Goal: Transaction & Acquisition: Book appointment/travel/reservation

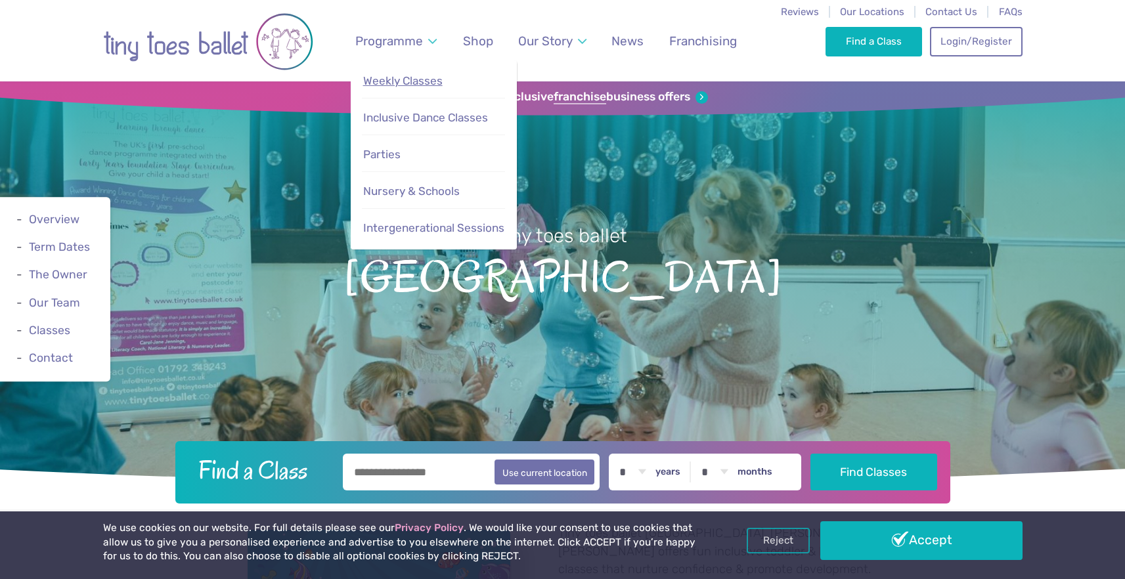
click at [405, 77] on span "Weekly Classes" at bounding box center [402, 80] width 79 height 13
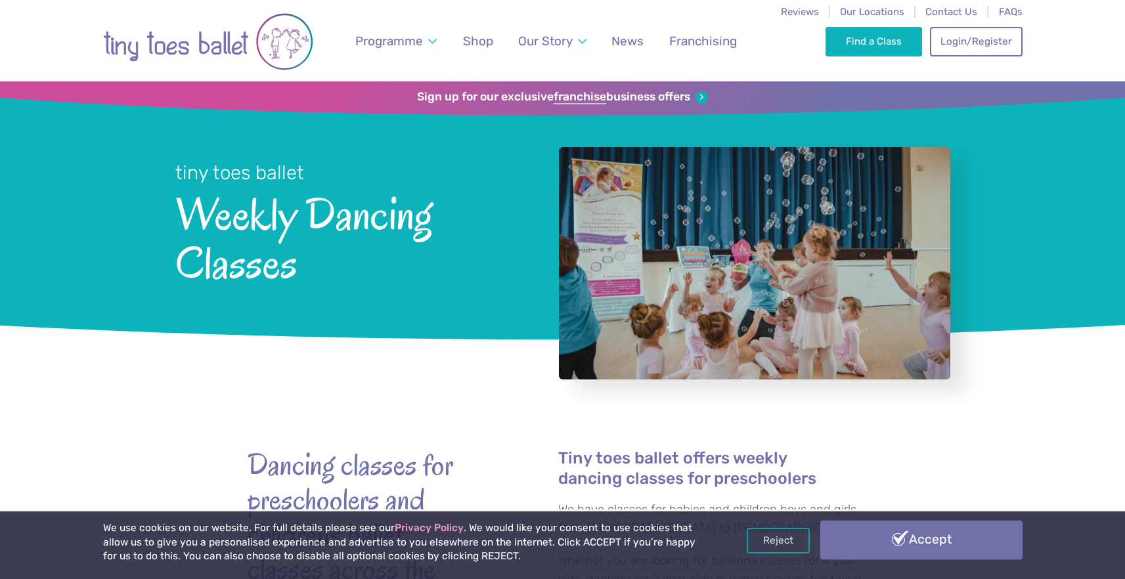
click at [865, 536] on link "Accept" at bounding box center [921, 540] width 202 height 38
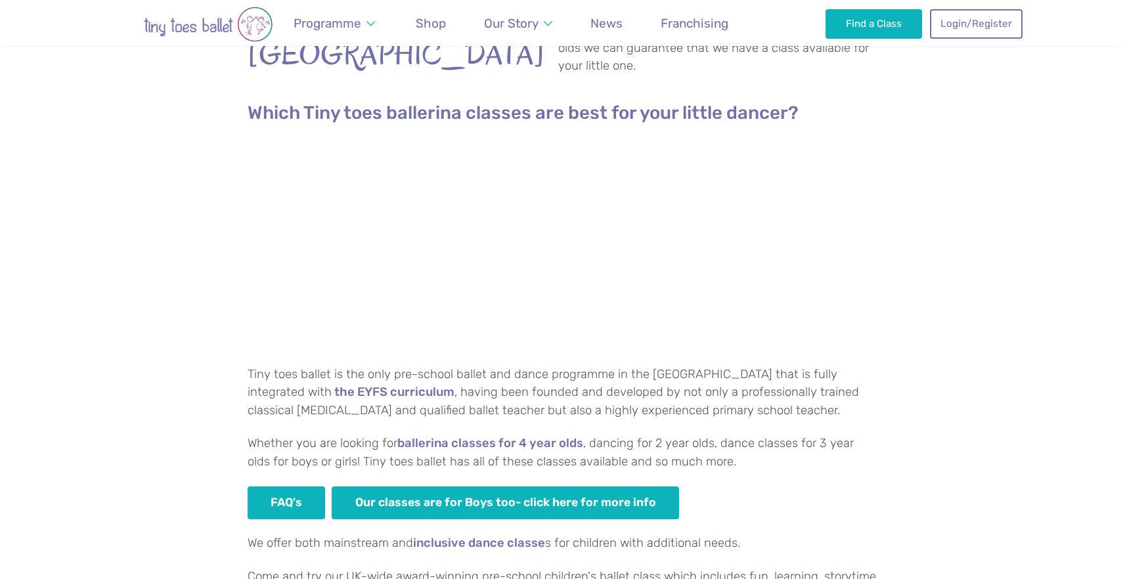
scroll to position [597, 0]
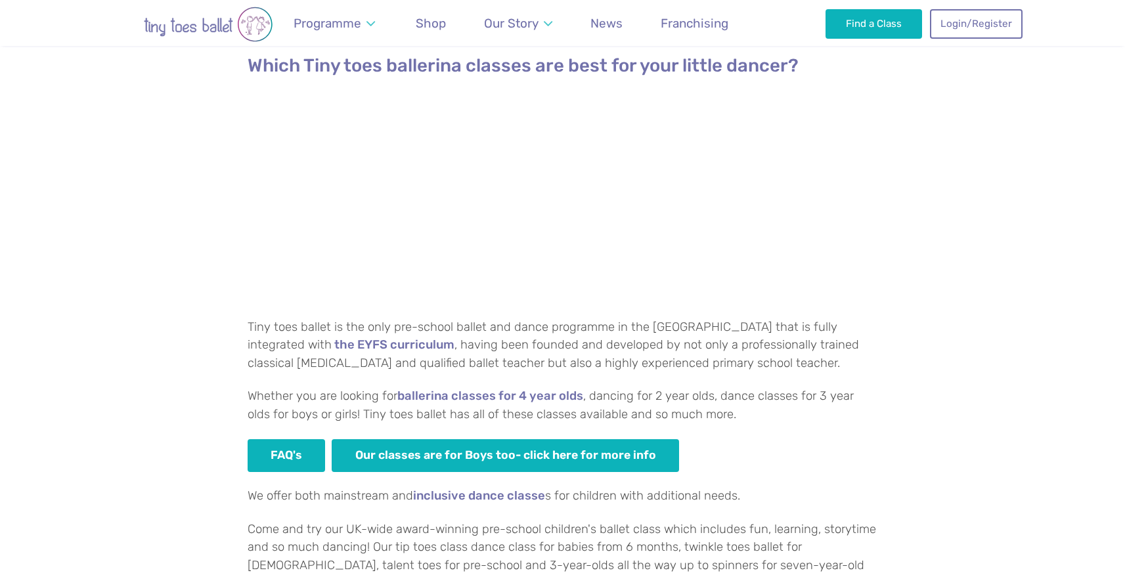
click at [382, 397] on p "Whether you are looking for ballerina classes for 4 year olds , dancing for 2 y…" at bounding box center [563, 406] width 631 height 36
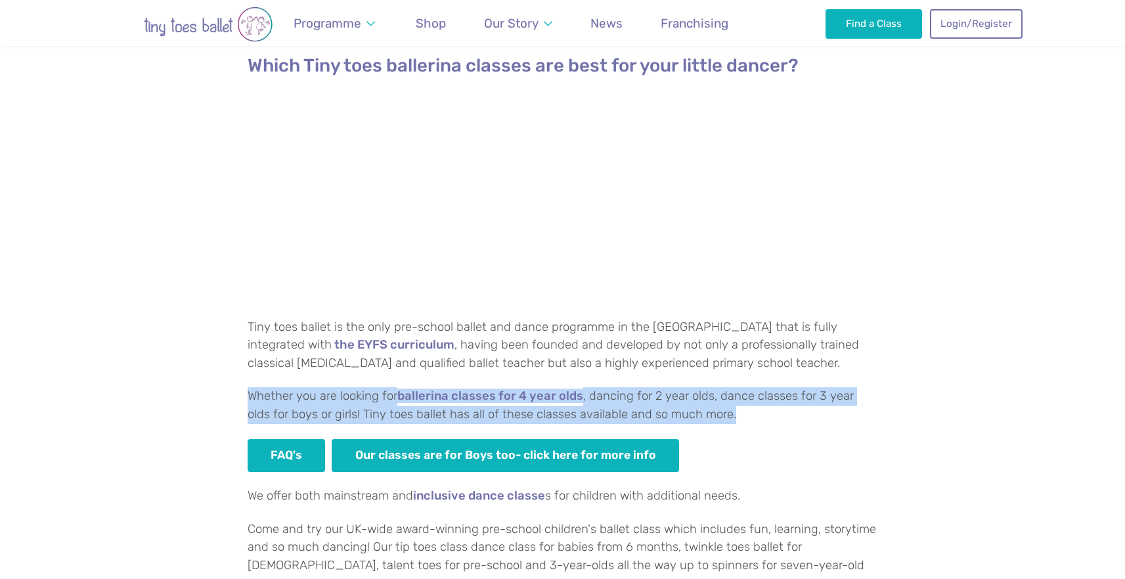
click at [382, 397] on p "Whether you are looking for ballerina classes for 4 year olds , dancing for 2 y…" at bounding box center [563, 406] width 631 height 36
click at [637, 409] on p "Whether you are looking for ballerina classes for 4 year olds , dancing for 2 y…" at bounding box center [563, 406] width 631 height 36
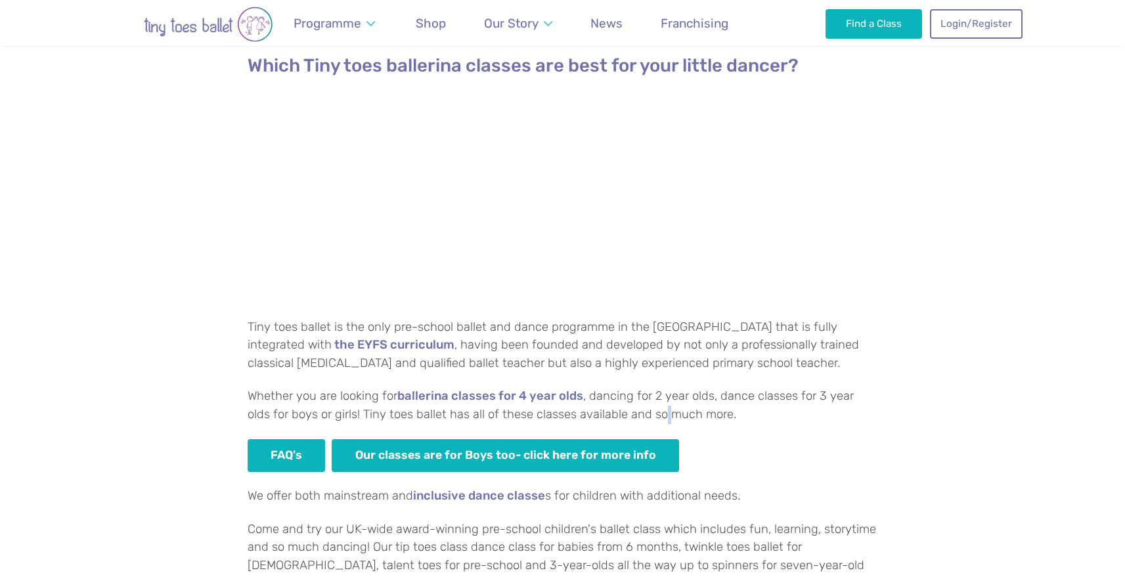
click at [637, 409] on p "Whether you are looking for ballerina classes for 4 year olds , dancing for 2 y…" at bounding box center [563, 406] width 631 height 36
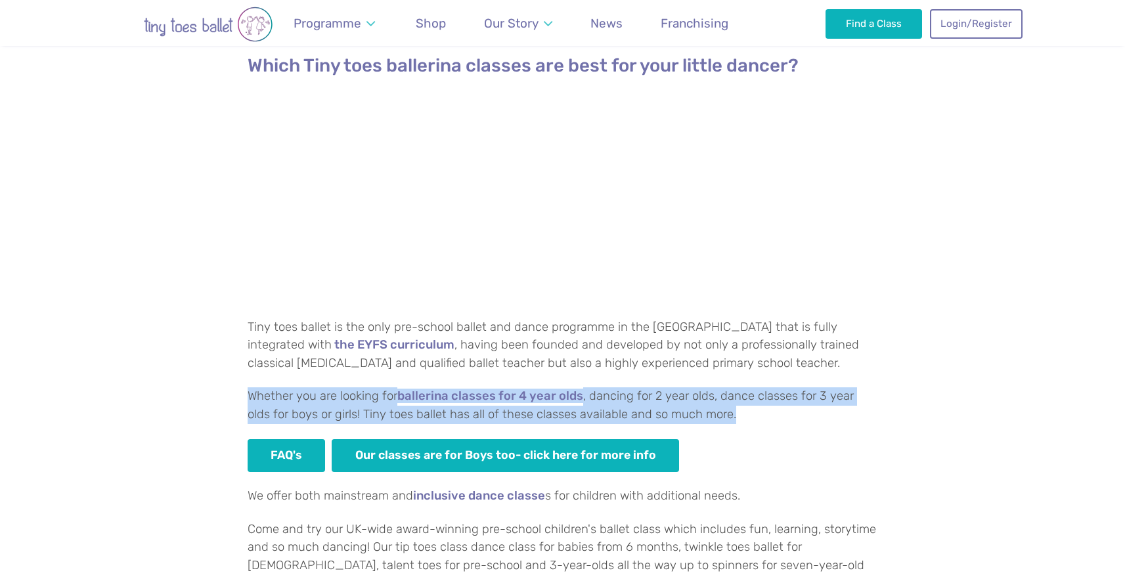
click at [637, 409] on p "Whether you are looking for ballerina classes for 4 year olds , dancing for 2 y…" at bounding box center [563, 406] width 631 height 36
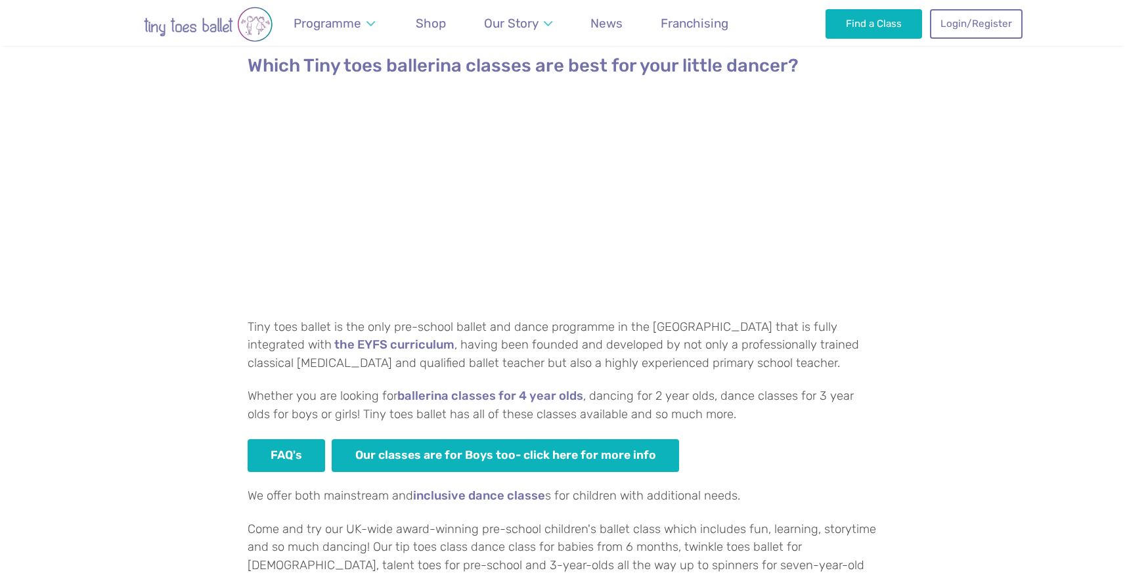
click at [619, 363] on p "Tiny toes ballet is the only pre-school ballet and dance programme in the UK th…" at bounding box center [563, 346] width 631 height 55
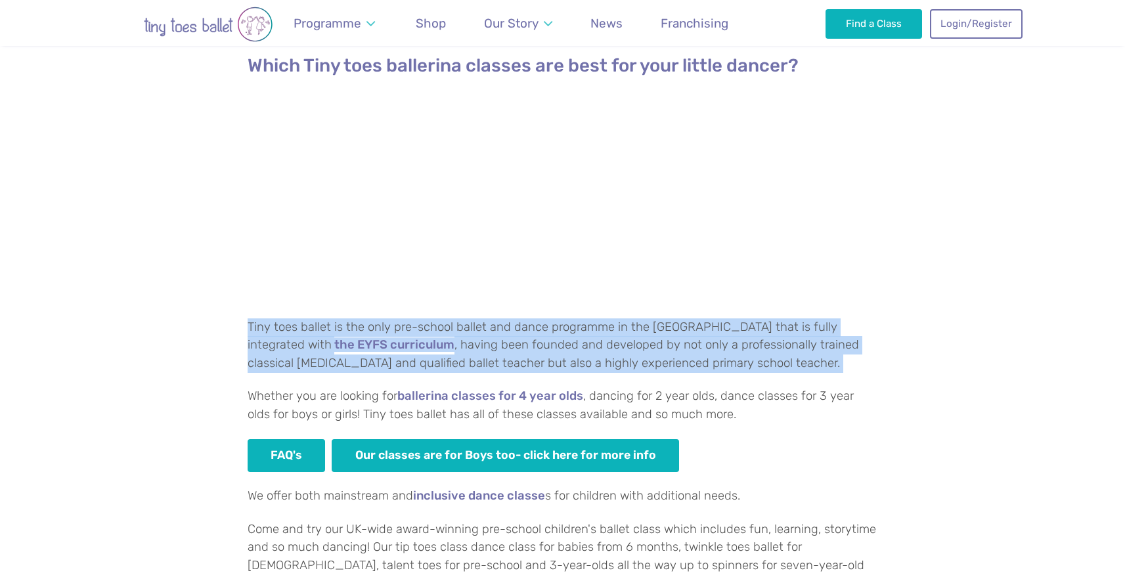
click at [619, 363] on p "Tiny toes ballet is the only pre-school ballet and dance programme in the UK th…" at bounding box center [563, 346] width 631 height 55
click at [450, 353] on p "Tiny toes ballet is the only pre-school ballet and dance programme in the UK th…" at bounding box center [563, 346] width 631 height 55
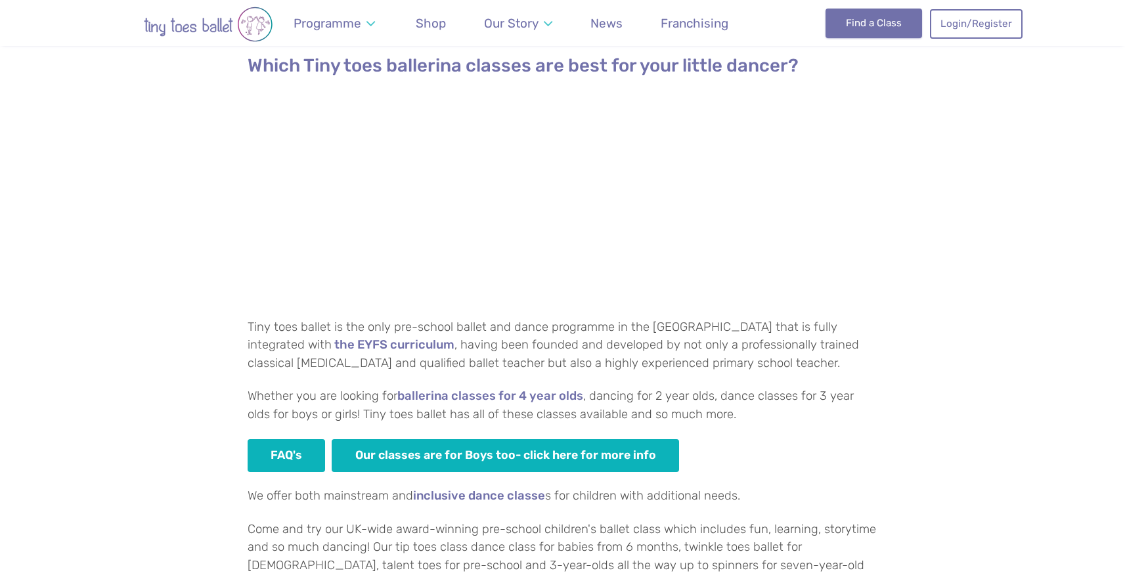
click at [891, 29] on link "Find a Class" at bounding box center [874, 23] width 97 height 29
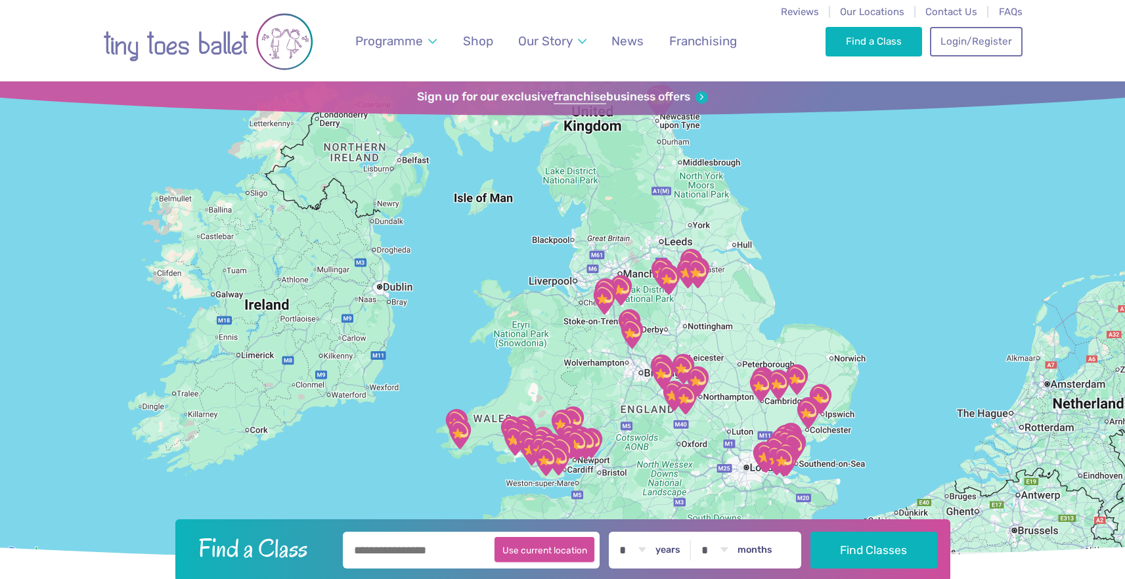
click at [555, 552] on button "Use current location" at bounding box center [545, 549] width 100 height 25
type input "**********"
click at [646, 550] on select "* * * * * * * * * * ** ** **" at bounding box center [632, 550] width 41 height 37
select select "*"
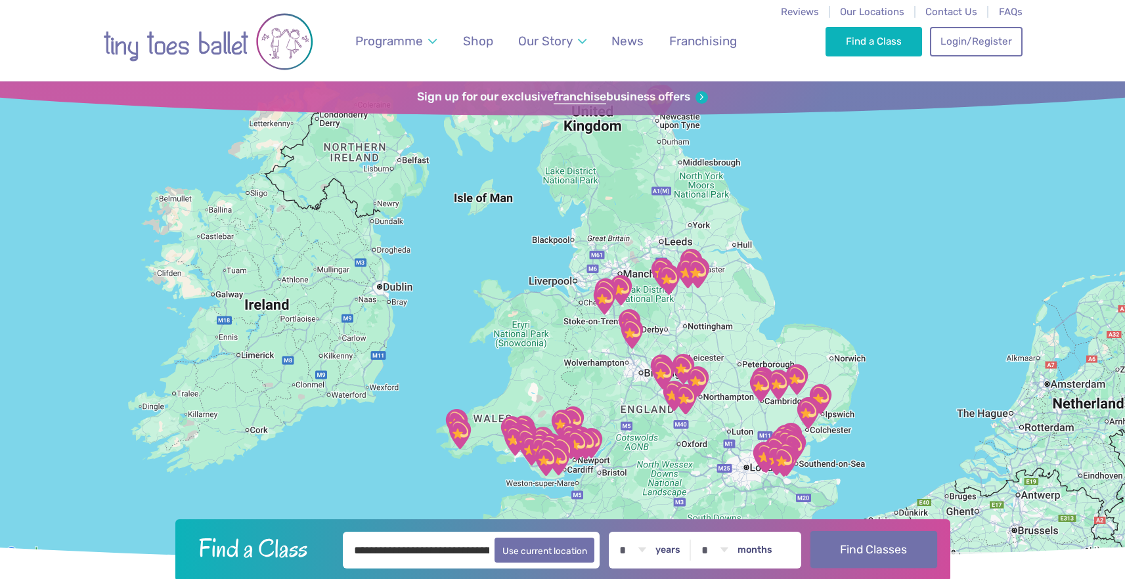
click at [893, 549] on button "Find Classes" at bounding box center [874, 549] width 127 height 37
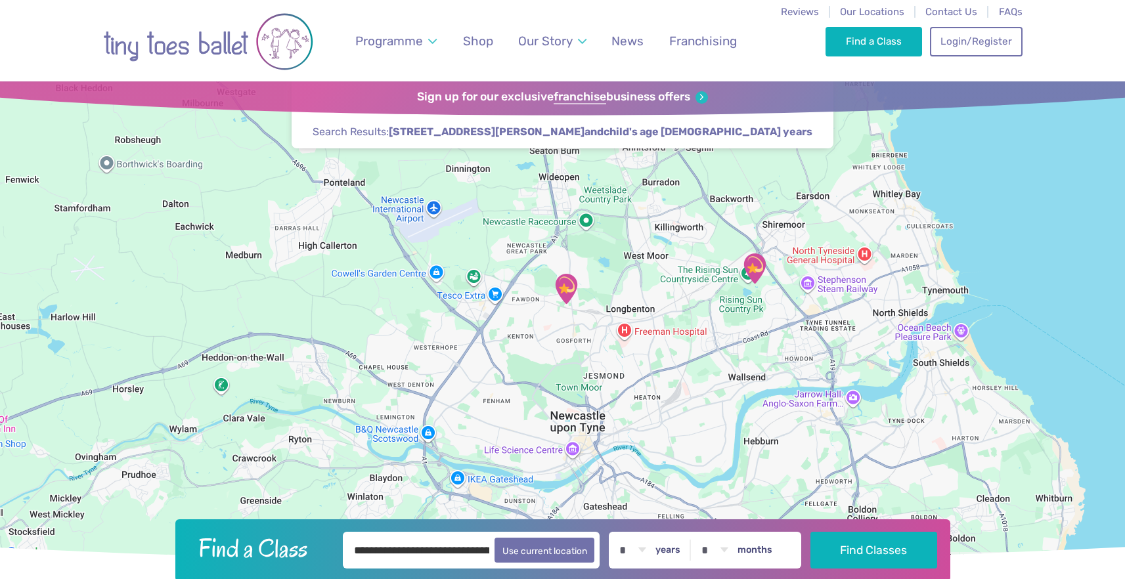
drag, startPoint x: 616, startPoint y: 272, endPoint x: 625, endPoint y: 357, distance: 85.2
click at [625, 358] on div at bounding box center [562, 321] width 1125 height 480
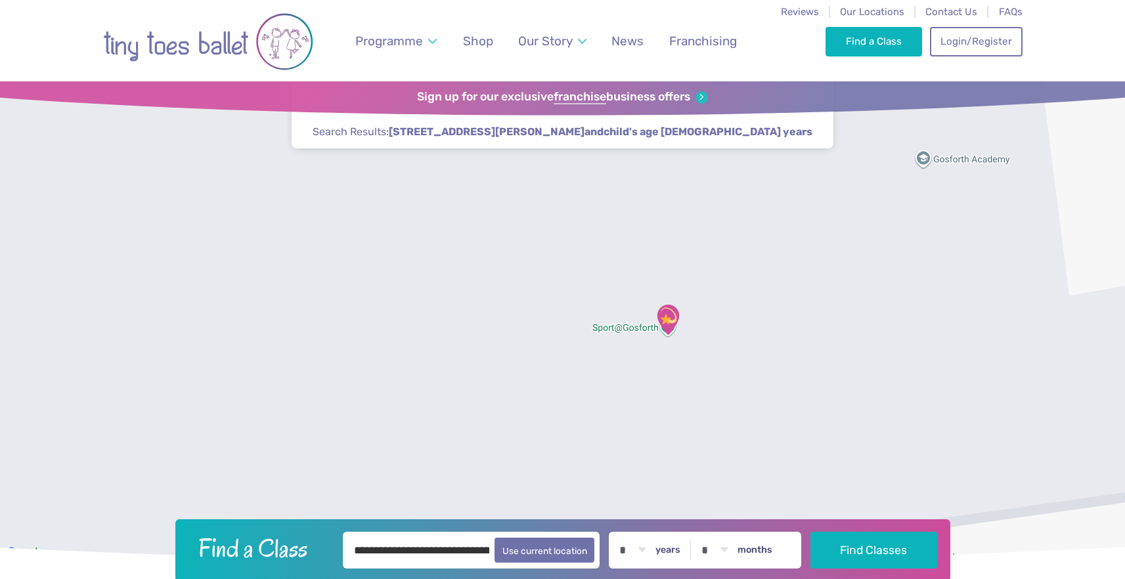
click at [669, 309] on img "Sport@Gosforth" at bounding box center [668, 319] width 33 height 33
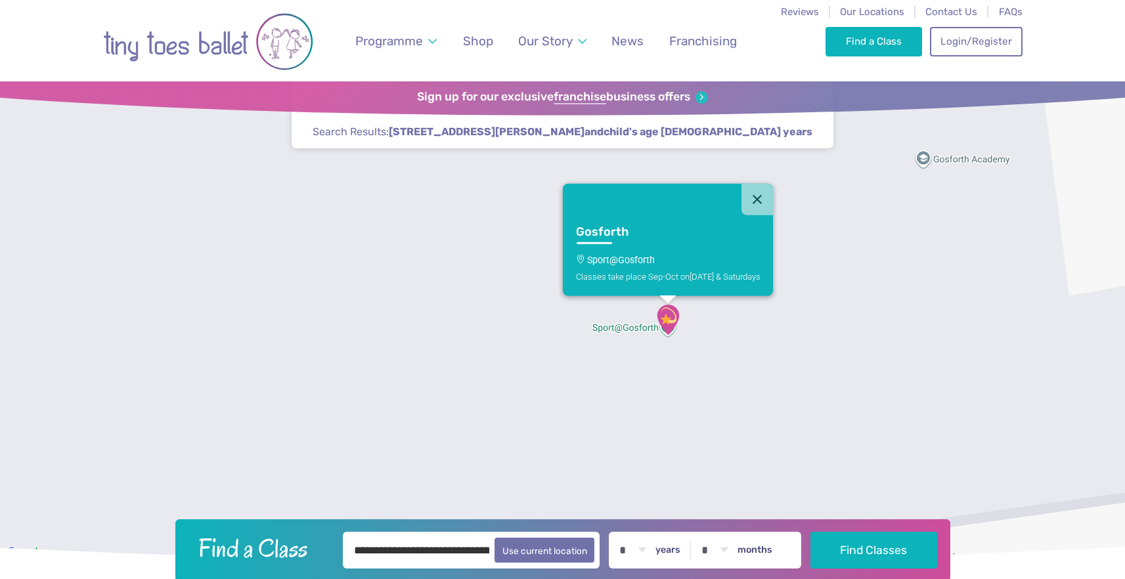
click at [765, 351] on div "Gosforth Sport@Gosforth Classes take place Sep-Oct on Thursday & Saturdays" at bounding box center [562, 321] width 1125 height 480
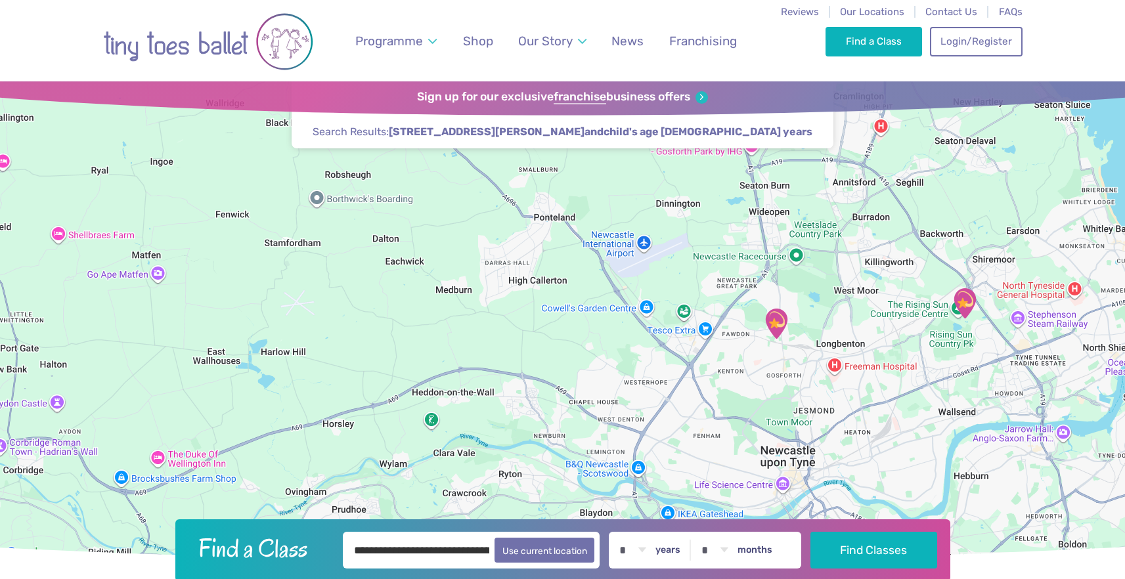
click at [966, 301] on img "Rising sun countryside centre" at bounding box center [964, 303] width 33 height 33
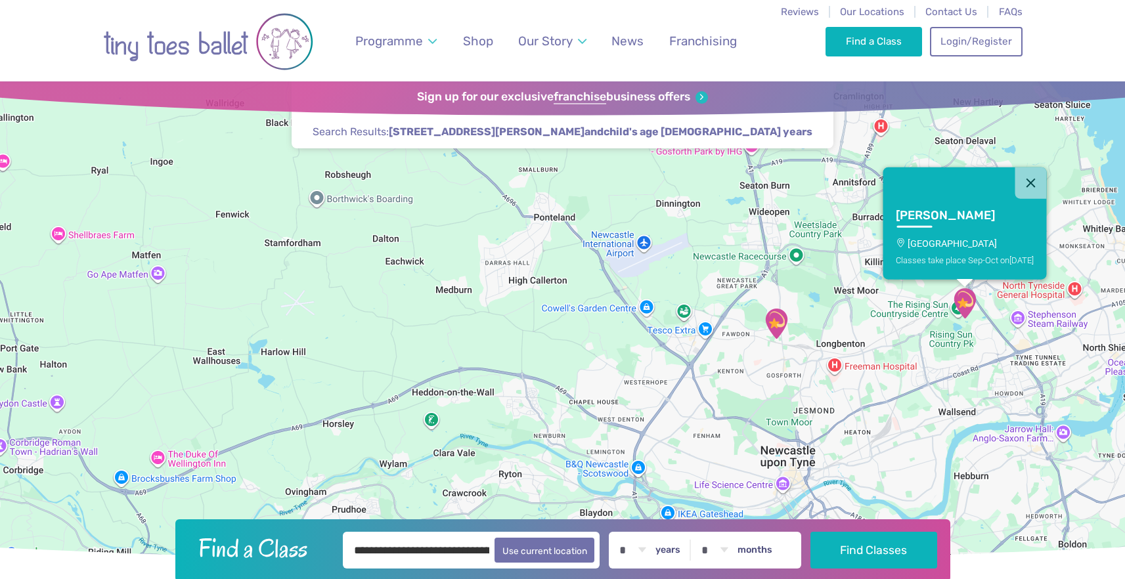
click at [962, 256] on div "Classes take place Sep-Oct on Sunday" at bounding box center [965, 260] width 138 height 10
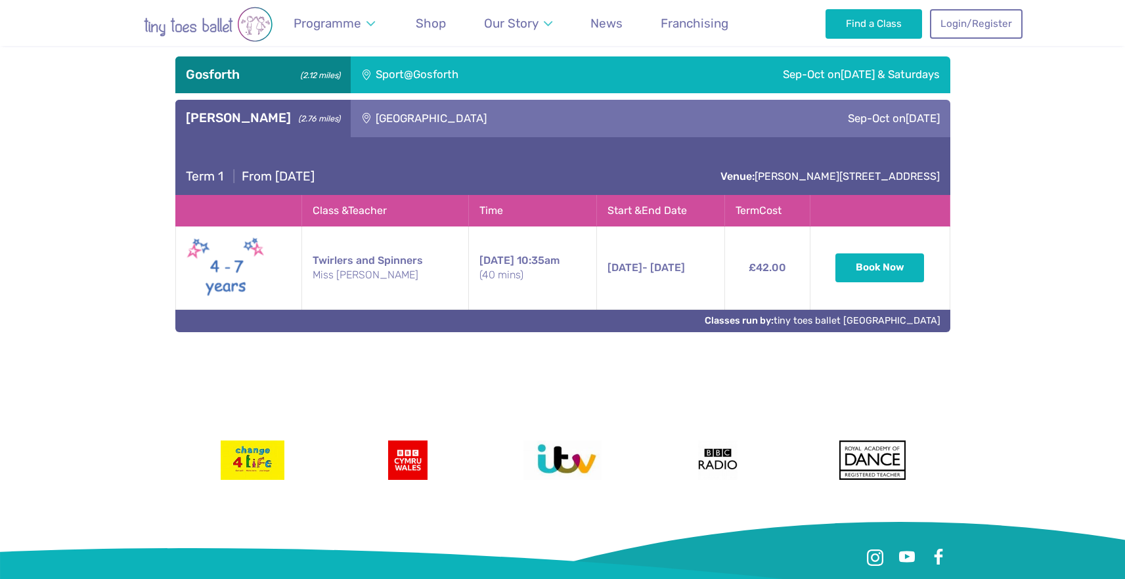
scroll to position [677, 0]
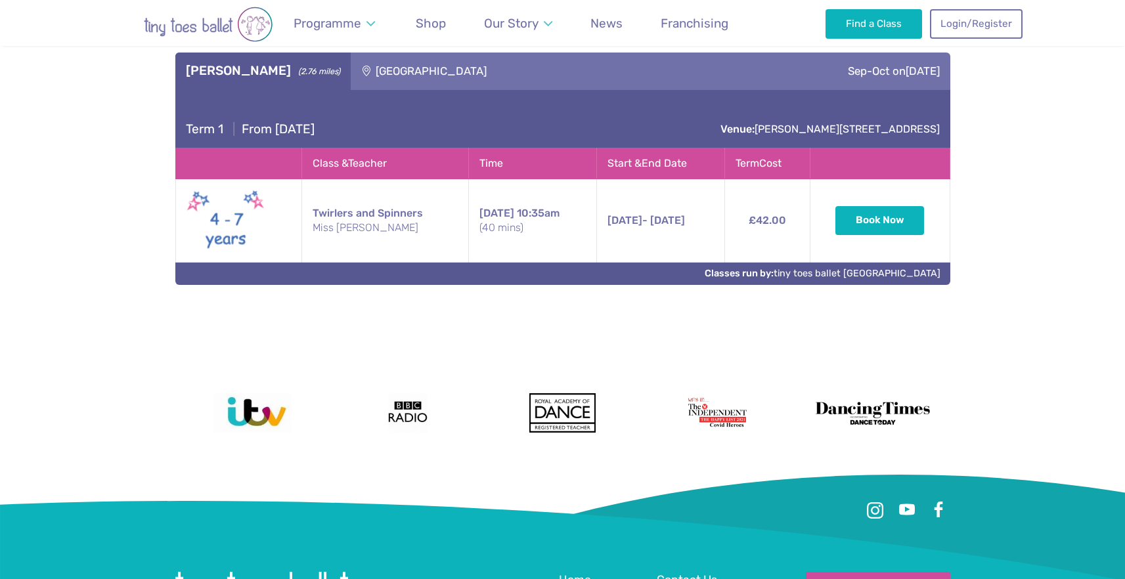
click at [612, 223] on span "14th Sep" at bounding box center [625, 220] width 35 height 12
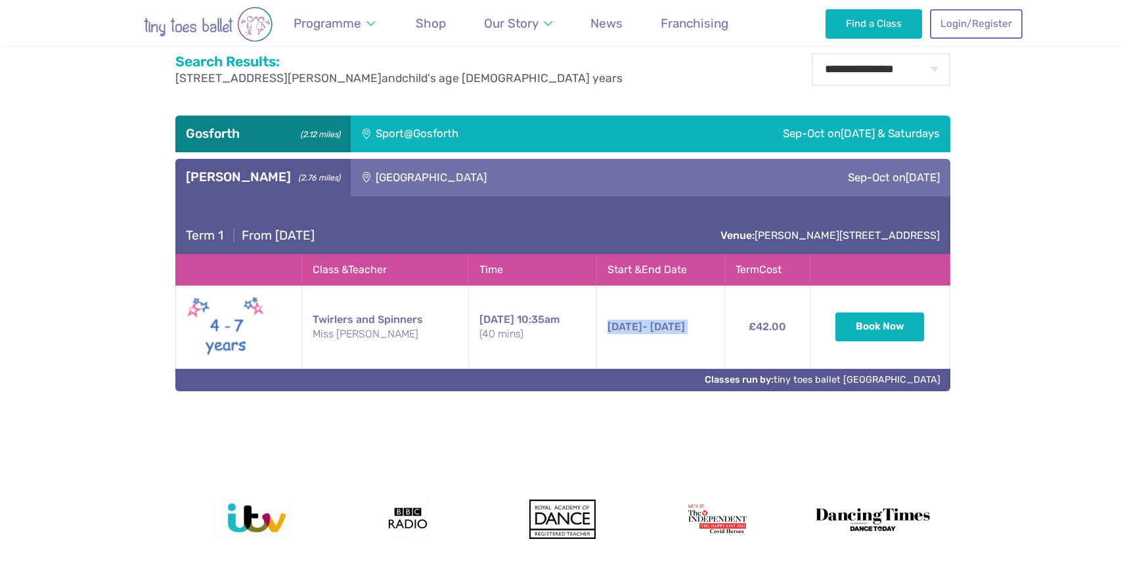
scroll to position [546, 0]
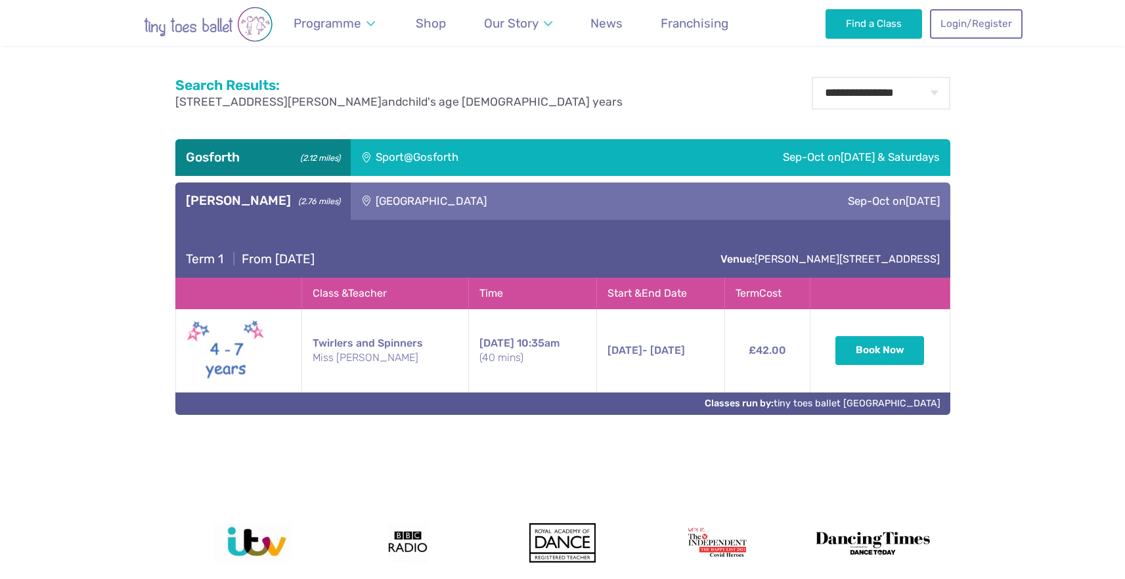
click at [657, 156] on div "Sep-Oct on Thursday & Saturdays" at bounding box center [770, 157] width 360 height 37
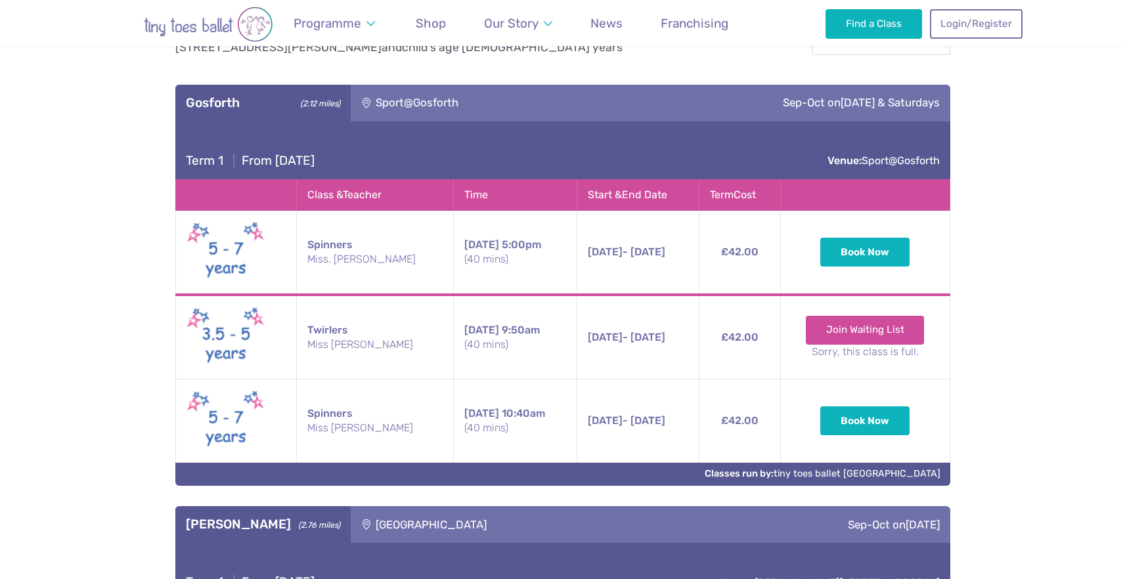
scroll to position [611, 0]
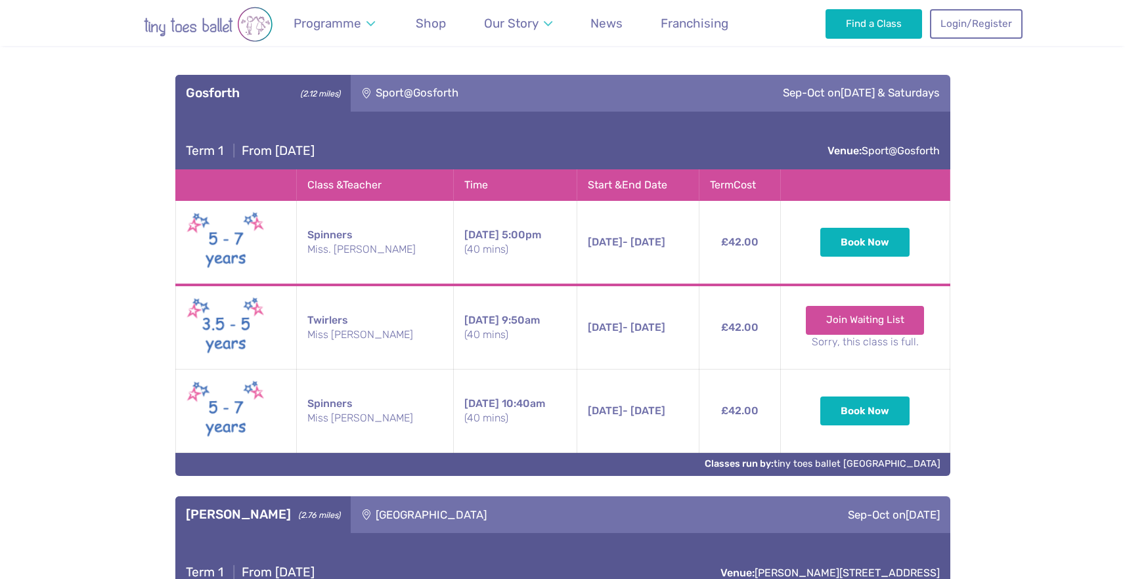
click at [464, 236] on span "Thursday" at bounding box center [481, 235] width 35 height 12
click at [453, 258] on td "Thursday 5:00pm (40 mins)" at bounding box center [514, 243] width 123 height 85
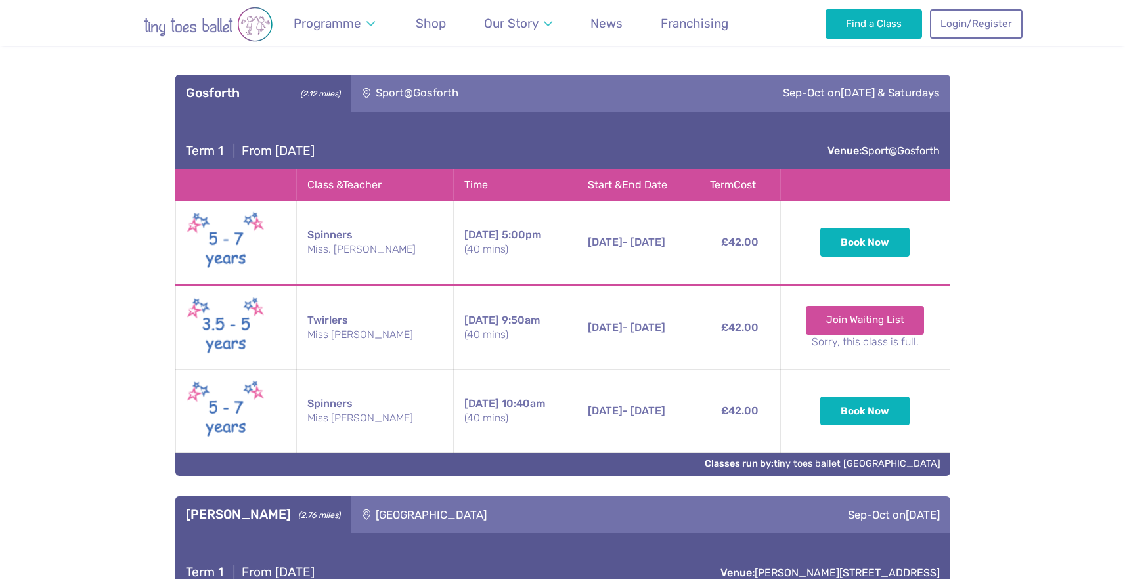
click at [594, 234] on td "11th Sep - 16th Oct Thursday 11th Sep - 16th Oct 5:00pm (40 mins)" at bounding box center [638, 243] width 122 height 85
click at [733, 236] on td "£42.00" at bounding box center [739, 243] width 81 height 85
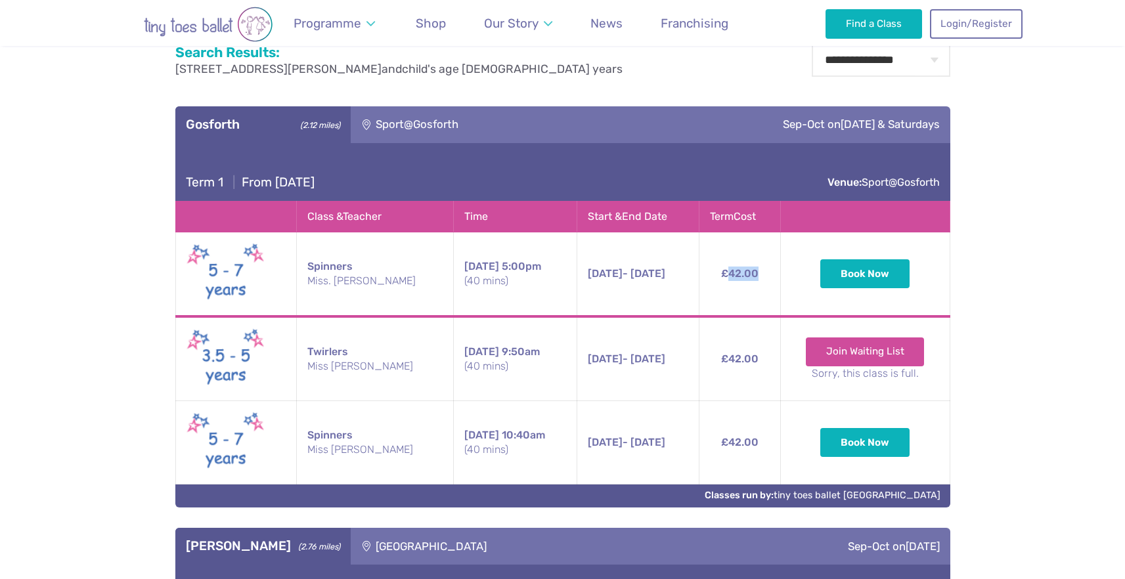
scroll to position [576, 0]
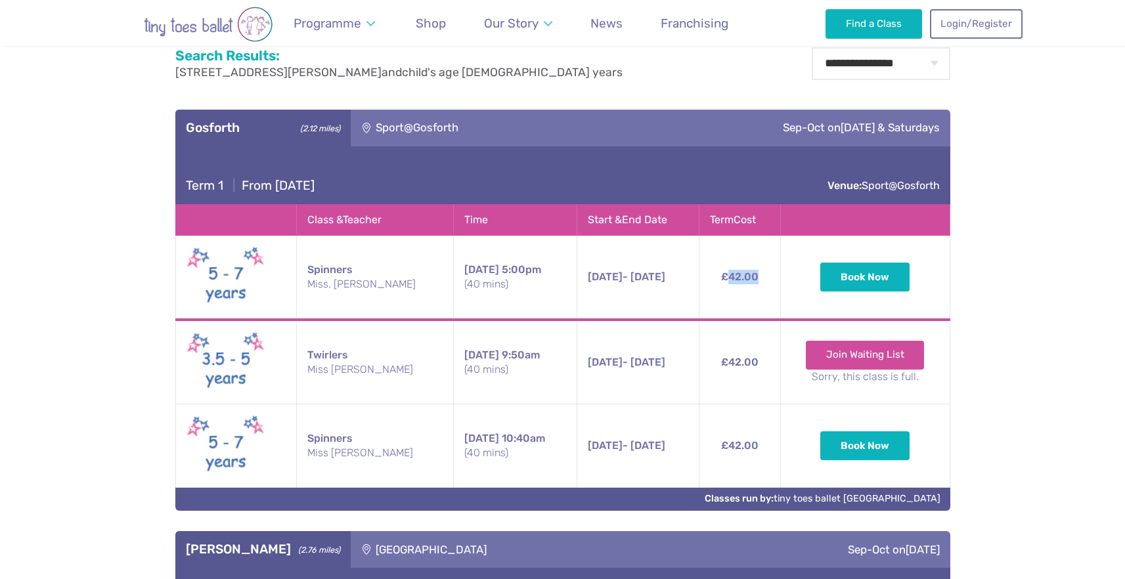
click at [749, 279] on td "£42.00" at bounding box center [739, 278] width 81 height 85
click at [621, 277] on span "11th Sep - 16th Oct" at bounding box center [627, 277] width 78 height 12
click at [732, 271] on td "£42.00" at bounding box center [739, 278] width 81 height 85
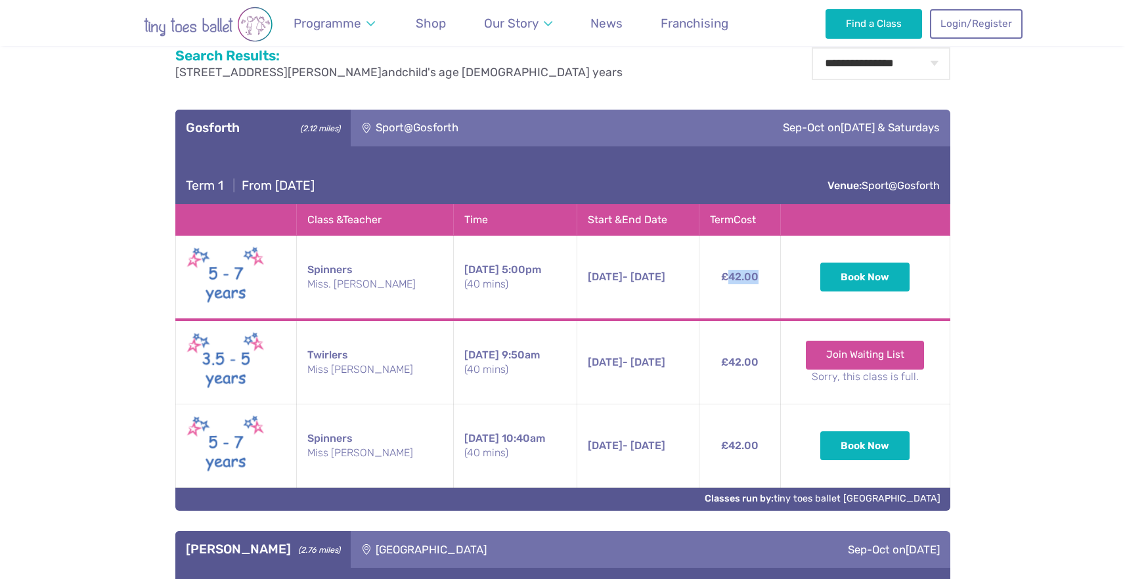
click at [732, 271] on td "£42.00" at bounding box center [739, 278] width 81 height 85
click at [722, 293] on td "£42.00" at bounding box center [739, 278] width 81 height 85
click at [742, 370] on td "£42.00" at bounding box center [739, 362] width 81 height 85
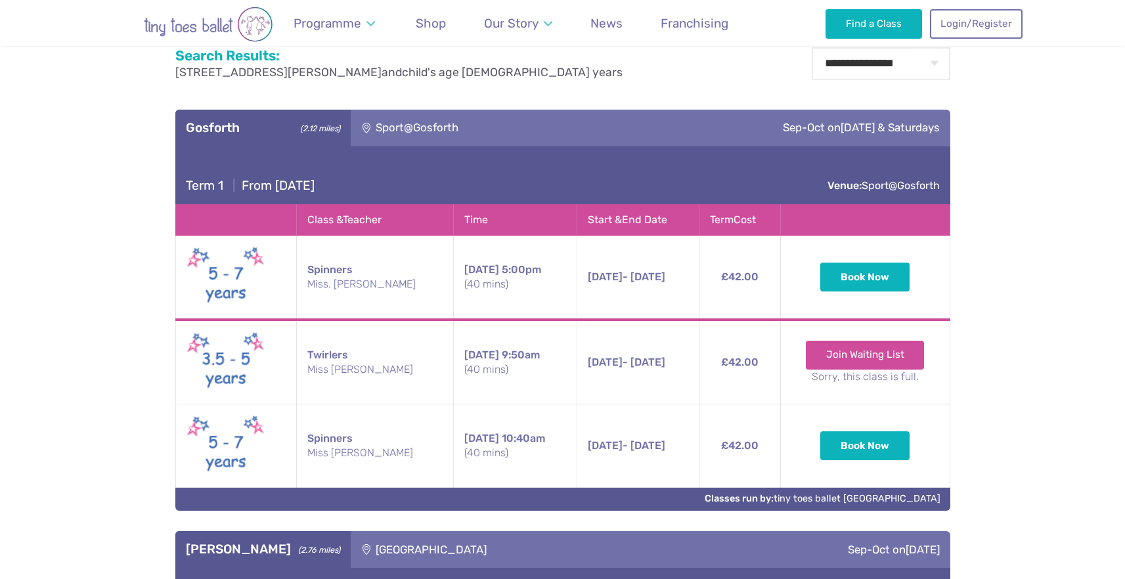
click at [741, 368] on td "£42.00" at bounding box center [739, 362] width 81 height 85
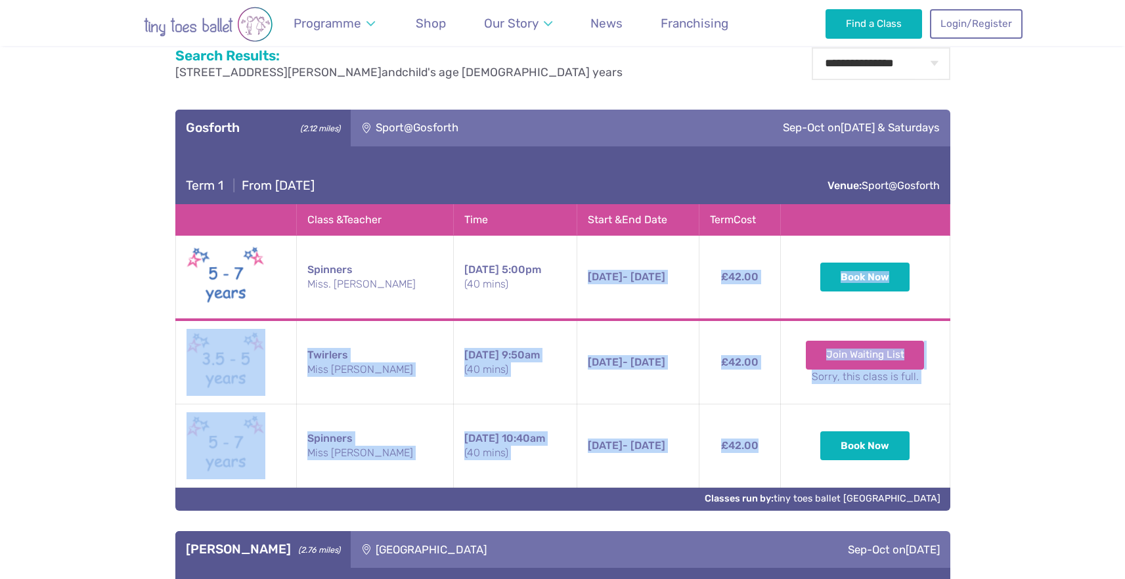
drag, startPoint x: 562, startPoint y: 275, endPoint x: 745, endPoint y: 462, distance: 262.4
click at [745, 462] on tbody "Spinners Miss. Kathryn Thursday 5:00pm (40 mins) 11th Sep - 16th Oct Thursday 1…" at bounding box center [562, 362] width 774 height 252
click at [747, 463] on td "£42.00" at bounding box center [739, 446] width 81 height 83
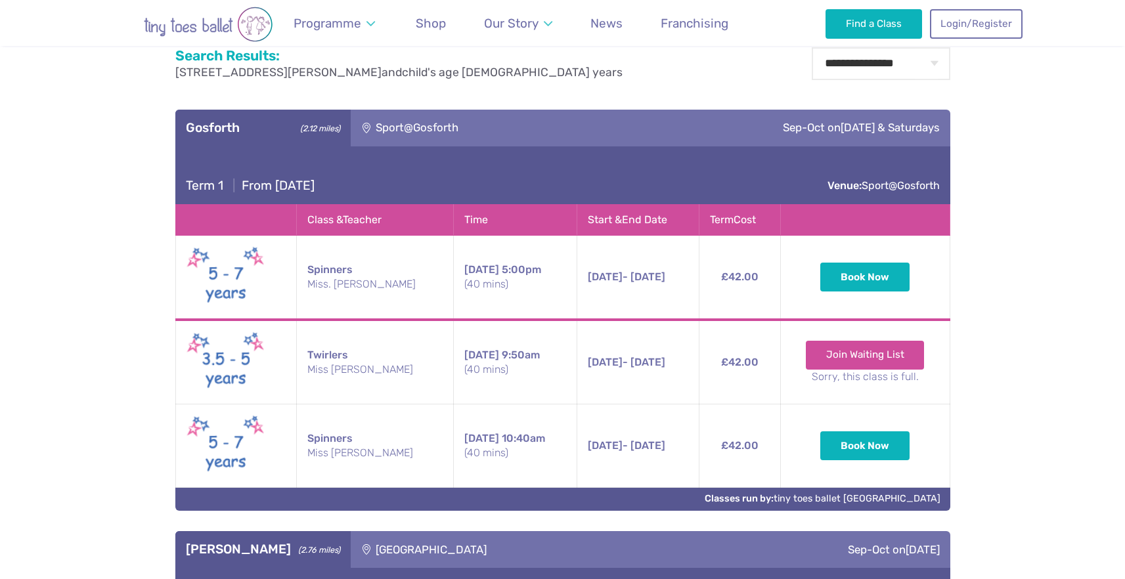
click at [734, 275] on td "£42.00" at bounding box center [739, 278] width 81 height 85
click at [740, 367] on td "£42.00" at bounding box center [739, 362] width 81 height 85
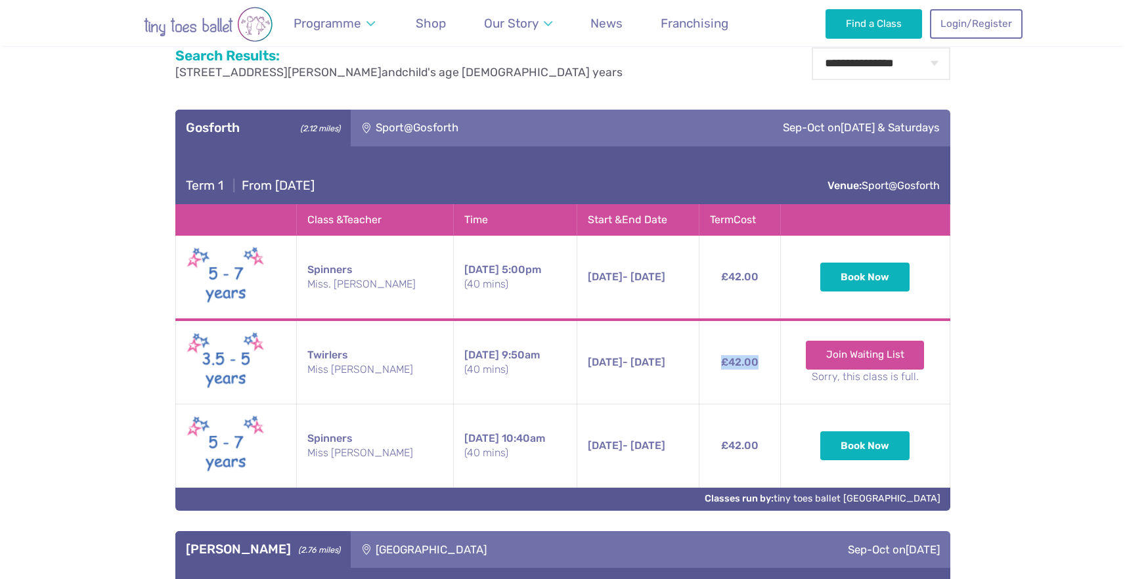
click at [740, 367] on td "£42.00" at bounding box center [739, 362] width 81 height 85
click at [746, 280] on td "£42.00" at bounding box center [739, 278] width 81 height 85
click at [740, 453] on td "£42.00" at bounding box center [739, 446] width 81 height 83
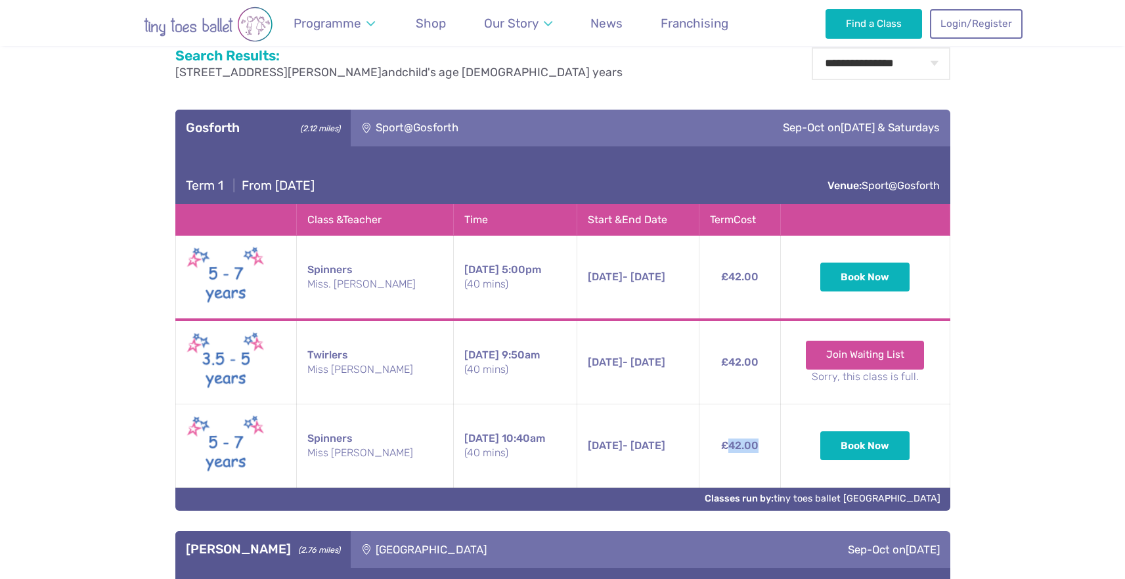
click at [740, 453] on td "£42.00" at bounding box center [739, 446] width 81 height 83
click at [738, 445] on td "£42.00" at bounding box center [739, 446] width 81 height 83
click at [744, 276] on td "£42.00" at bounding box center [739, 278] width 81 height 85
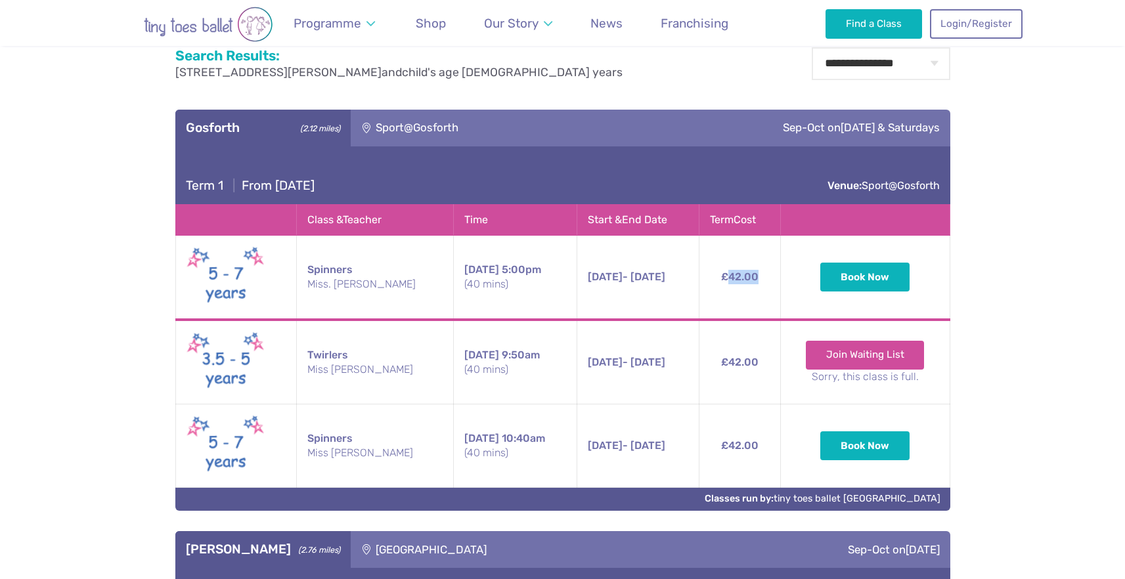
click at [744, 276] on td "£42.00" at bounding box center [739, 278] width 81 height 85
click at [745, 355] on td "£42.00" at bounding box center [739, 362] width 81 height 85
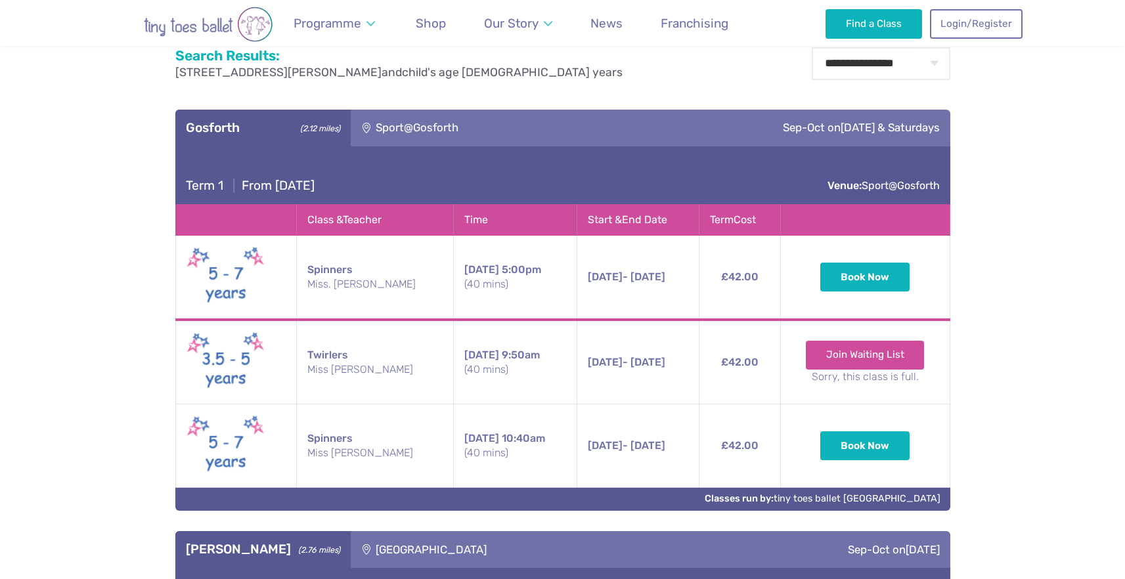
click at [726, 273] on td "£42.00" at bounding box center [739, 278] width 81 height 85
click at [738, 351] on td "£42.00" at bounding box center [739, 362] width 81 height 85
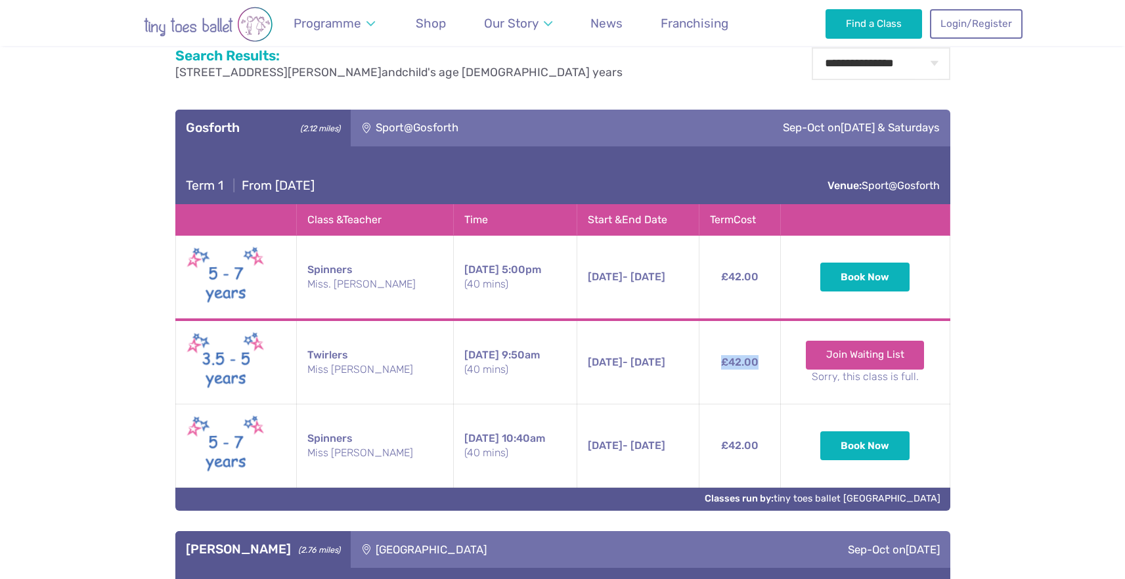
click at [738, 351] on td "£42.00" at bounding box center [739, 362] width 81 height 85
click at [738, 449] on td "£42.00" at bounding box center [739, 446] width 81 height 83
click at [735, 364] on td "£42.00" at bounding box center [739, 362] width 81 height 85
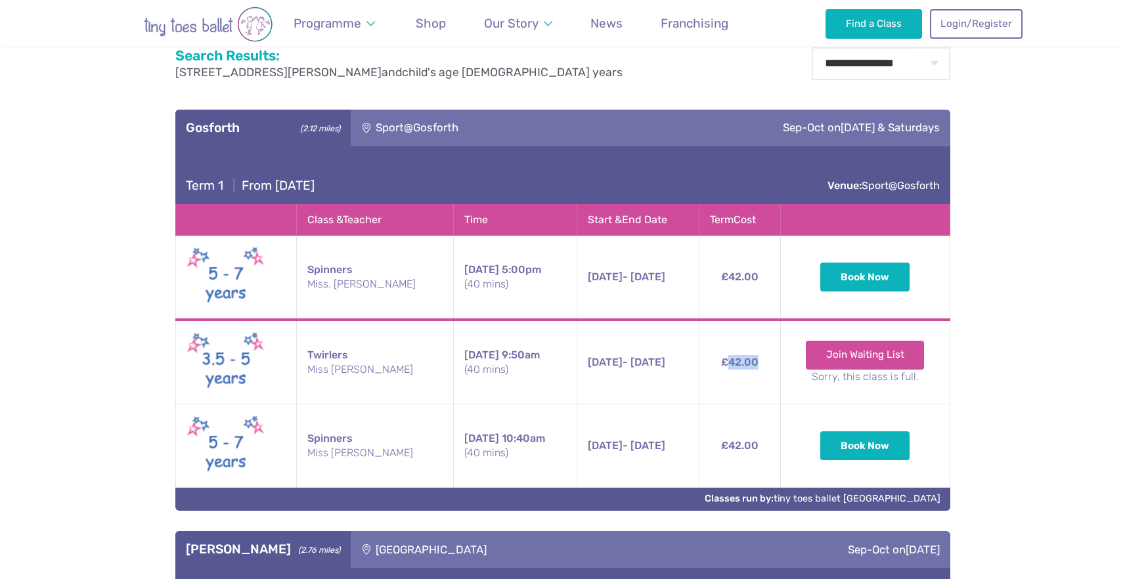
click at [735, 364] on td "£42.00" at bounding box center [739, 362] width 81 height 85
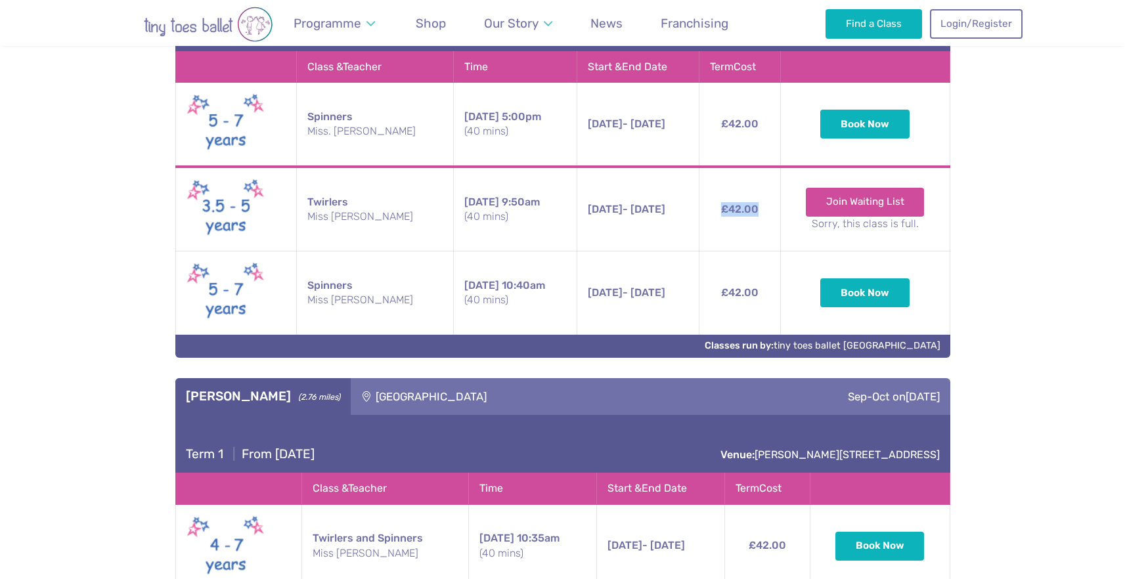
scroll to position [776, 0]
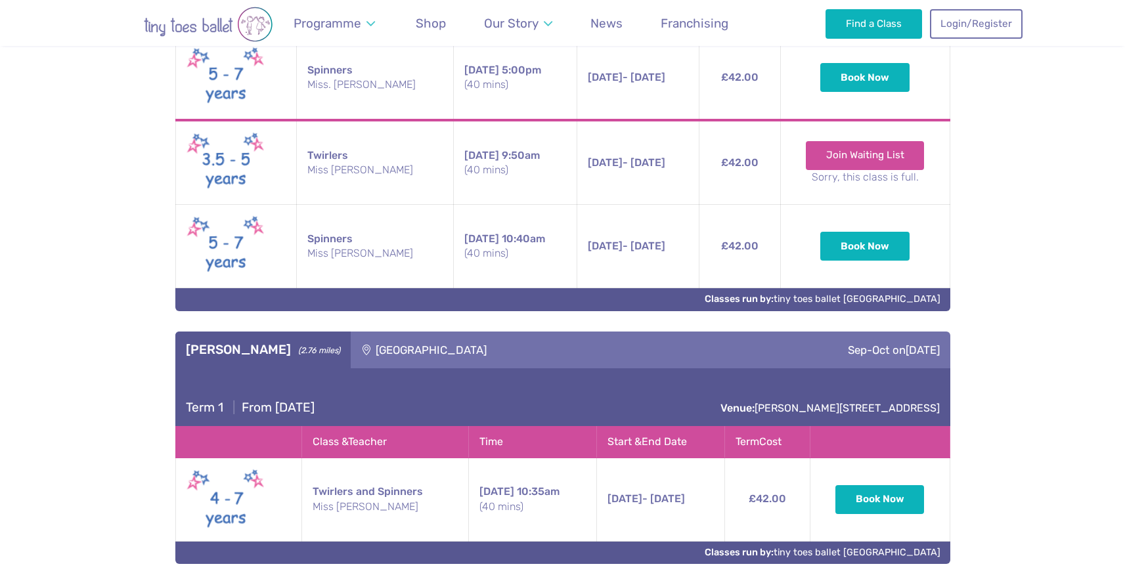
click at [724, 223] on td "£42.00" at bounding box center [739, 246] width 81 height 83
click at [735, 263] on td "£42.00" at bounding box center [739, 246] width 81 height 83
click at [744, 244] on td "£42.00" at bounding box center [739, 246] width 81 height 83
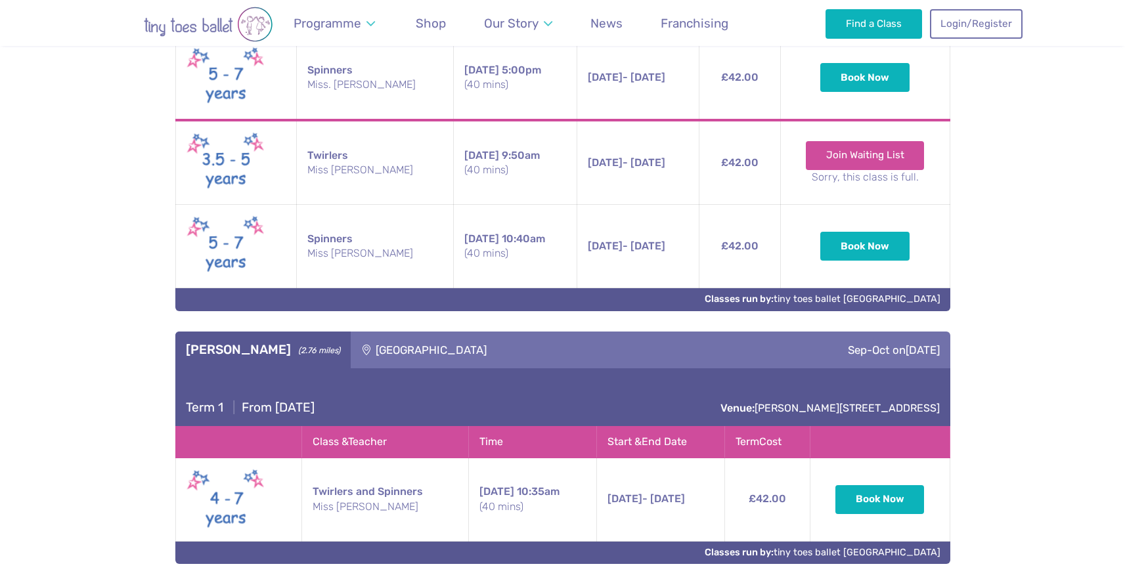
click at [730, 164] on td "£42.00" at bounding box center [739, 162] width 81 height 85
click at [743, 78] on td "£42.00" at bounding box center [739, 78] width 81 height 85
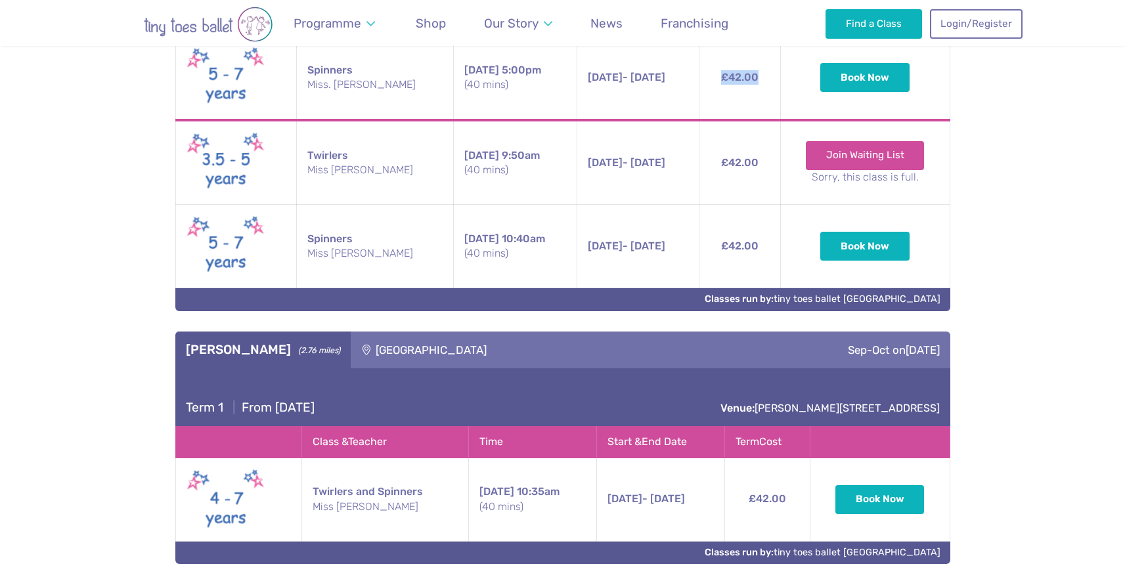
click at [743, 78] on td "£42.00" at bounding box center [739, 78] width 81 height 85
click at [725, 242] on td "£42.00" at bounding box center [739, 246] width 81 height 83
click at [734, 166] on td "£42.00" at bounding box center [739, 162] width 81 height 85
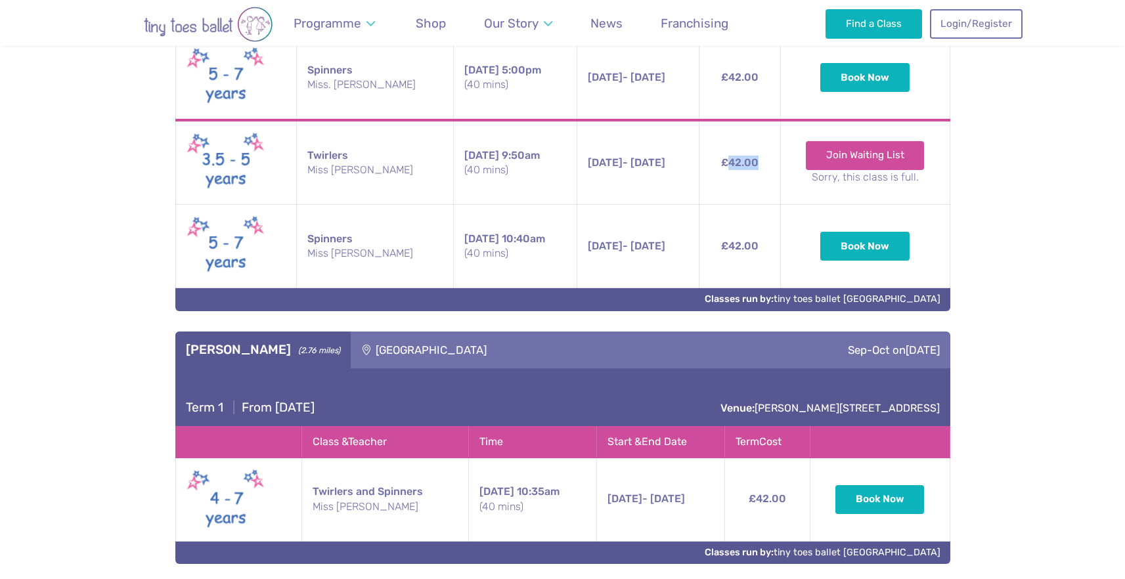
click at [734, 166] on td "£42.00" at bounding box center [739, 162] width 81 height 85
click at [740, 245] on td "£42.00" at bounding box center [739, 246] width 81 height 83
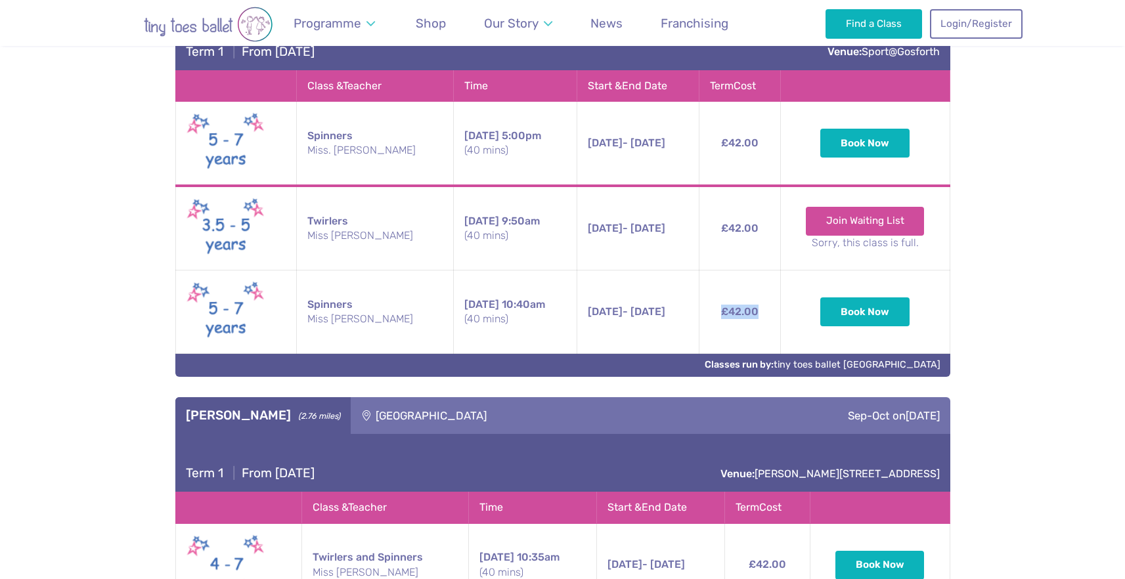
scroll to position [684, 0]
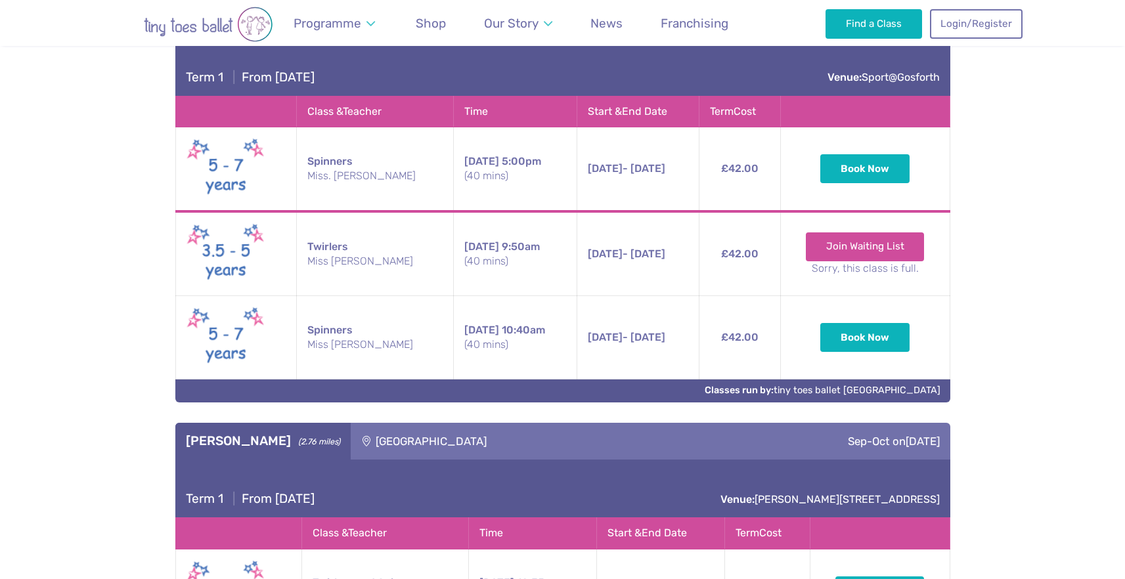
click at [740, 254] on td "£42.00" at bounding box center [739, 253] width 81 height 85
click at [758, 307] on td "£42.00" at bounding box center [739, 337] width 81 height 83
drag, startPoint x: 426, startPoint y: 330, endPoint x: 504, endPoint y: 339, distance: 78.7
click at [504, 339] on td "Saturday 10:40am (40 mins)" at bounding box center [514, 337] width 123 height 83
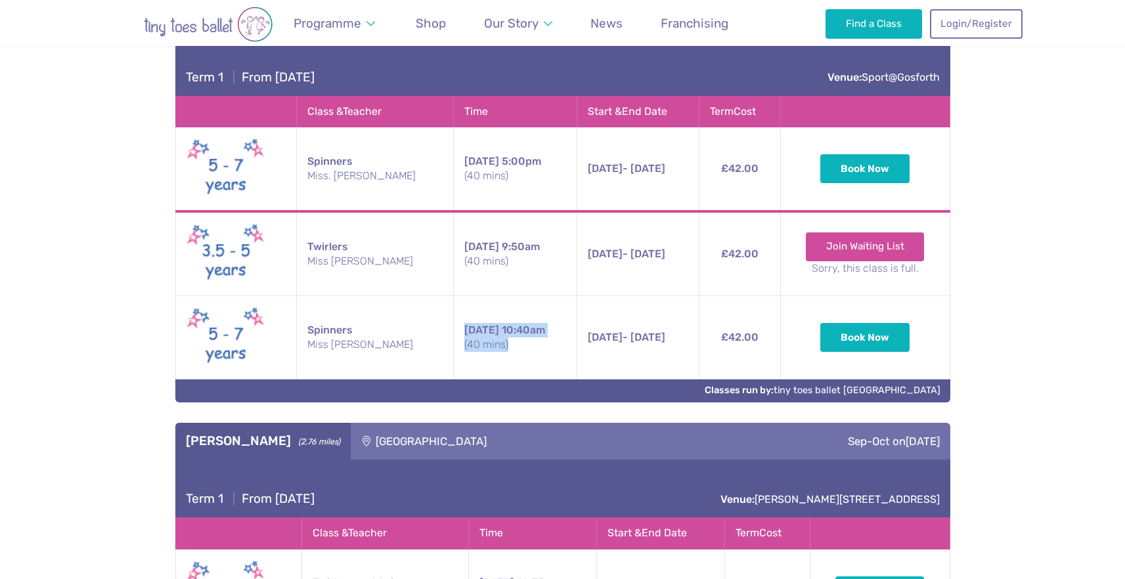
click at [504, 339] on small "(40 mins)" at bounding box center [515, 345] width 102 height 14
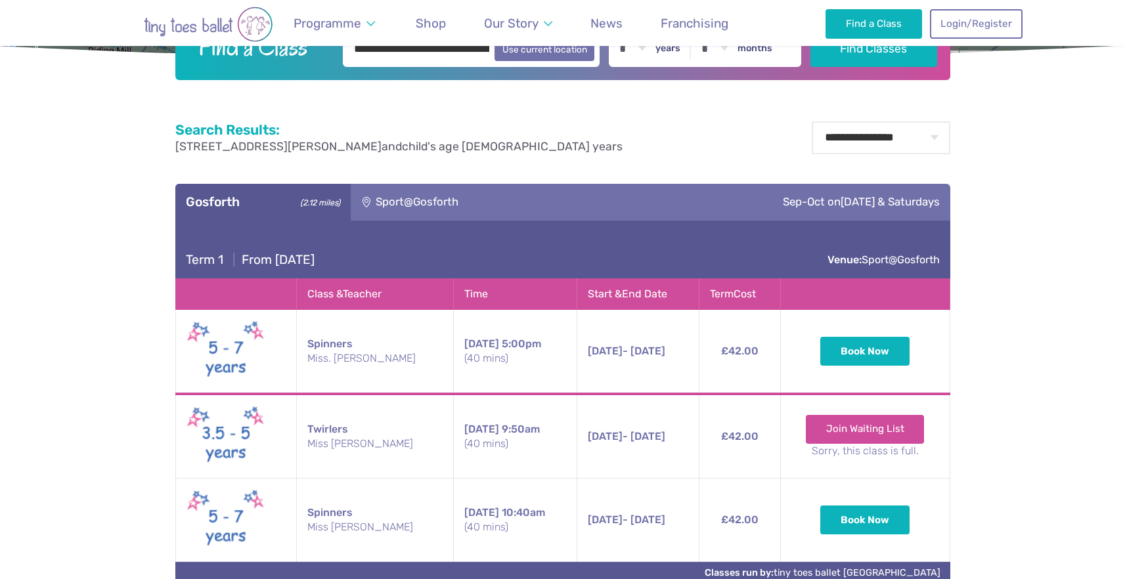
scroll to position [583, 0]
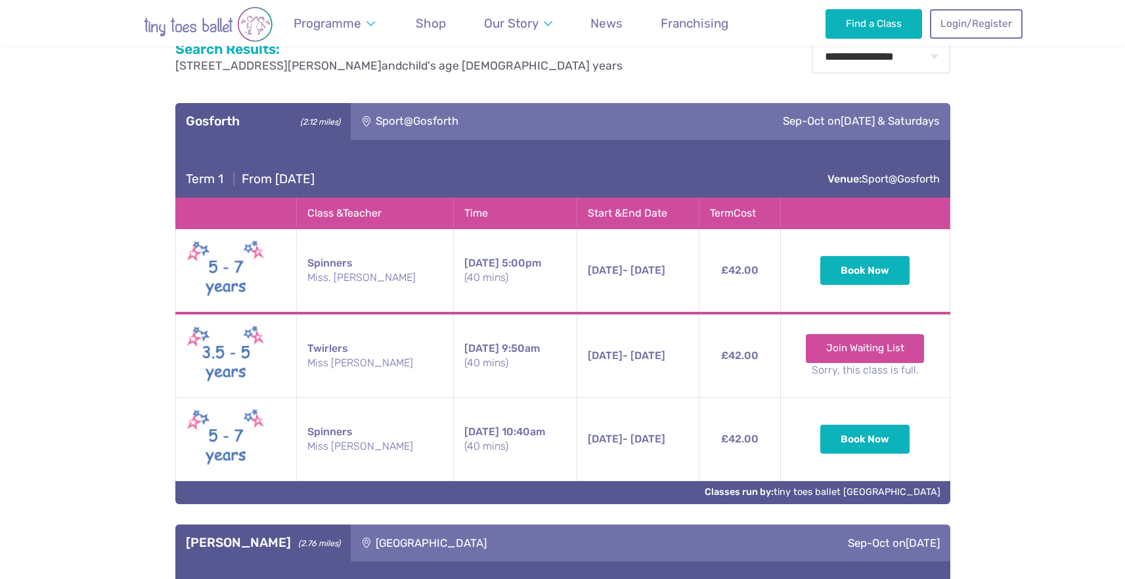
click at [479, 266] on td "Thursday 5:00pm (40 mins)" at bounding box center [514, 271] width 123 height 85
click at [506, 280] on small "(40 mins)" at bounding box center [515, 278] width 102 height 14
click at [495, 262] on td "Thursday 5:00pm (40 mins)" at bounding box center [514, 271] width 123 height 85
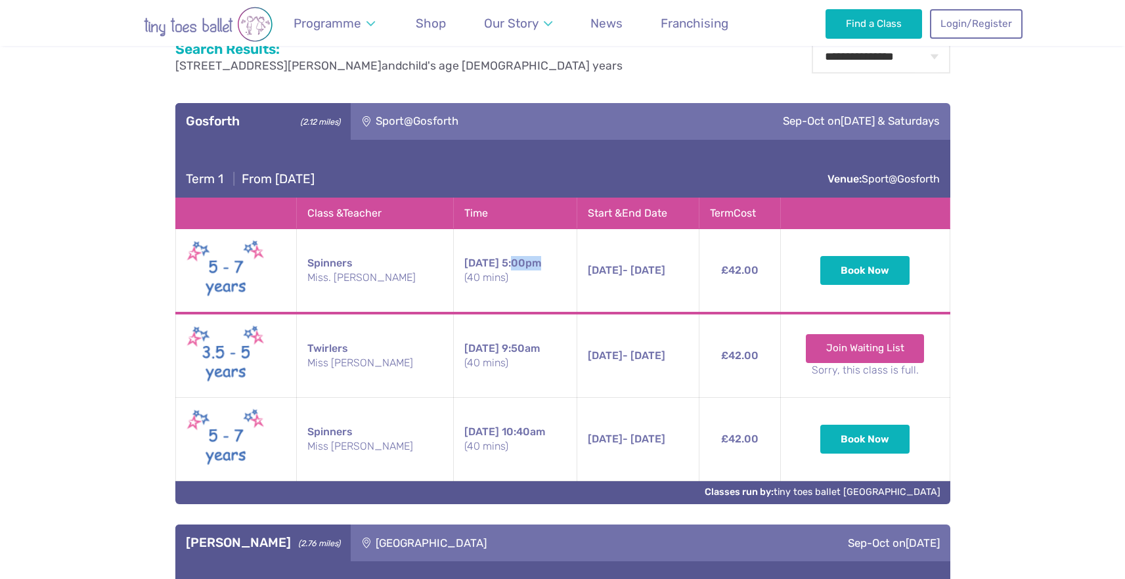
click at [495, 262] on td "Thursday 5:00pm (40 mins)" at bounding box center [514, 271] width 123 height 85
click at [822, 263] on button "Book Now" at bounding box center [864, 270] width 89 height 29
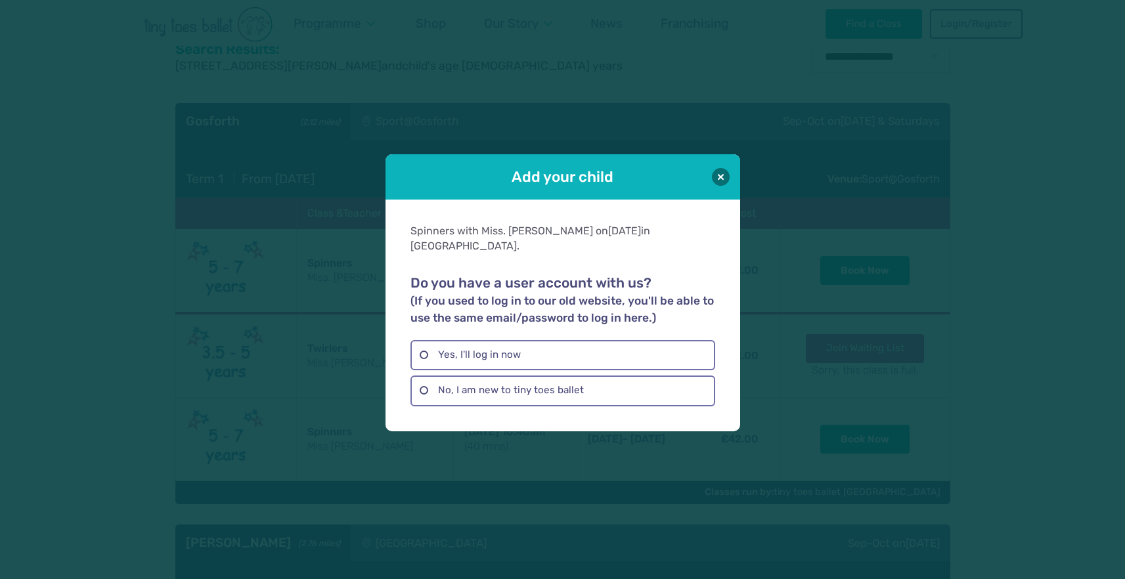
click at [483, 278] on h2 "Do you have a user account with us? (If you used to log in to our old website, …" at bounding box center [563, 300] width 305 height 51
click at [430, 300] on small "(If you used to log in to our old website, you'll be able to use the same email…" at bounding box center [562, 309] width 303 height 30
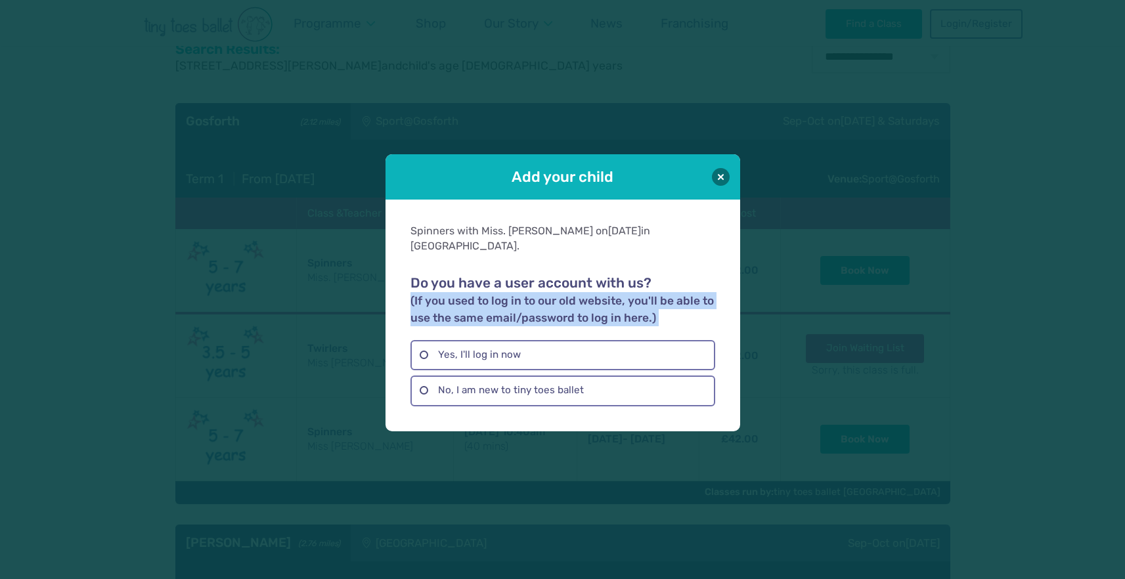
click at [430, 300] on small "(If you used to log in to our old website, you'll be able to use the same email…" at bounding box center [562, 309] width 303 height 30
click at [502, 309] on small "(If you used to log in to our old website, you'll be able to use the same email…" at bounding box center [562, 309] width 303 height 30
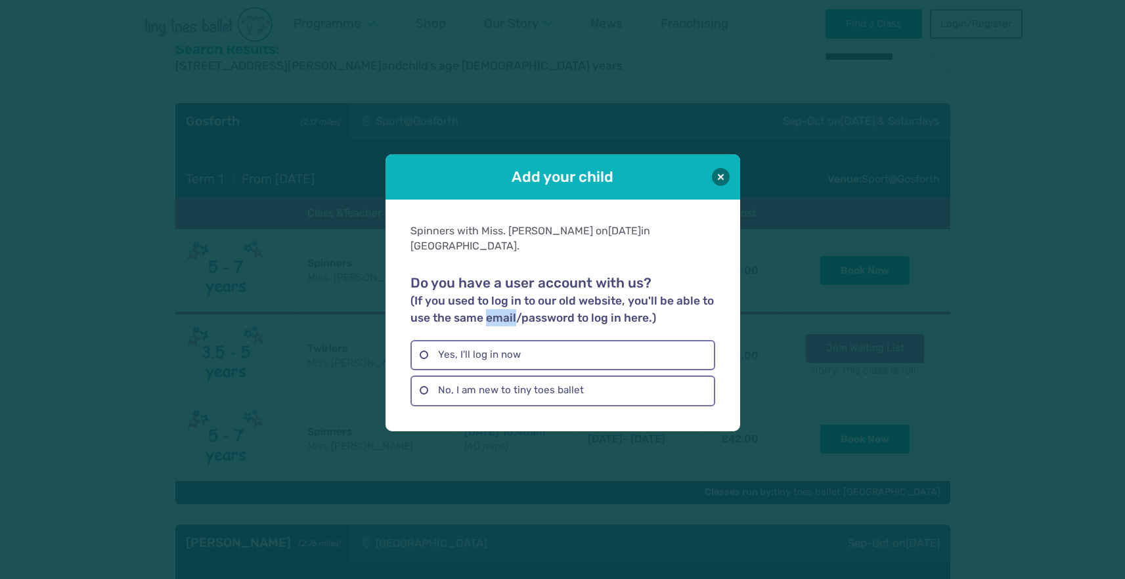
click at [502, 309] on small "(If you used to log in to our old website, you'll be able to use the same email…" at bounding box center [562, 309] width 303 height 30
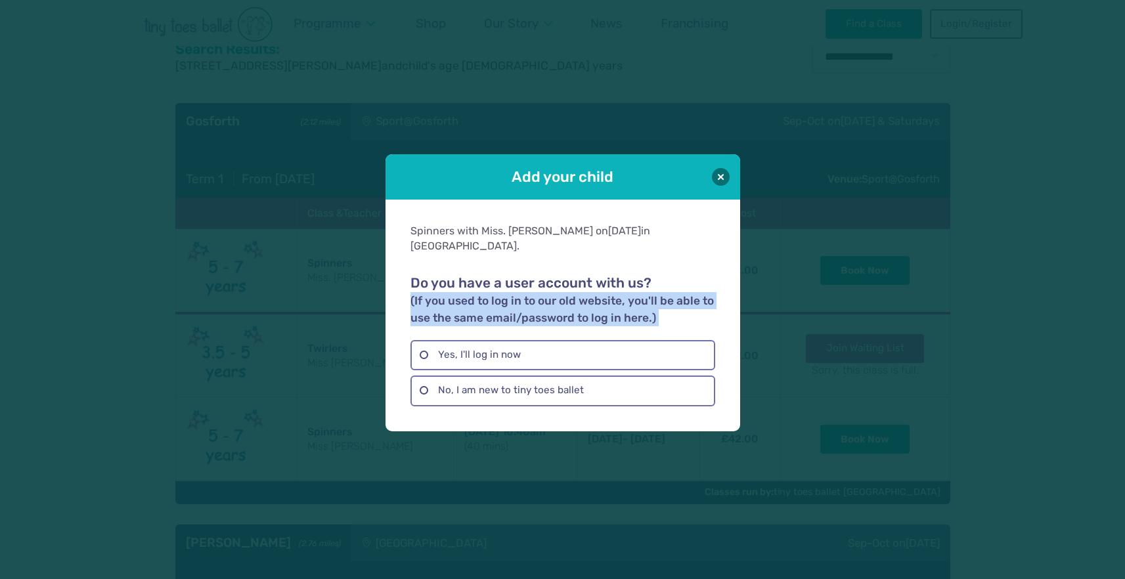
click at [502, 309] on small "(If you used to log in to our old website, you'll be able to use the same email…" at bounding box center [562, 309] width 303 height 30
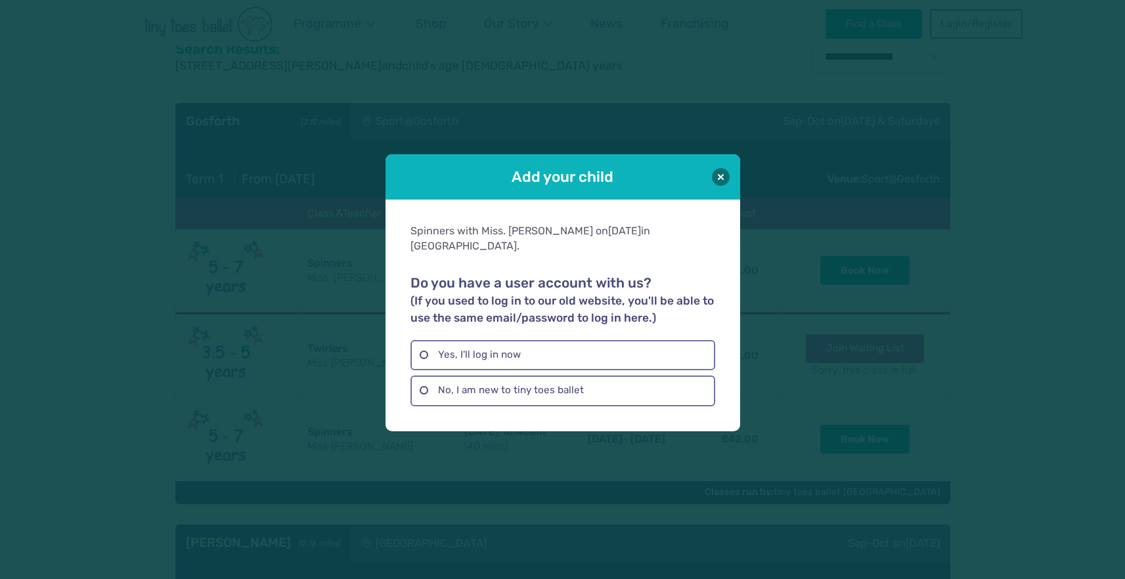
click at [560, 309] on small "(If you used to log in to our old website, you'll be able to use the same email…" at bounding box center [562, 309] width 303 height 30
click at [611, 306] on small "(If you used to log in to our old website, you'll be able to use the same email…" at bounding box center [562, 309] width 303 height 30
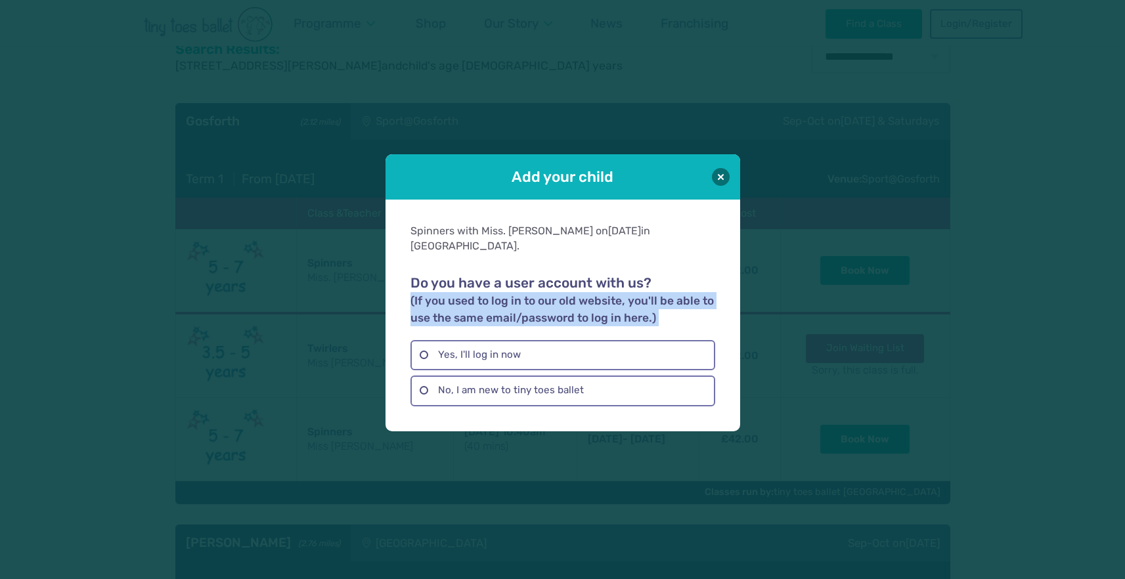
click at [611, 306] on small "(If you used to log in to our old website, you'll be able to use the same email…" at bounding box center [562, 309] width 303 height 30
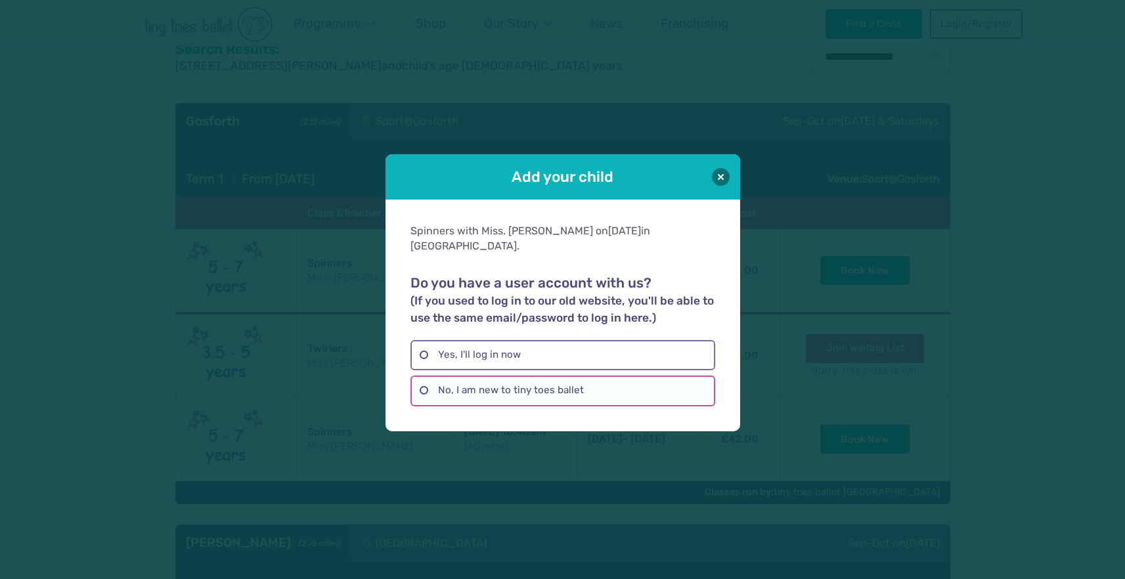
click at [418, 384] on label "No, I am new to tiny toes ballet" at bounding box center [563, 391] width 305 height 30
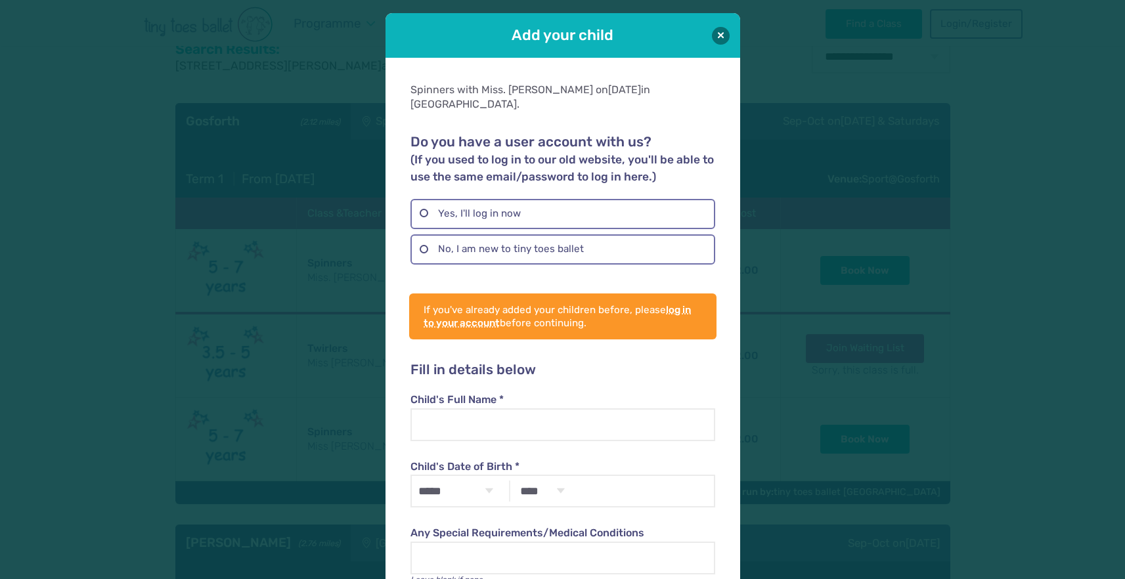
scroll to position [80, 0]
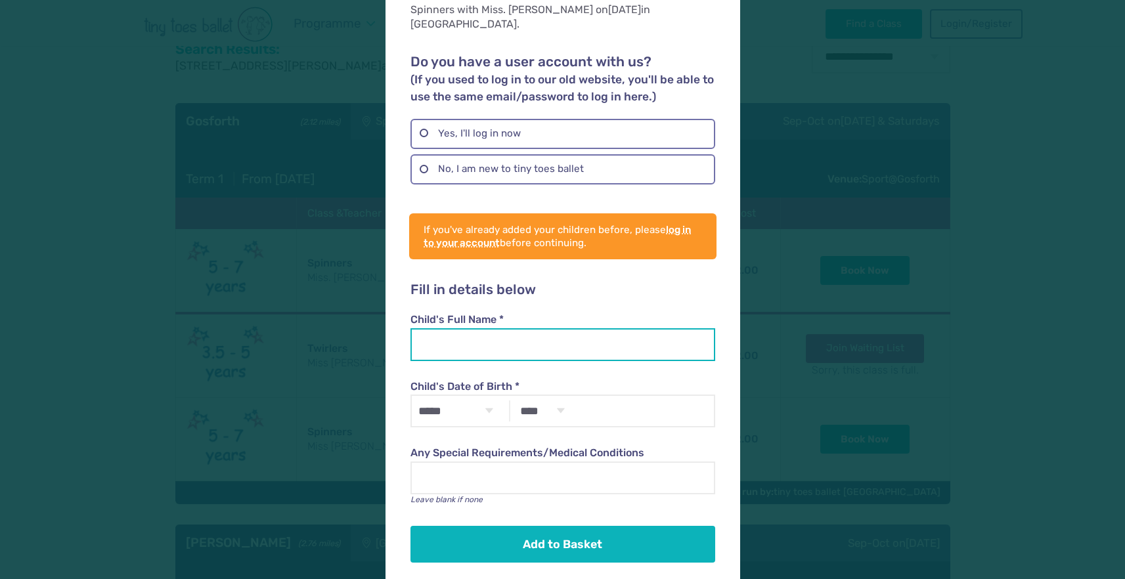
click at [474, 328] on input "Child's Full Name *" at bounding box center [563, 344] width 305 height 33
type input "**********"
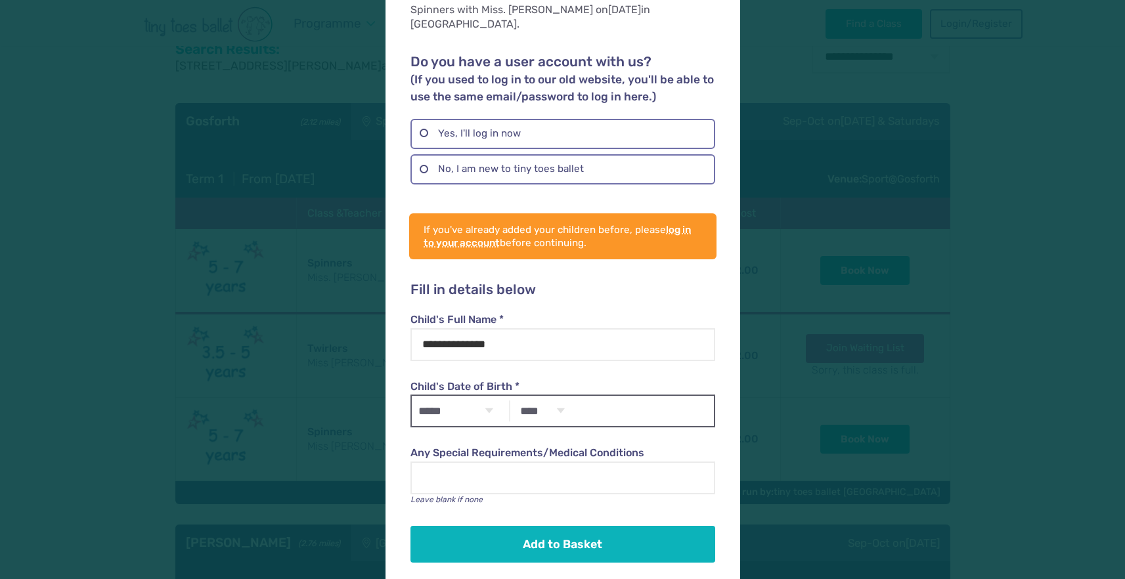
click at [485, 396] on select "***** ******* ******** ***** ***** *** **** **** ****** ********* ******* *****…" at bounding box center [456, 411] width 88 height 30
select select "**"
click at [565, 396] on select "**** **** **** **** **** **** **** **** **** **** **** **** **** **** **** ****…" at bounding box center [542, 411] width 58 height 30
select select "****"
click at [506, 428] on div "Any Special Requirements/Medical Conditions Leave blank if none" at bounding box center [563, 467] width 305 height 78
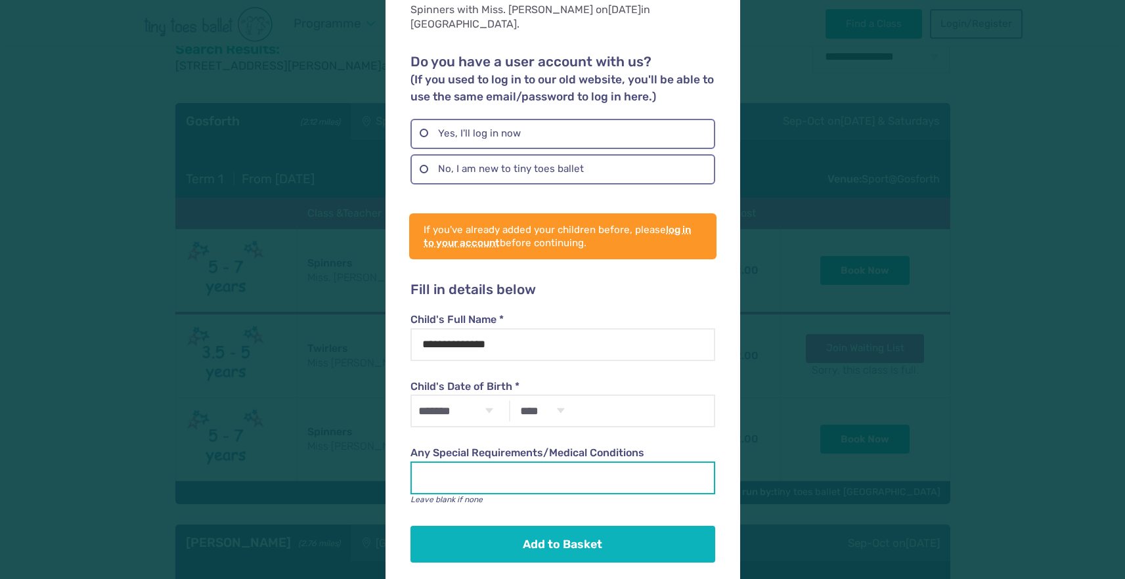
click at [467, 462] on input "Any Special Requirements/Medical Conditions" at bounding box center [563, 478] width 305 height 33
click at [452, 446] on label "Any Special Requirements/Medical Conditions" at bounding box center [563, 453] width 305 height 14
click at [452, 462] on input "Any Special Requirements/Medical Conditions" at bounding box center [563, 478] width 305 height 33
click at [452, 446] on label "Any Special Requirements/Medical Conditions" at bounding box center [563, 453] width 305 height 14
click at [452, 462] on input "Any Special Requirements/Medical Conditions" at bounding box center [563, 478] width 305 height 33
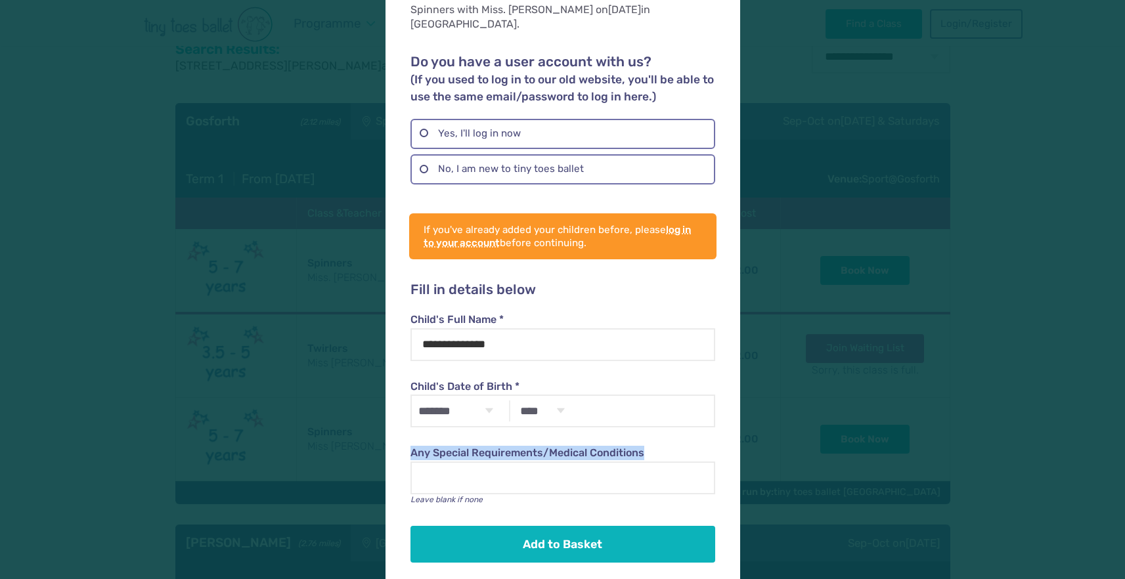
click at [452, 446] on label "Any Special Requirements/Medical Conditions" at bounding box center [563, 453] width 305 height 14
click at [452, 462] on input "Any Special Requirements/Medical Conditions" at bounding box center [563, 478] width 305 height 33
click at [570, 446] on label "Any Special Requirements/Medical Conditions" at bounding box center [563, 453] width 305 height 14
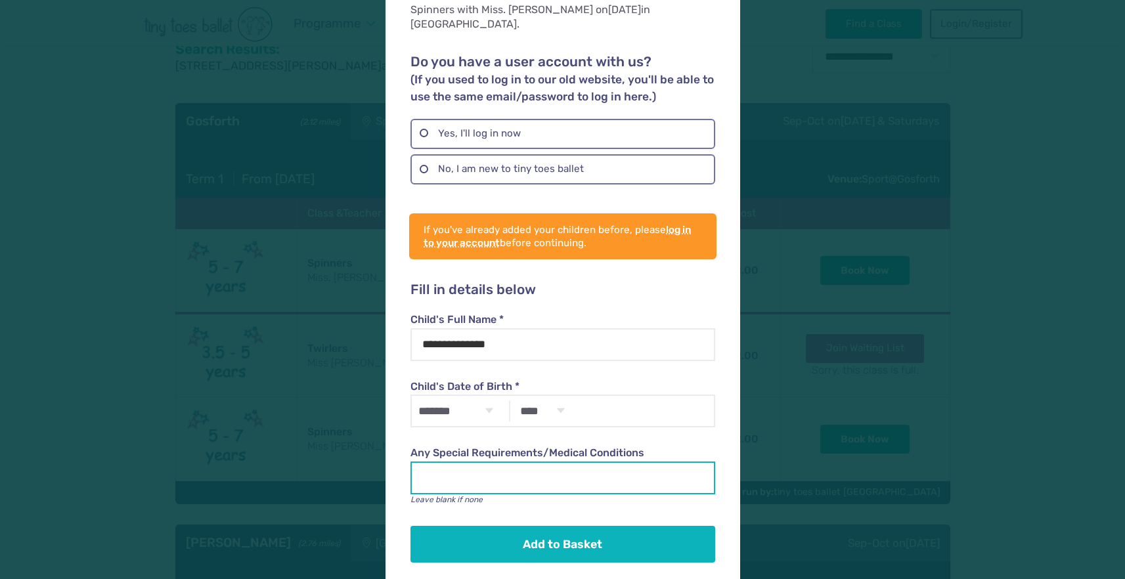
click at [570, 462] on input "Any Special Requirements/Medical Conditions" at bounding box center [563, 478] width 305 height 33
click at [570, 446] on label "Any Special Requirements/Medical Conditions" at bounding box center [563, 453] width 305 height 14
click at [570, 462] on input "Any Special Requirements/Medical Conditions" at bounding box center [563, 478] width 305 height 33
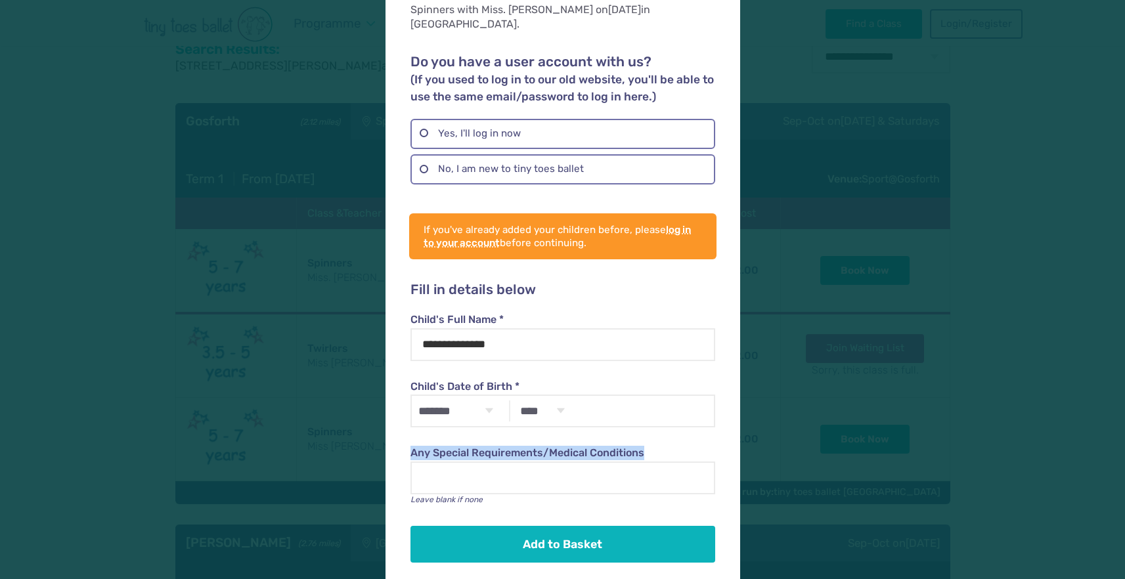
click at [570, 446] on label "Any Special Requirements/Medical Conditions" at bounding box center [563, 453] width 305 height 14
click at [570, 462] on input "Any Special Requirements/Medical Conditions" at bounding box center [563, 478] width 305 height 33
click at [575, 313] on label "Child's Full Name *" at bounding box center [563, 320] width 305 height 14
click at [575, 328] on input "**********" at bounding box center [563, 344] width 305 height 33
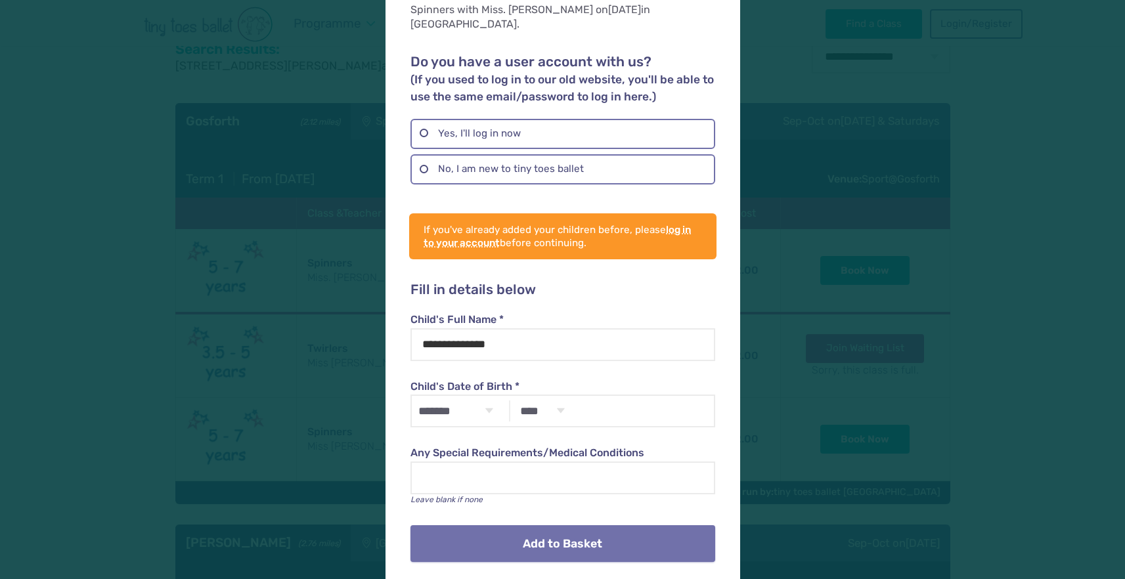
click at [520, 537] on button "Add to Basket" at bounding box center [563, 543] width 305 height 37
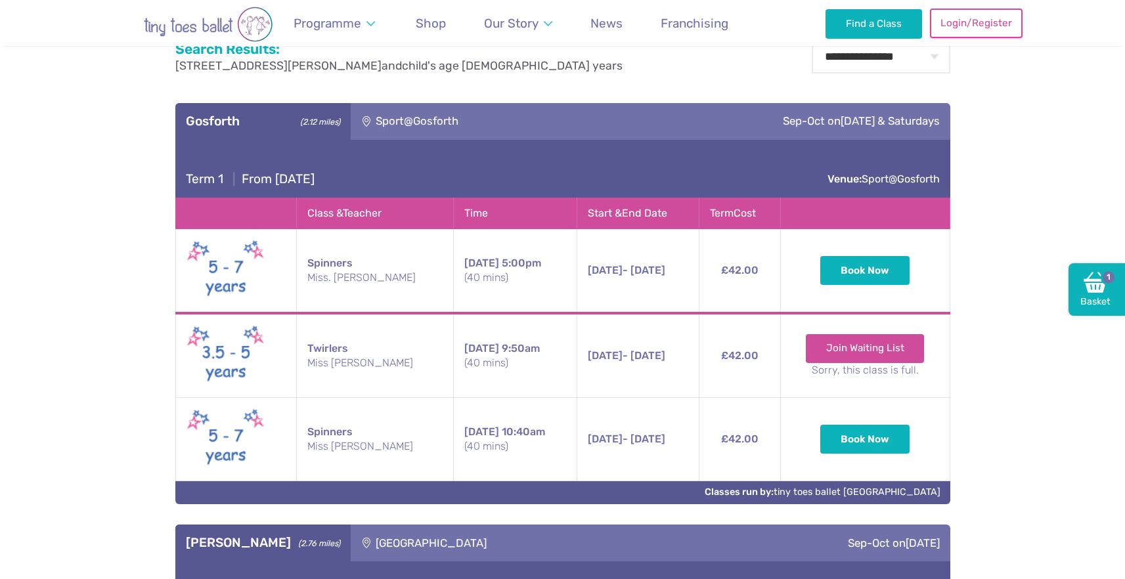
click at [985, 25] on link "Login/Register" at bounding box center [976, 23] width 92 height 29
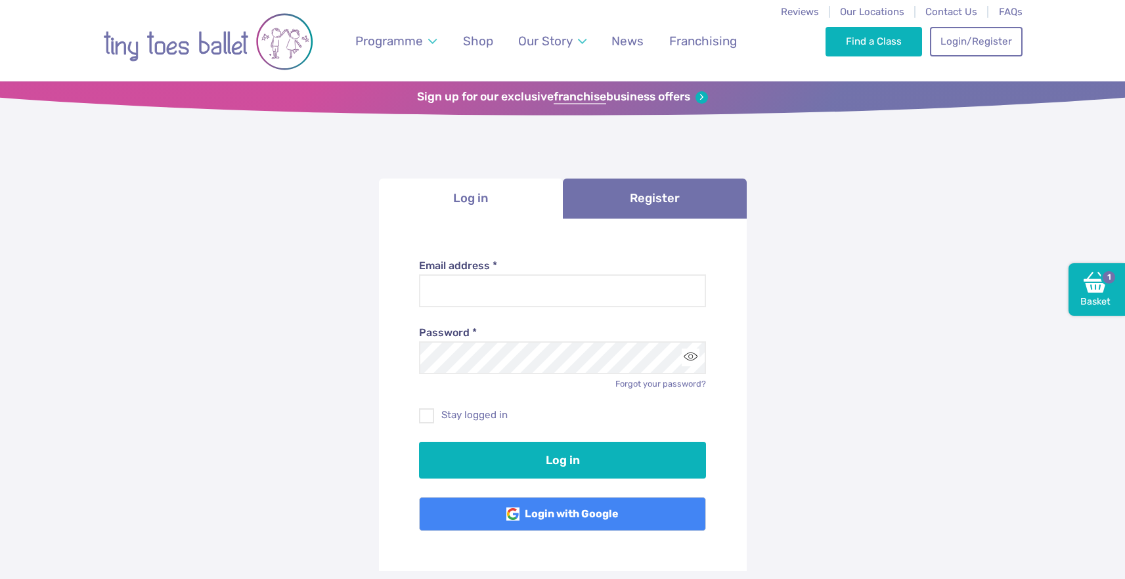
click at [518, 313] on div "Password * Forgot your password?" at bounding box center [562, 348] width 287 height 83
click at [516, 299] on input "Email address *" at bounding box center [562, 291] width 287 height 33
type input "**********"
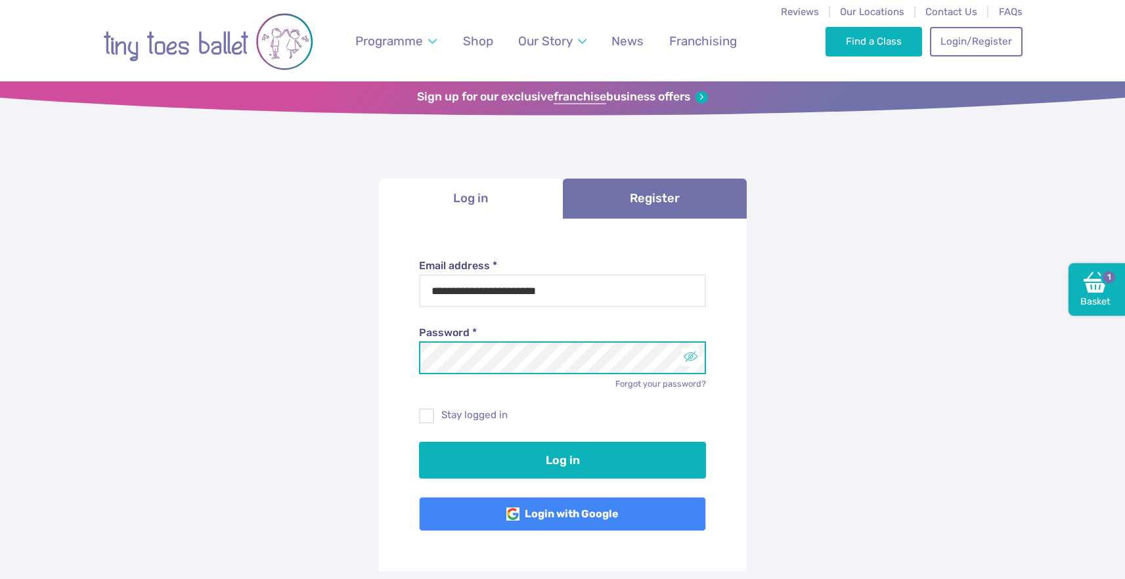
click at [690, 358] on button "Toggle password visibility" at bounding box center [691, 358] width 18 height 18
click at [423, 420] on span at bounding box center [427, 418] width 14 height 12
click at [421, 416] on span at bounding box center [427, 418] width 14 height 12
click at [432, 418] on span at bounding box center [427, 418] width 14 height 12
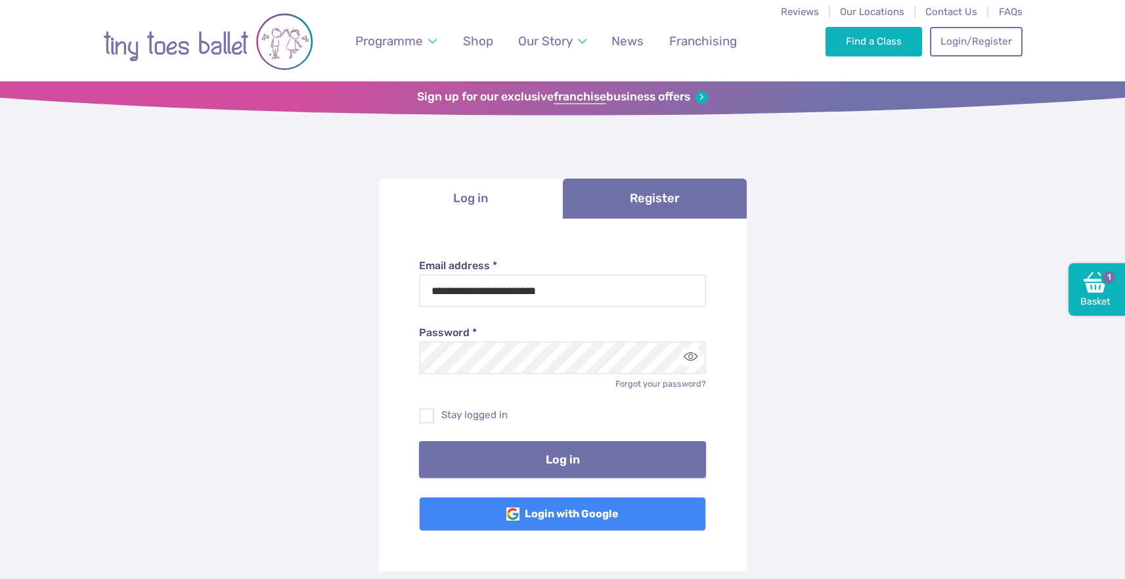
click at [533, 462] on button "Log in" at bounding box center [562, 459] width 287 height 37
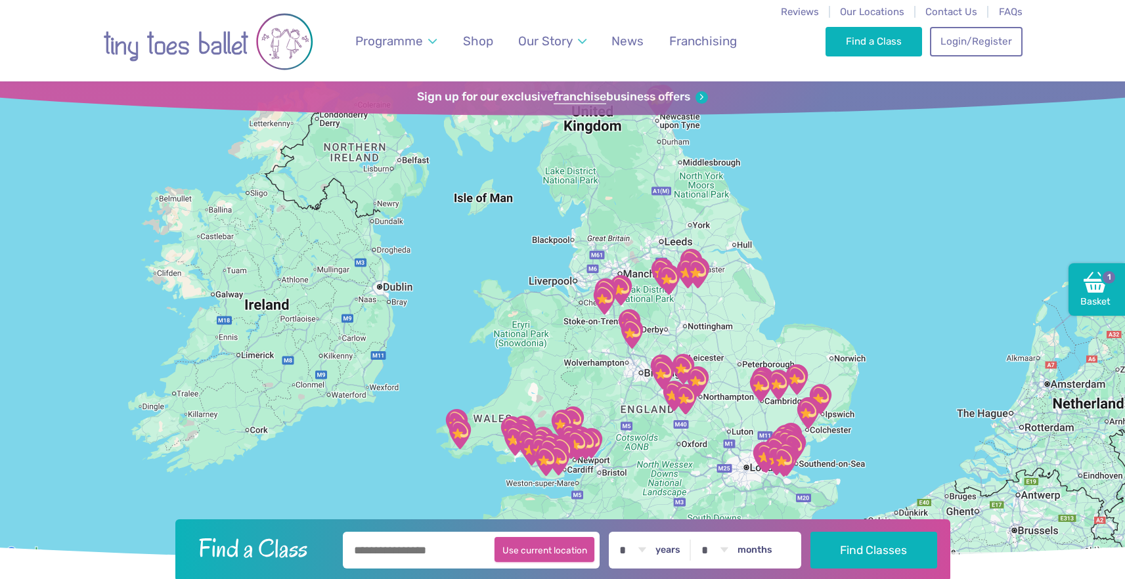
click at [527, 554] on button "Use current location" at bounding box center [545, 549] width 100 height 25
type input "**********"
click at [645, 548] on select "* * * * * * * * * * ** ** **" at bounding box center [632, 550] width 41 height 37
select select "*"
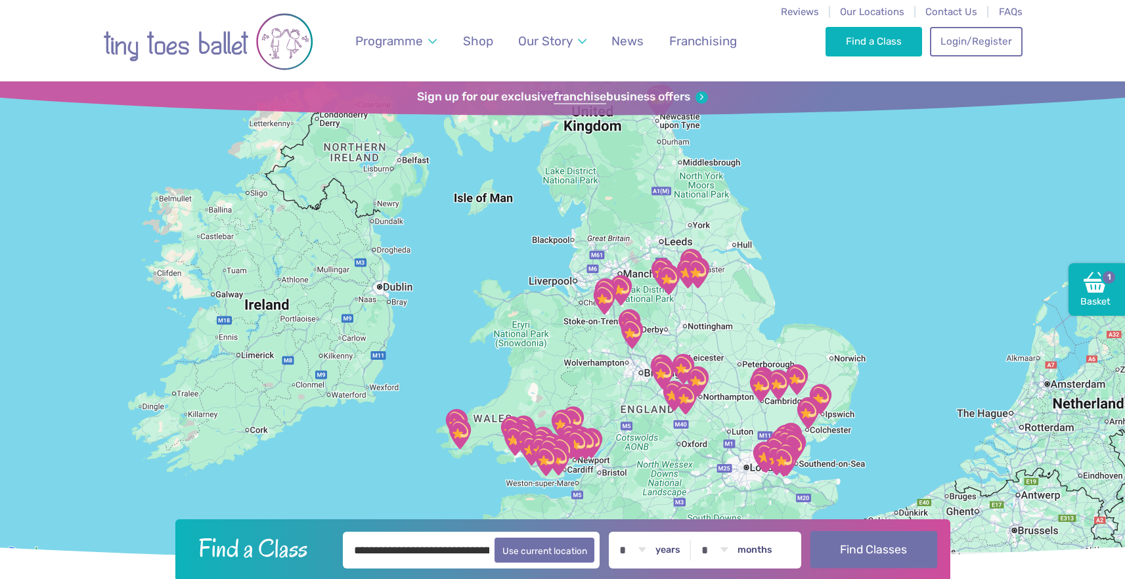
click at [879, 558] on button "Find Classes" at bounding box center [874, 549] width 127 height 37
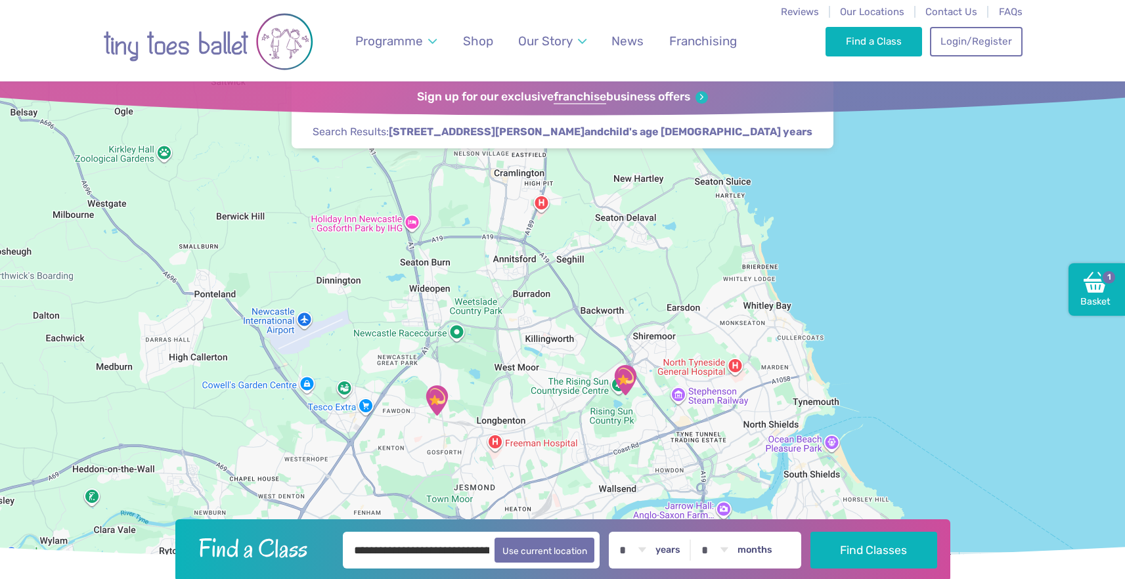
click at [439, 399] on img "Sport@Gosforth" at bounding box center [436, 400] width 33 height 33
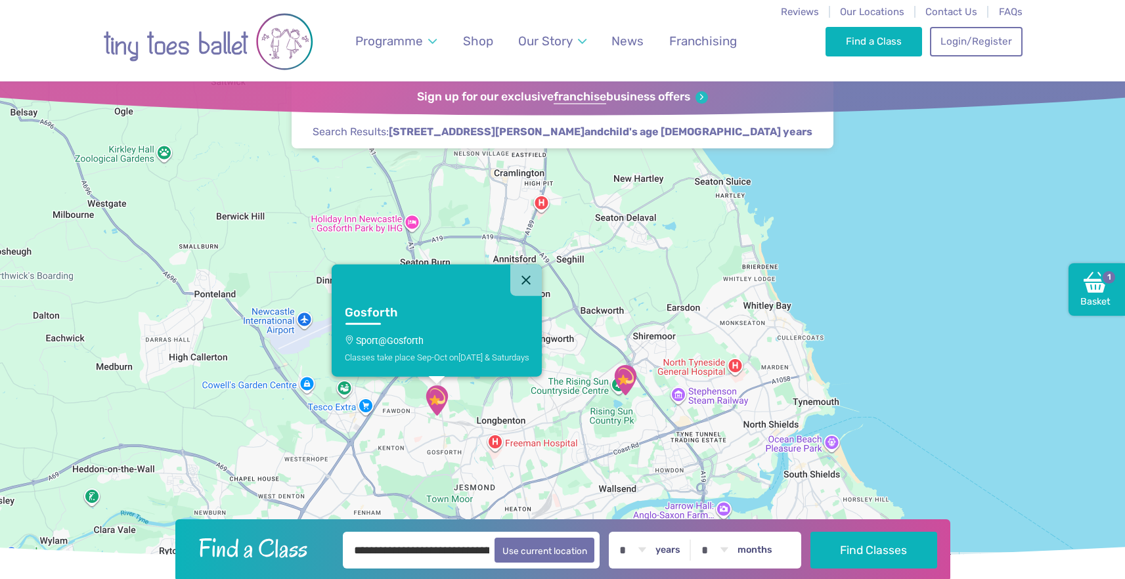
click at [393, 316] on h3 "Gosforth" at bounding box center [424, 312] width 161 height 15
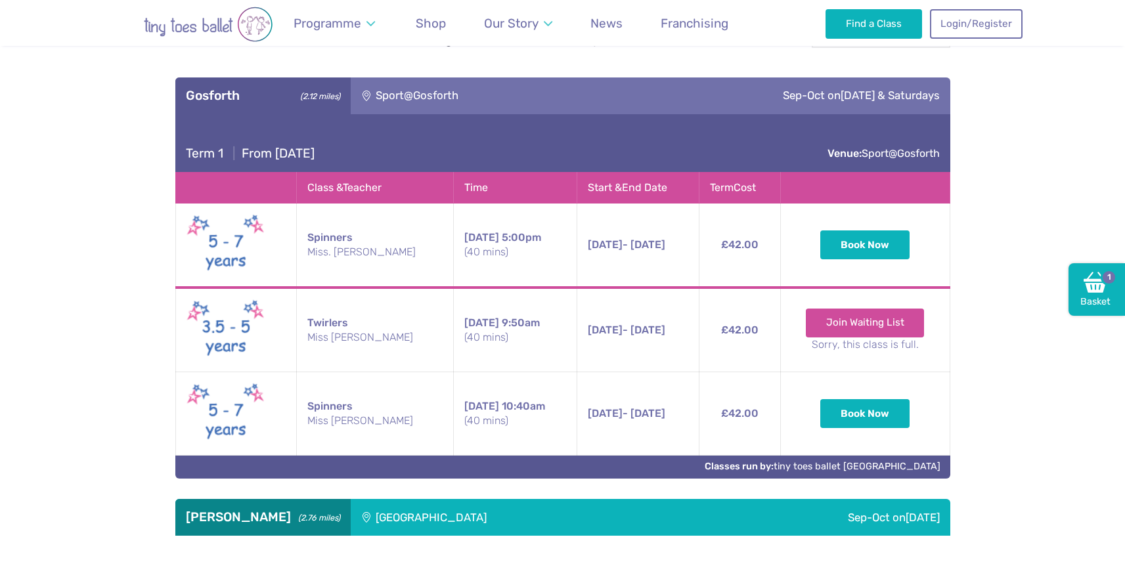
scroll to position [633, 0]
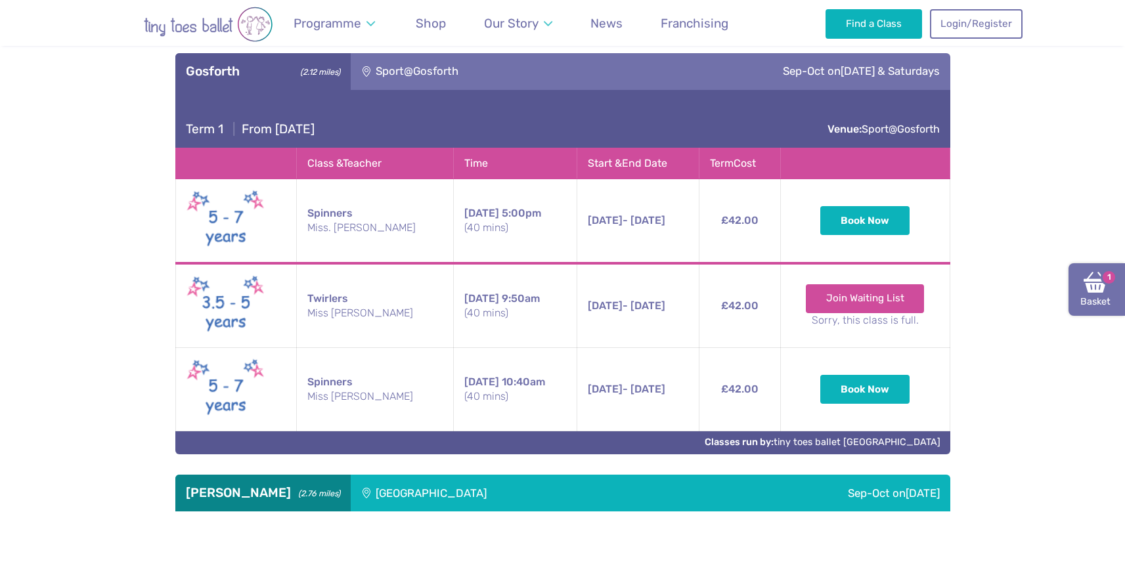
click at [1098, 284] on img at bounding box center [1096, 283] width 24 height 24
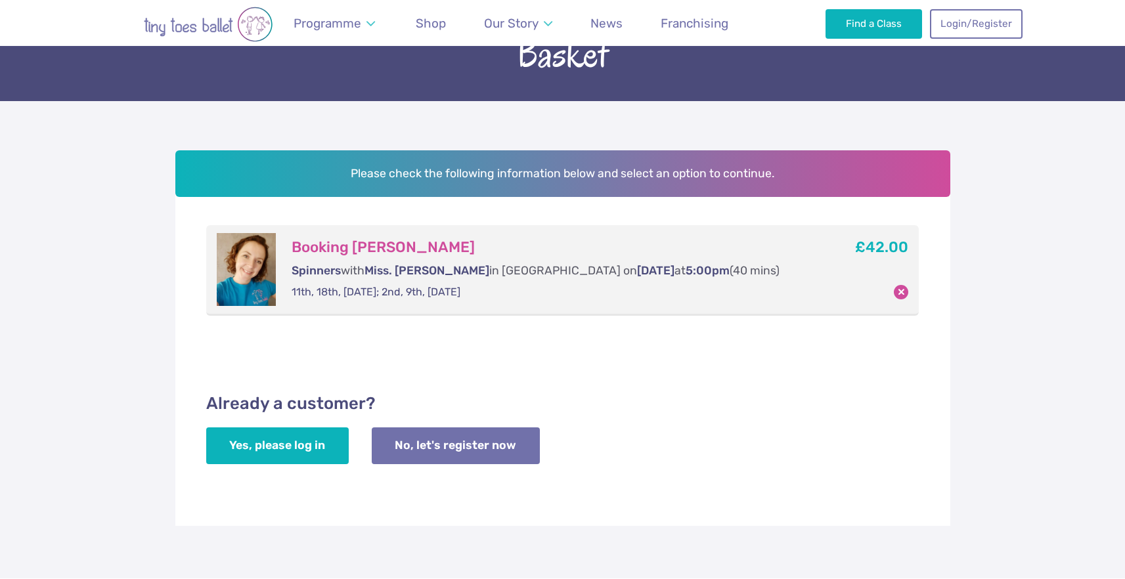
scroll to position [169, 0]
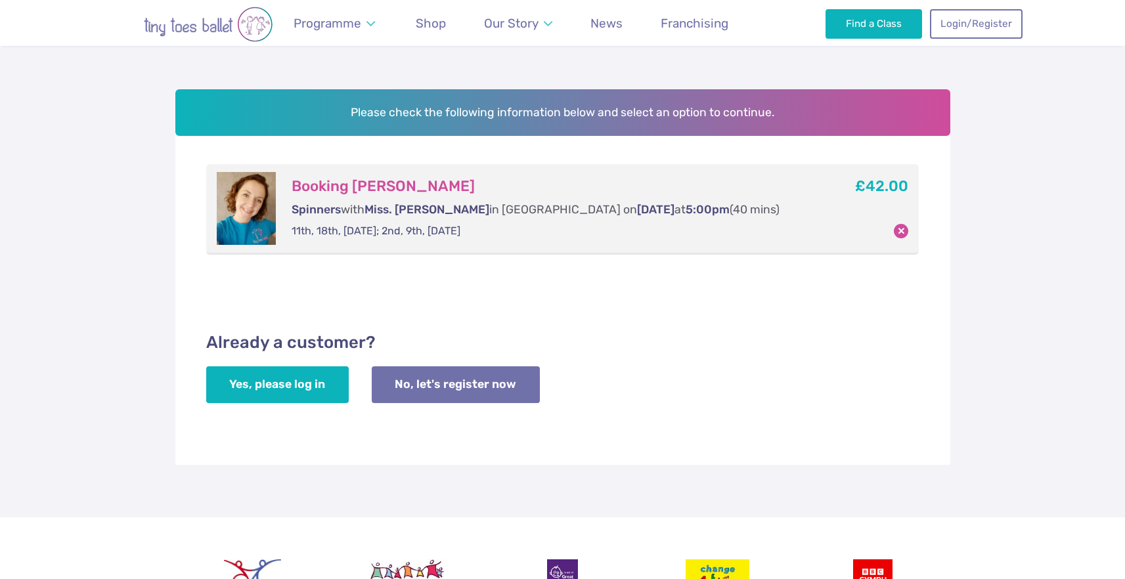
click at [296, 234] on p "11th, 18th, [DATE]; 2nd, 9th, [DATE]" at bounding box center [551, 231] width 518 height 14
click at [328, 233] on p "11th, 18th, [DATE]; 2nd, 9th, [DATE]" at bounding box center [551, 231] width 518 height 14
click at [368, 233] on p "11th, 18th, [DATE]; 2nd, 9th, [DATE]" at bounding box center [551, 231] width 518 height 14
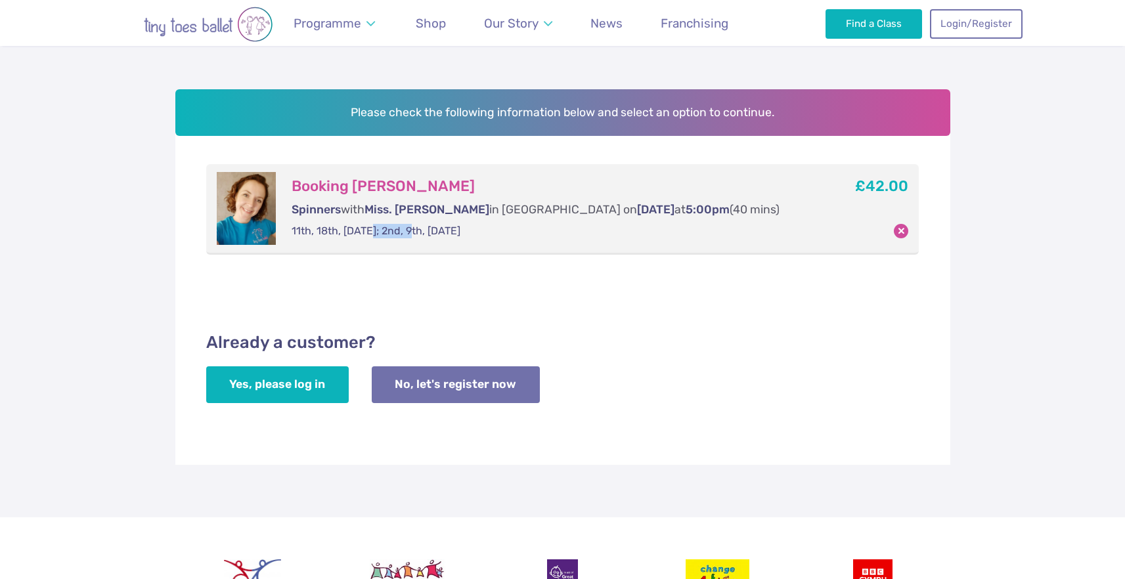
click at [368, 233] on p "11th, 18th, [DATE]; 2nd, 9th, [DATE]" at bounding box center [551, 231] width 518 height 14
click at [435, 230] on p "11th, 18th, [DATE]; 2nd, 9th, [DATE]" at bounding box center [551, 231] width 518 height 14
click at [458, 229] on p "11th, 18th, [DATE]; 2nd, 9th, [DATE]" at bounding box center [551, 231] width 518 height 14
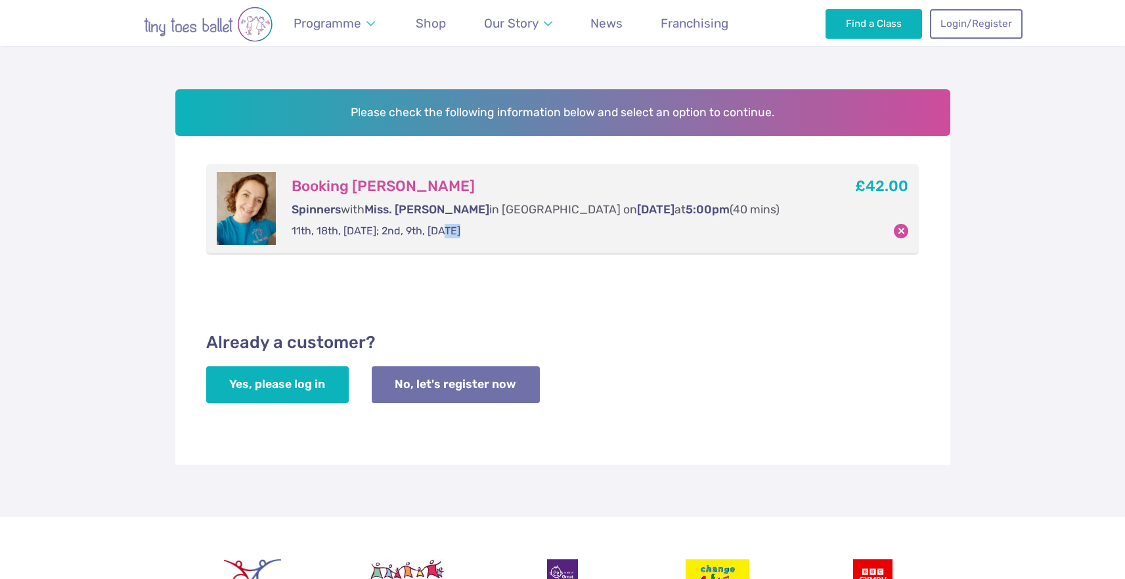
click at [458, 229] on p "11th, 18th, [DATE]; 2nd, 9th, [DATE]" at bounding box center [551, 231] width 518 height 14
click at [485, 229] on p "11th, 18th, [DATE]; 2nd, 9th, [DATE]" at bounding box center [551, 231] width 518 height 14
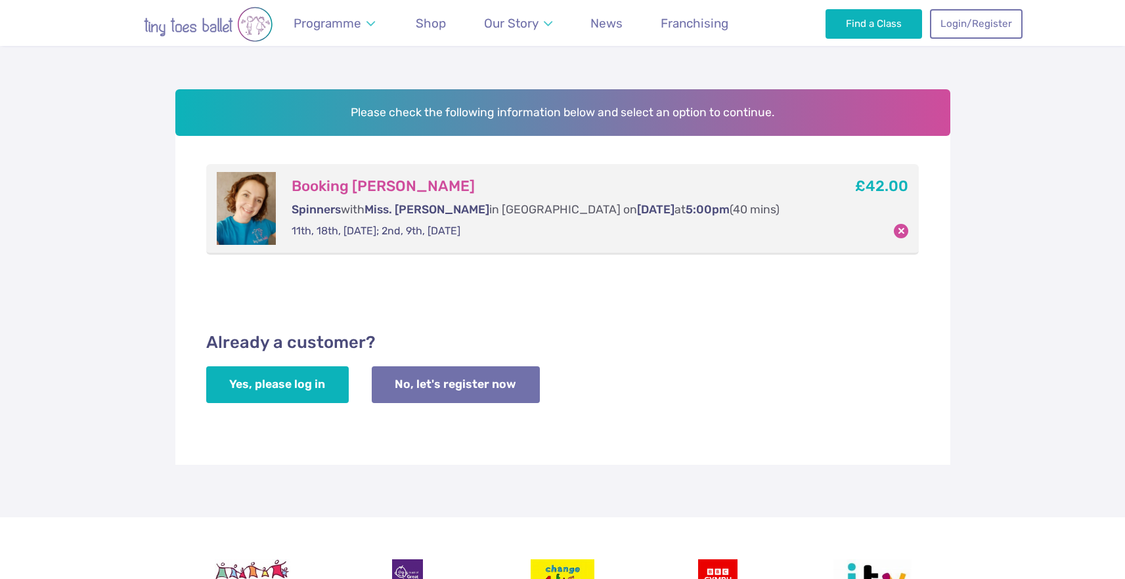
click at [519, 233] on p "11th, 18th, [DATE]; 2nd, 9th, [DATE]" at bounding box center [551, 231] width 518 height 14
click at [300, 227] on p "11th, 18th, [DATE]; 2nd, 9th, [DATE]" at bounding box center [551, 231] width 518 height 14
click at [338, 230] on p "11th, 18th, [DATE]; 2nd, 9th, [DATE]" at bounding box center [551, 231] width 518 height 14
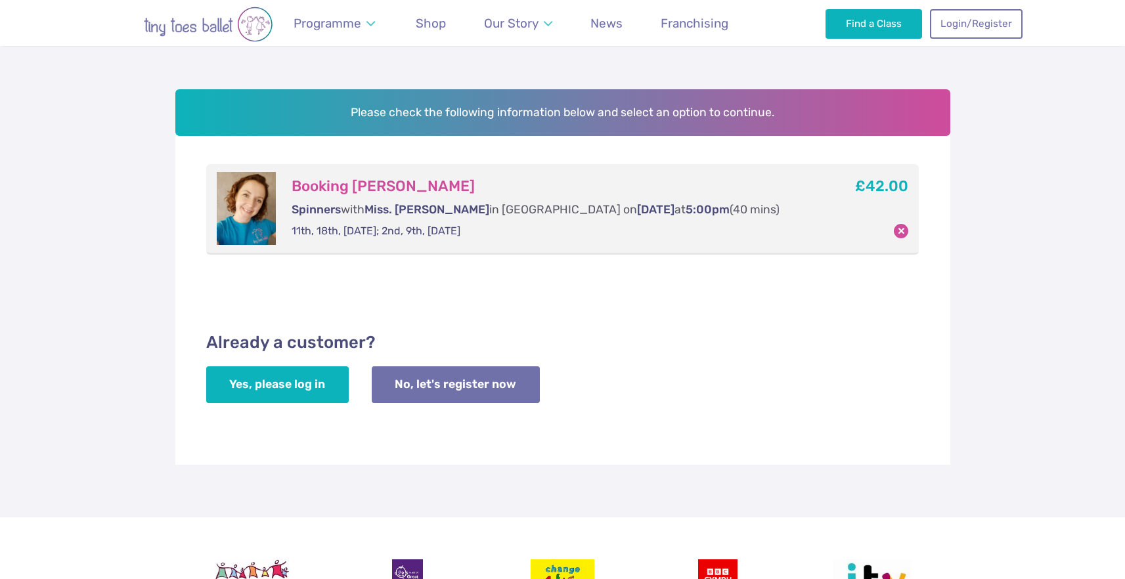
click at [364, 231] on p "11th, 18th, [DATE]; 2nd, 9th, [DATE]" at bounding box center [551, 231] width 518 height 14
drag, startPoint x: 428, startPoint y: 231, endPoint x: 587, endPoint y: 225, distance: 159.1
click at [587, 225] on p "11th, 18th, [DATE]; 2nd, 9th, [DATE]" at bounding box center [551, 231] width 518 height 14
click at [305, 233] on p "11th, 18th, [DATE]; 2nd, 9th, [DATE]" at bounding box center [551, 231] width 518 height 14
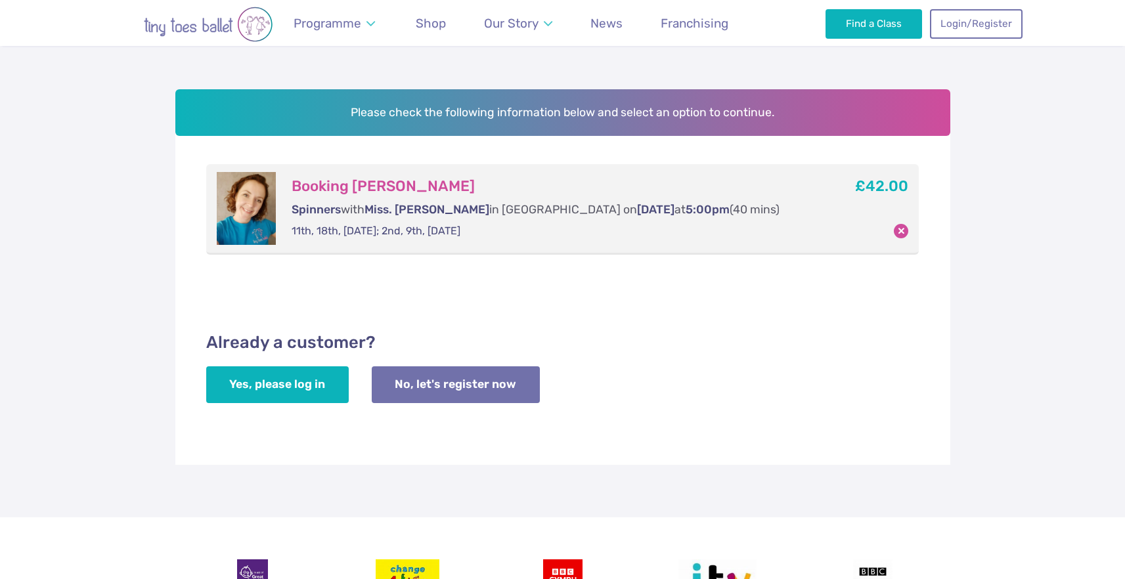
click at [332, 233] on p "11th, 18th, [DATE]; 2nd, 9th, [DATE]" at bounding box center [551, 231] width 518 height 14
click at [368, 233] on p "11th, 18th, [DATE]; 2nd, 9th, [DATE]" at bounding box center [551, 231] width 518 height 14
click at [439, 231] on p "11th, 18th, [DATE]; 2nd, 9th, [DATE]" at bounding box center [551, 231] width 518 height 14
click at [473, 231] on p "11th, 18th, [DATE]; 2nd, 9th, [DATE]" at bounding box center [551, 231] width 518 height 14
click at [519, 231] on p "11th, 18th, [DATE]; 2nd, 9th, [DATE]" at bounding box center [551, 231] width 518 height 14
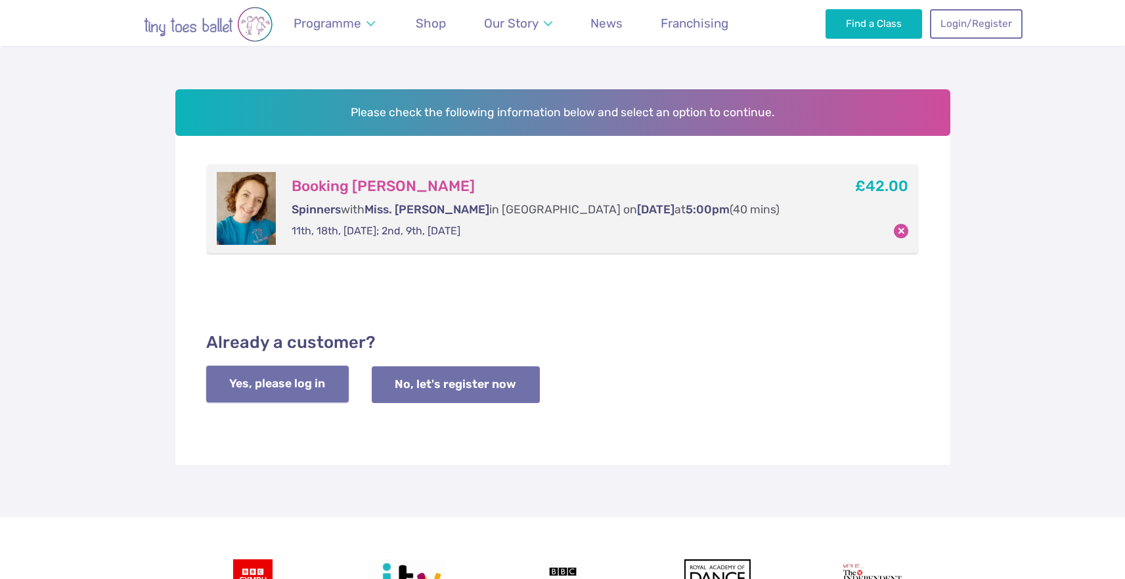
click at [294, 380] on link "Yes, please log in" at bounding box center [277, 384] width 143 height 37
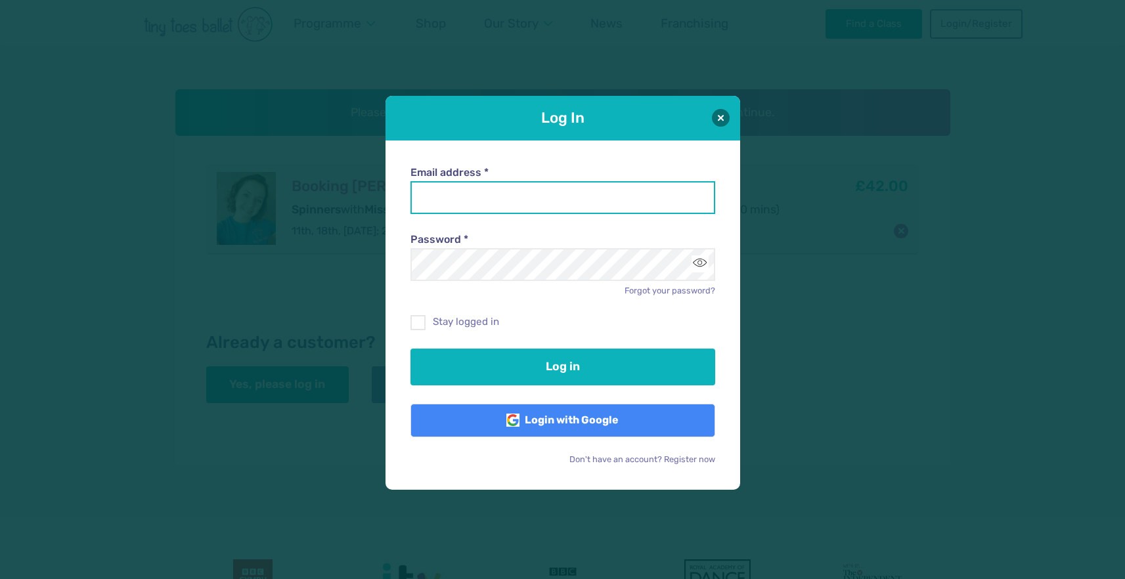
click at [460, 206] on input "Email address *" at bounding box center [563, 197] width 305 height 33
type input "**********"
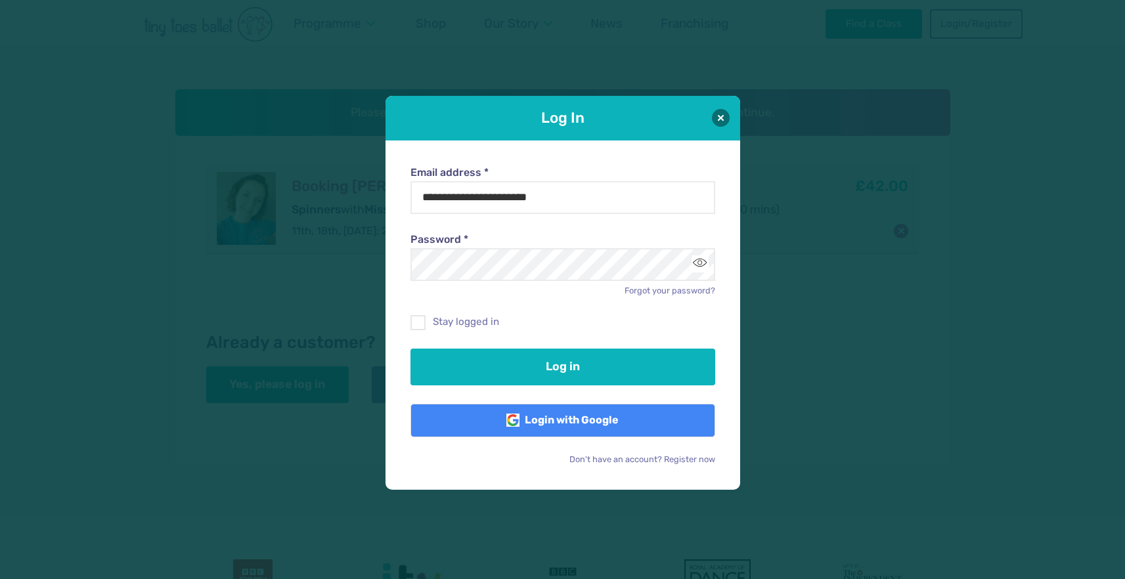
click at [462, 246] on label "Password *" at bounding box center [563, 240] width 305 height 14
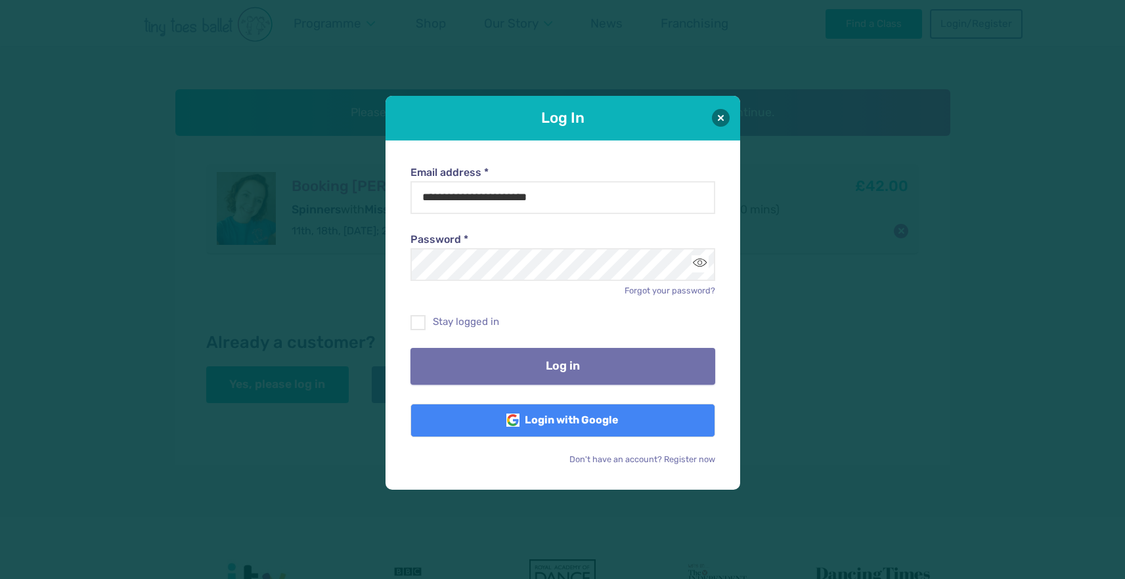
click at [550, 371] on button "Log in" at bounding box center [563, 366] width 305 height 37
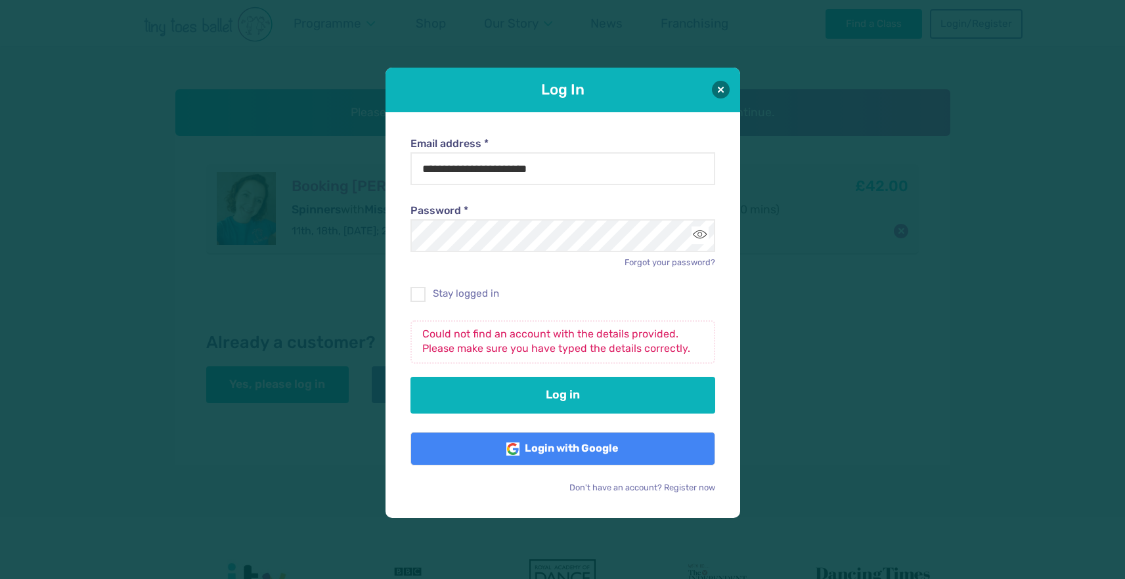
click at [637, 80] on h1 "Log In" at bounding box center [562, 89] width 281 height 20
click at [579, 169] on input "**********" at bounding box center [563, 168] width 305 height 33
click at [648, 109] on div "Log In" at bounding box center [563, 90] width 355 height 45
click at [401, 297] on div "**********" at bounding box center [563, 315] width 355 height 407
click at [422, 300] on span at bounding box center [419, 297] width 14 height 12
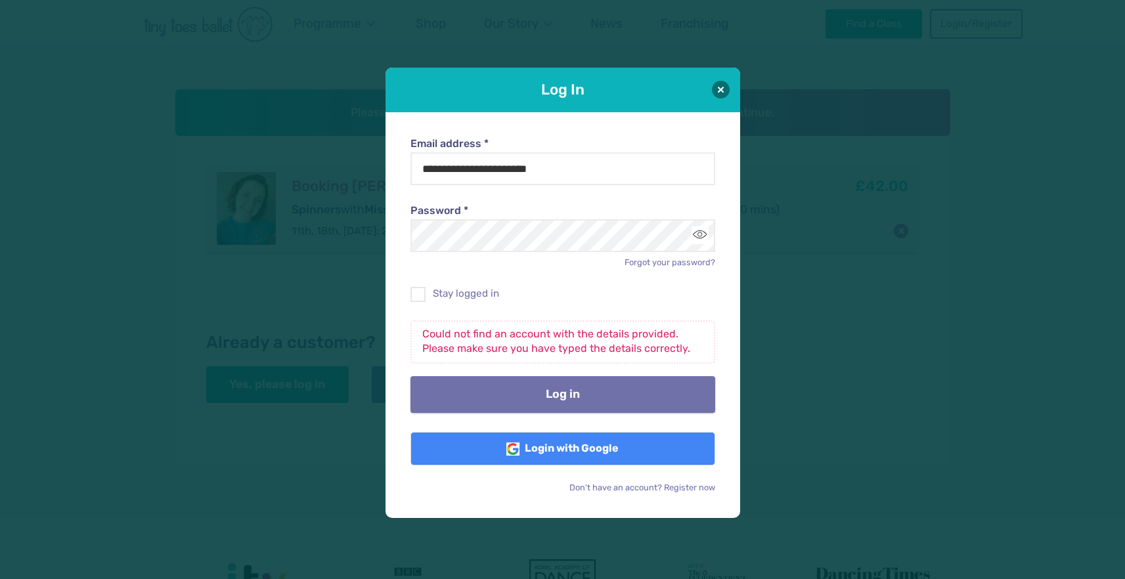
click at [566, 394] on button "Log in" at bounding box center [563, 394] width 305 height 37
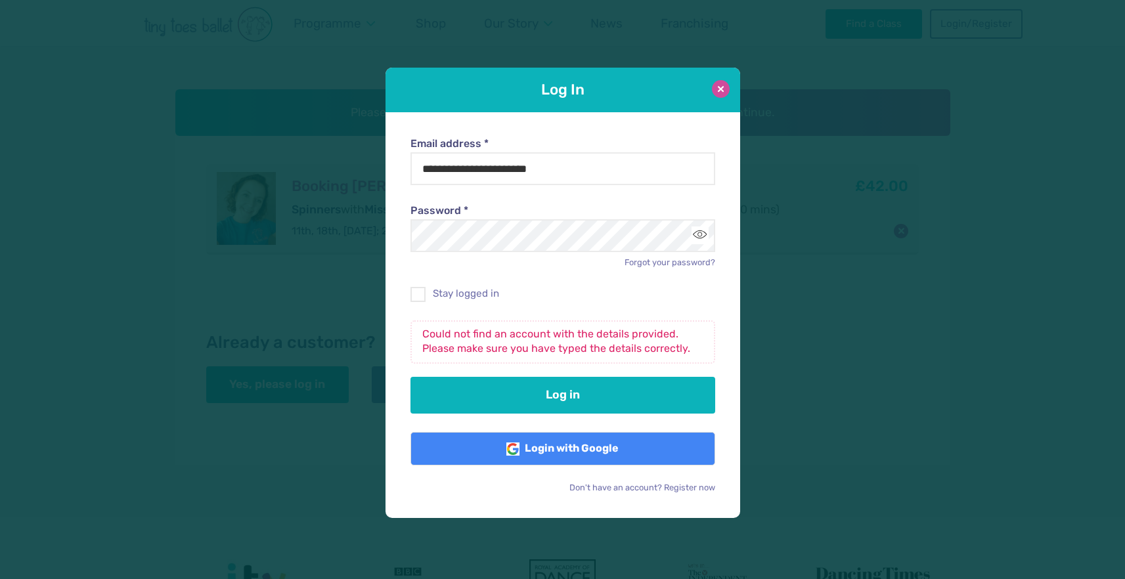
click at [718, 84] on button at bounding box center [721, 89] width 18 height 18
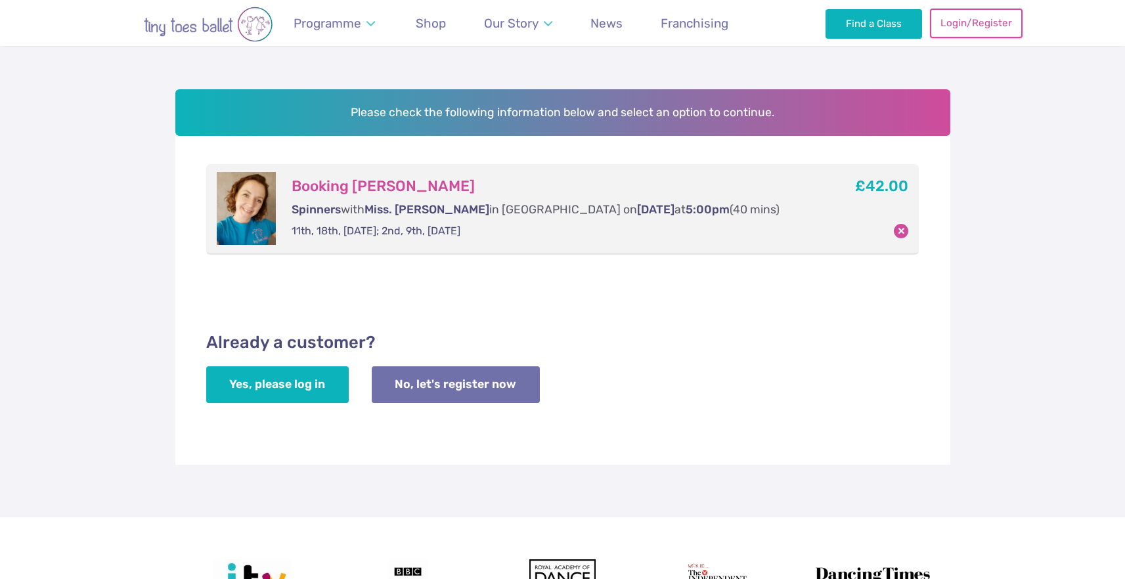
click at [983, 26] on link "Login/Register" at bounding box center [976, 23] width 92 height 29
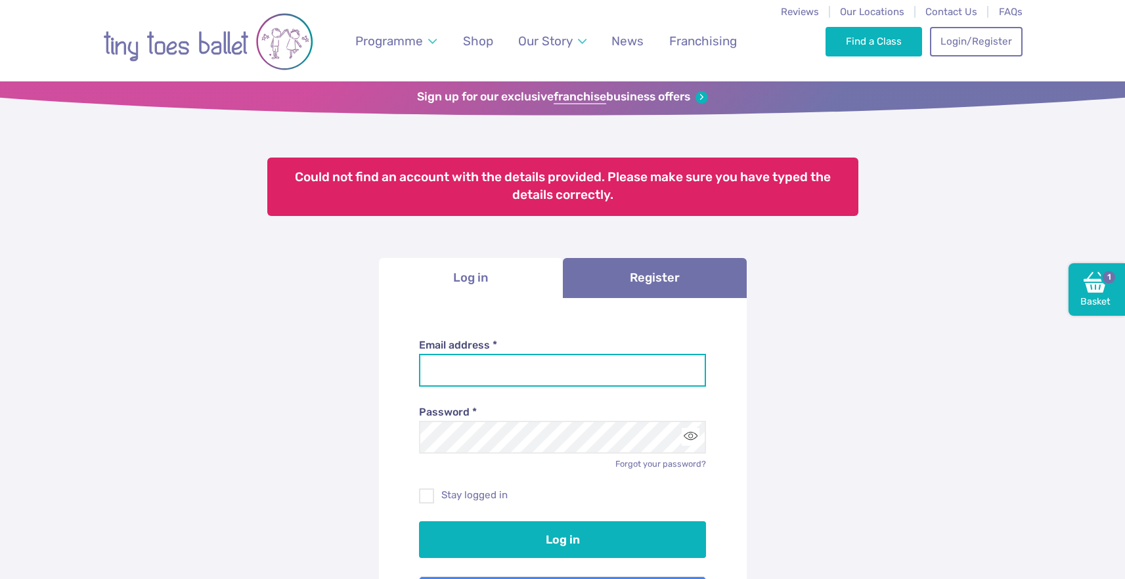
click at [506, 371] on input "Email address *" at bounding box center [562, 370] width 287 height 33
type input "**********"
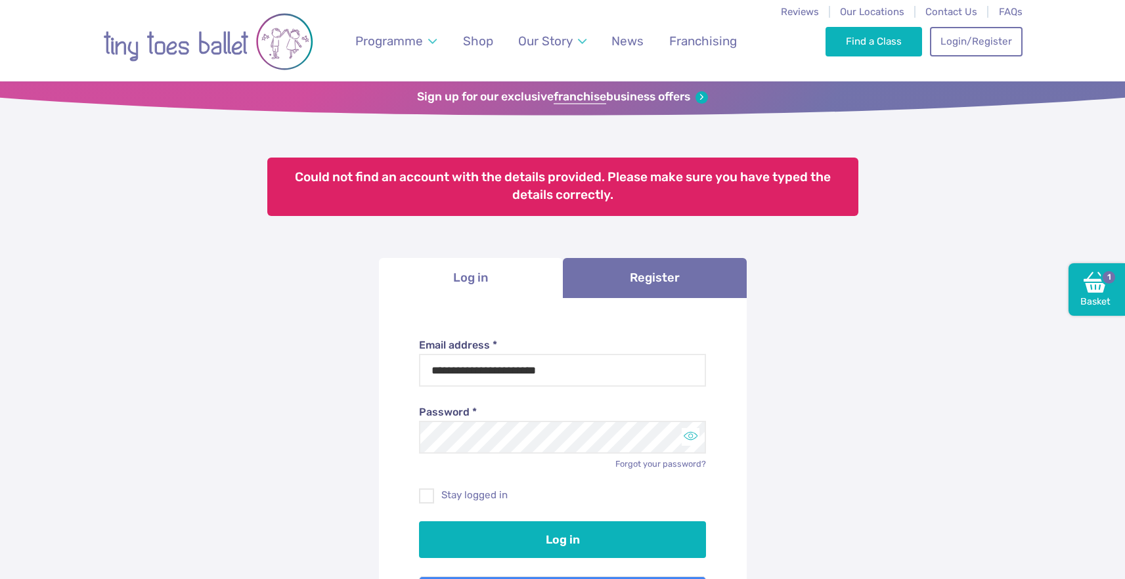
click at [694, 437] on button "Toggle password visibility" at bounding box center [691, 437] width 18 height 18
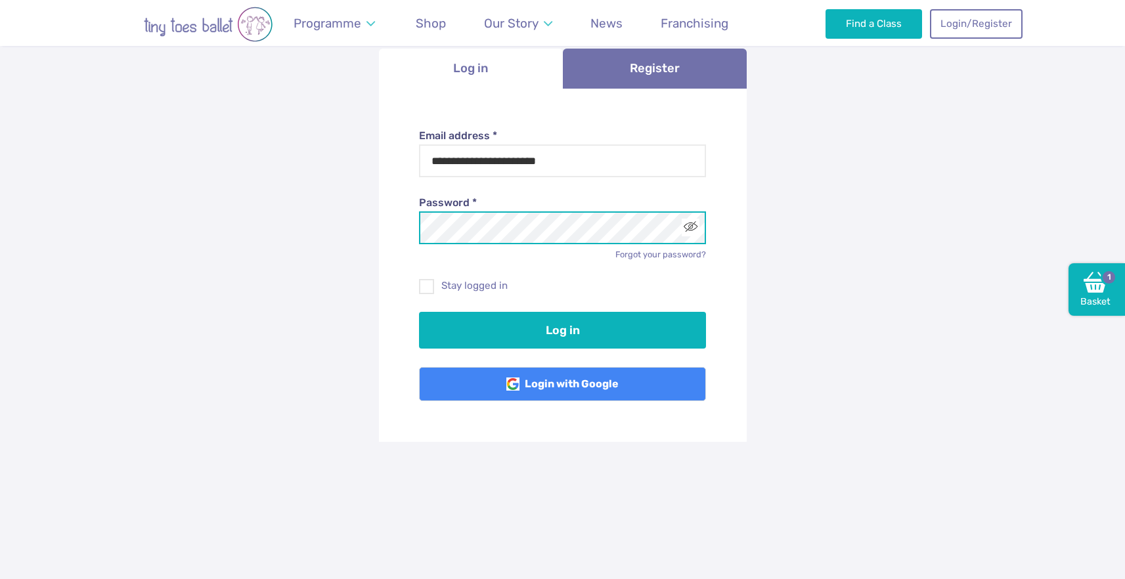
scroll to position [185, 0]
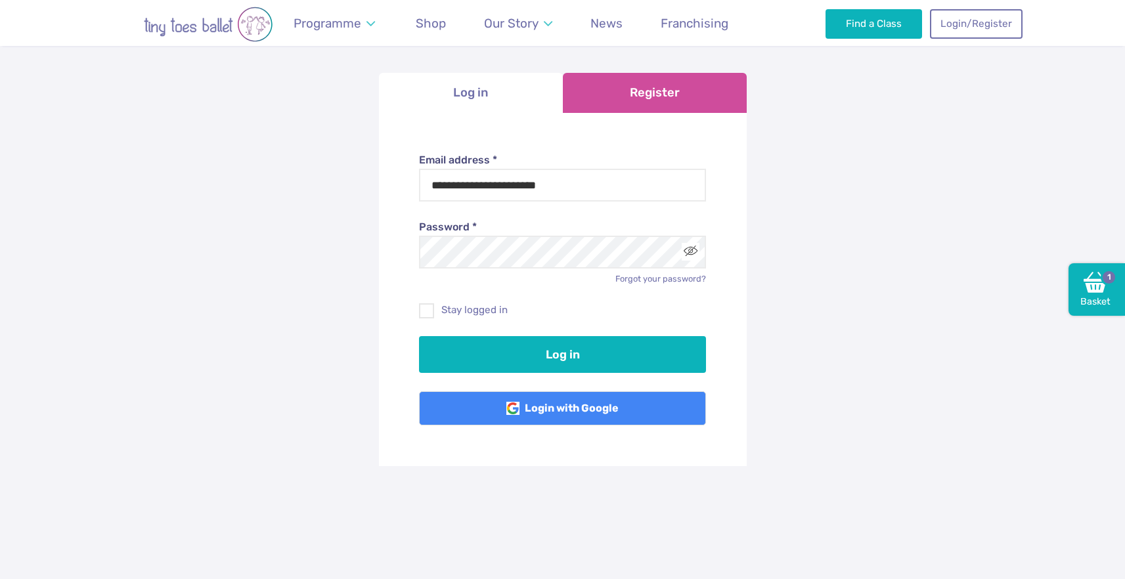
click at [647, 104] on link "Register" at bounding box center [655, 93] width 184 height 40
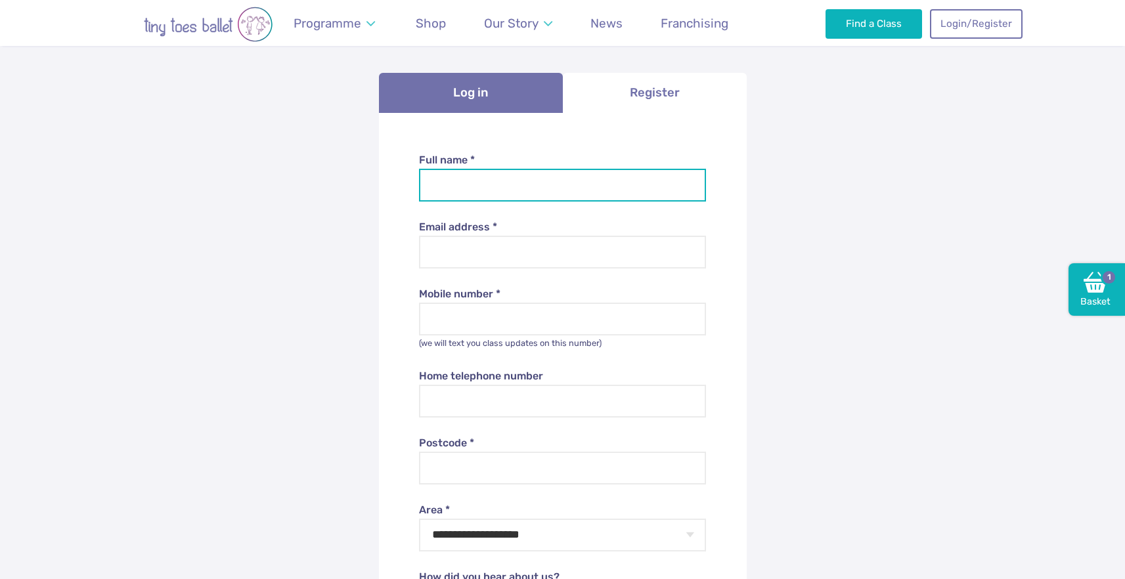
click at [521, 171] on input "Full name *" at bounding box center [562, 185] width 287 height 33
type input "**********"
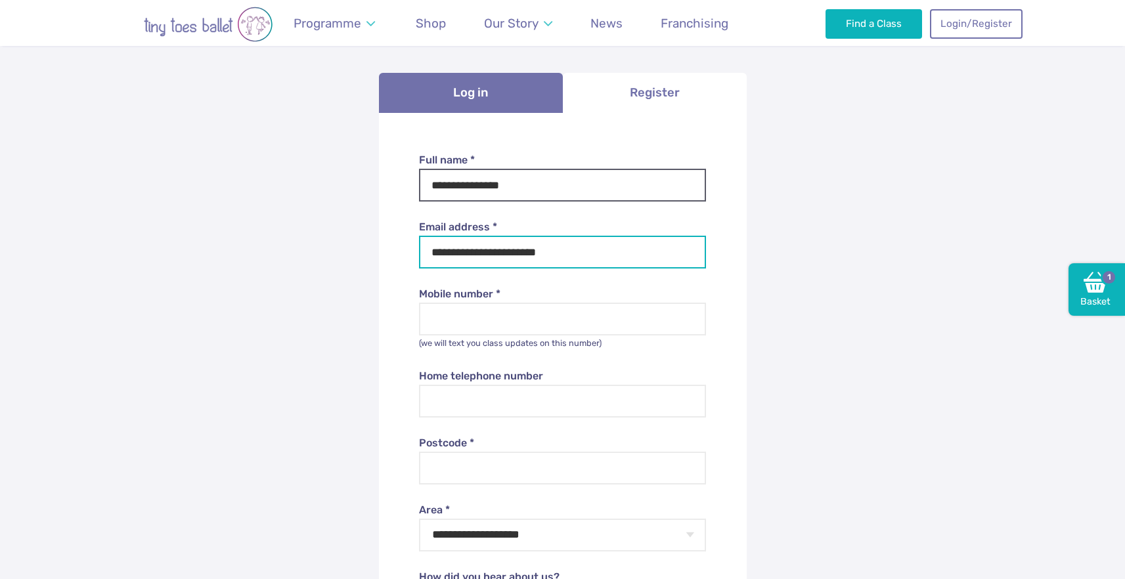
type input "**********"
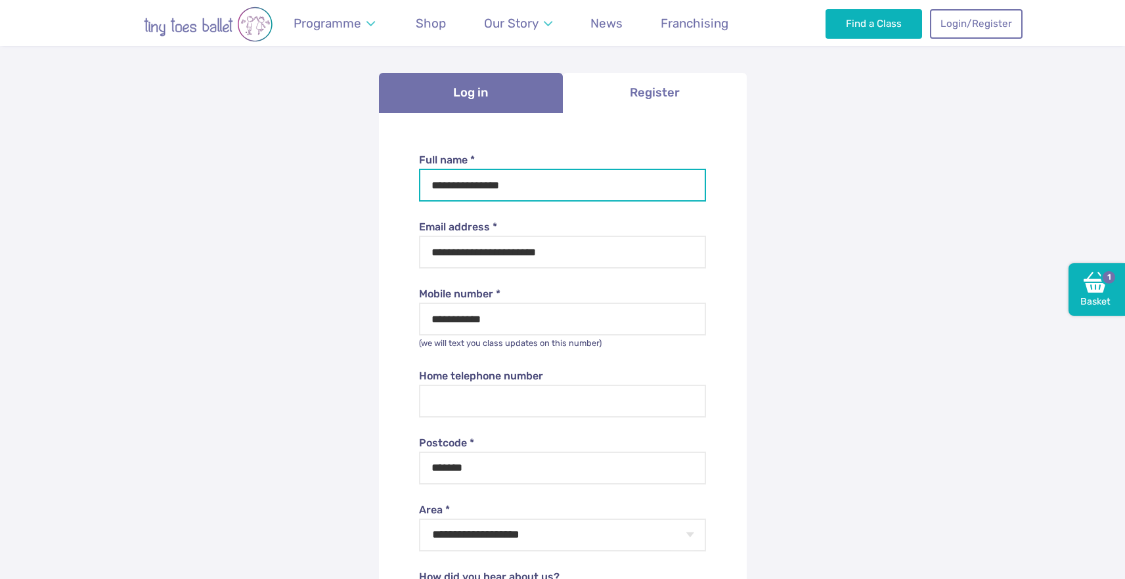
type input "********"
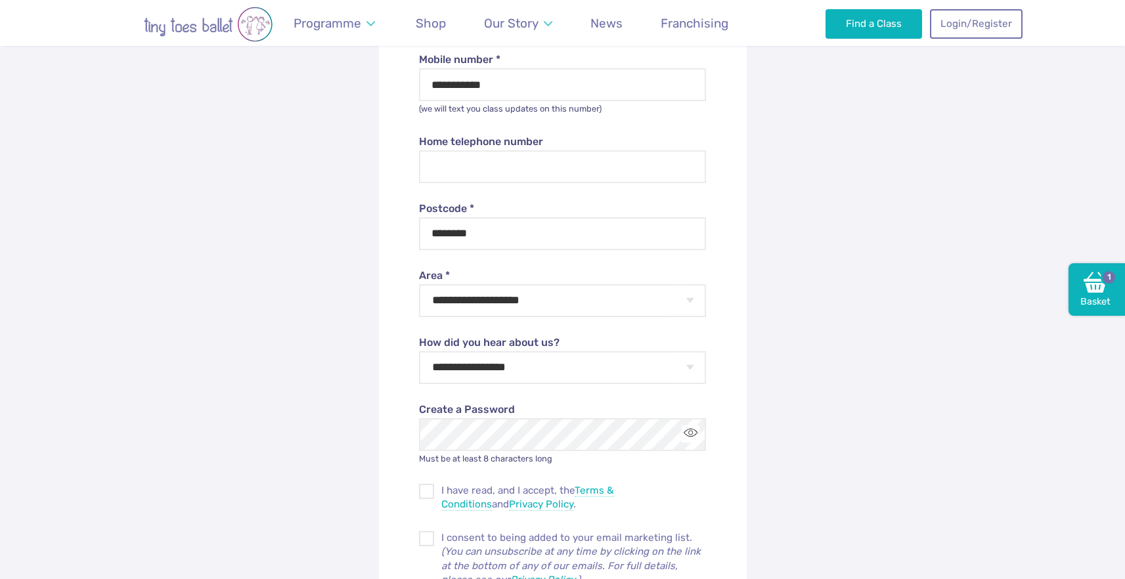
scroll to position [488, 0]
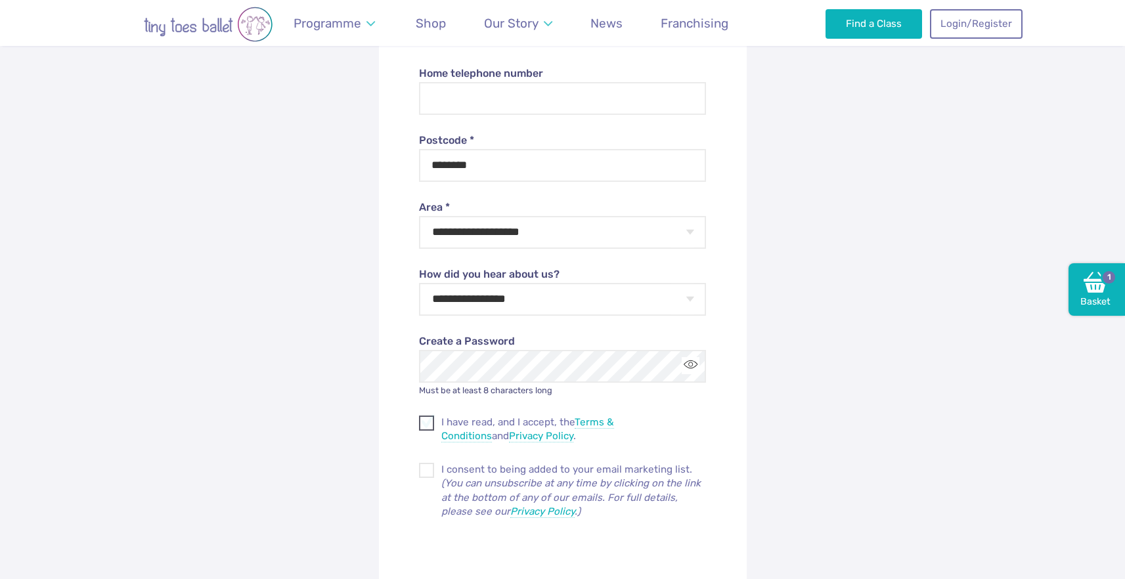
click at [429, 424] on span at bounding box center [427, 426] width 14 height 12
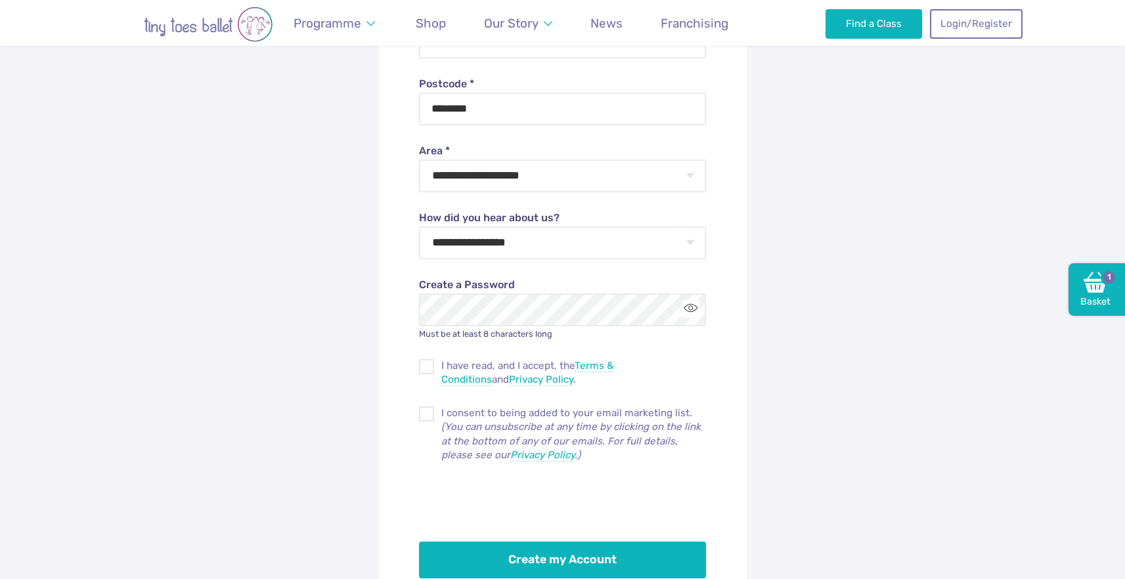
scroll to position [545, 0]
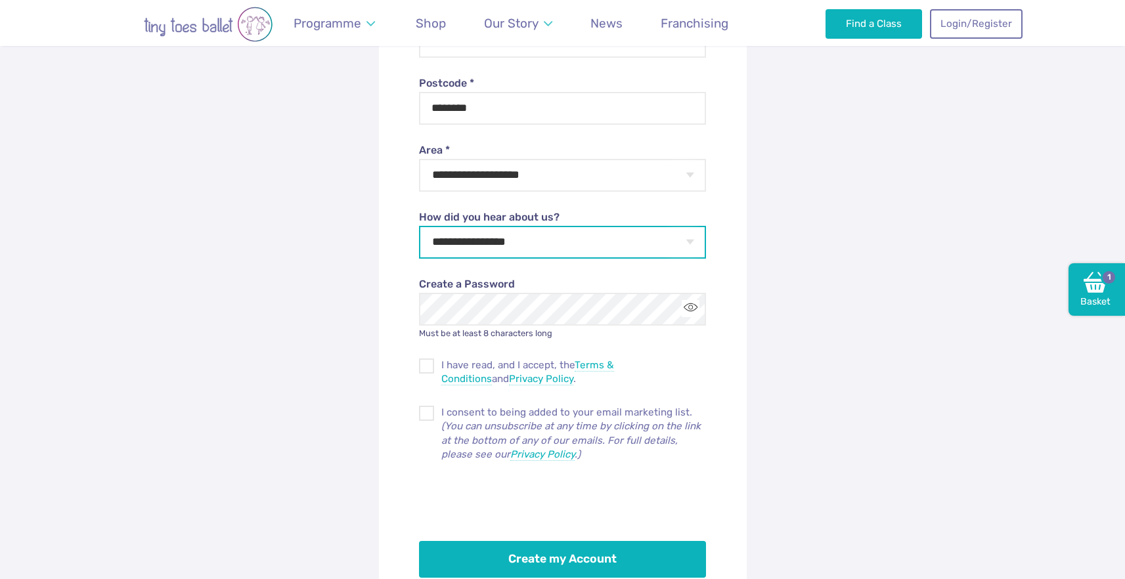
click at [686, 246] on select "**********" at bounding box center [562, 242] width 287 height 33
select select "**********"
click at [754, 301] on div "**********" at bounding box center [562, 159] width 1125 height 1241
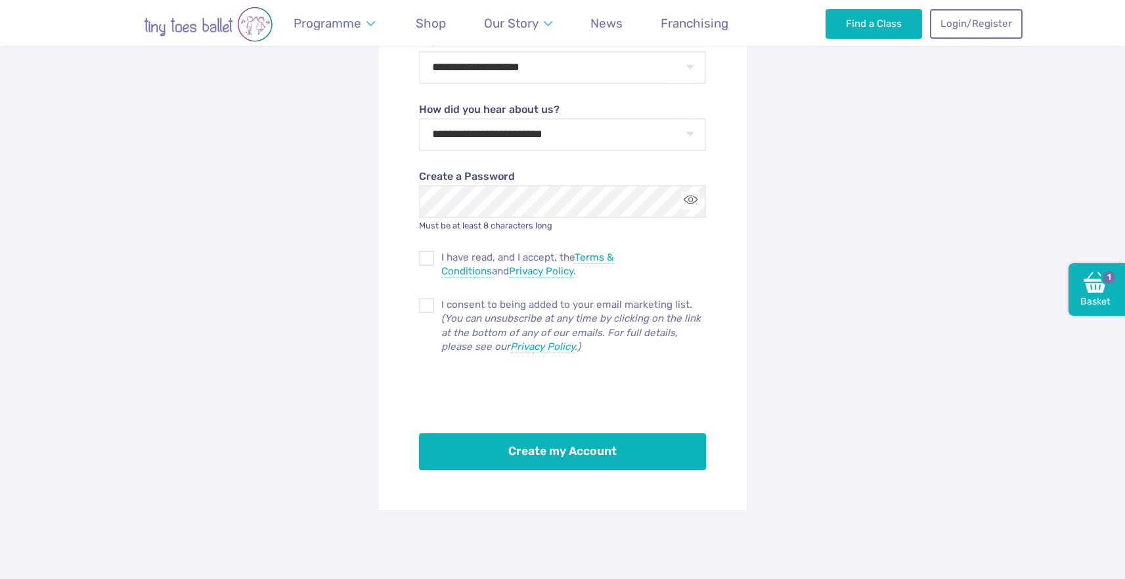
scroll to position [673, 0]
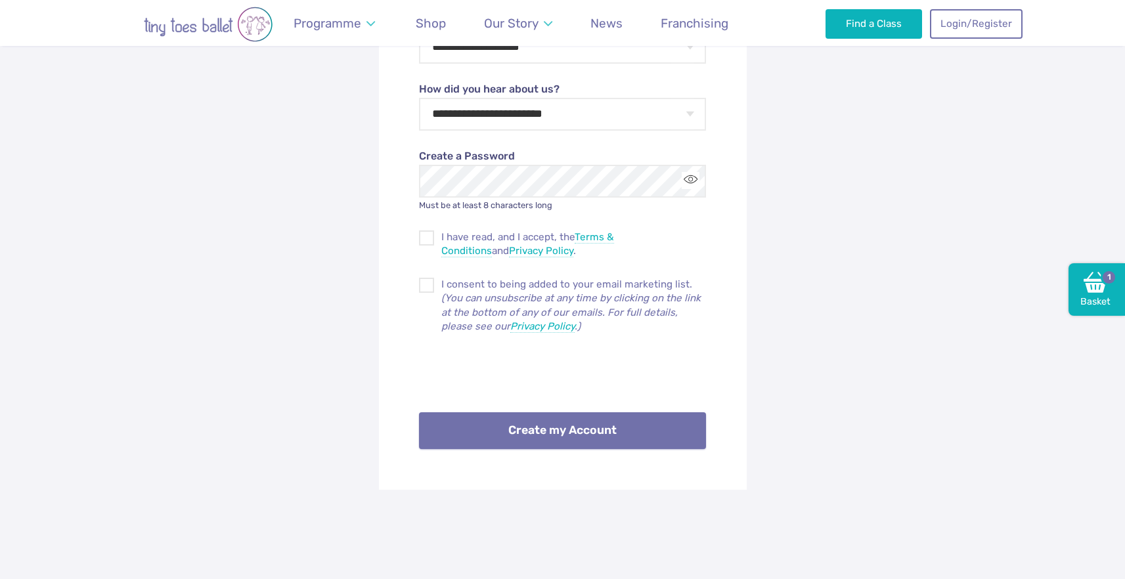
click at [560, 432] on button "Create my Account" at bounding box center [562, 430] width 287 height 37
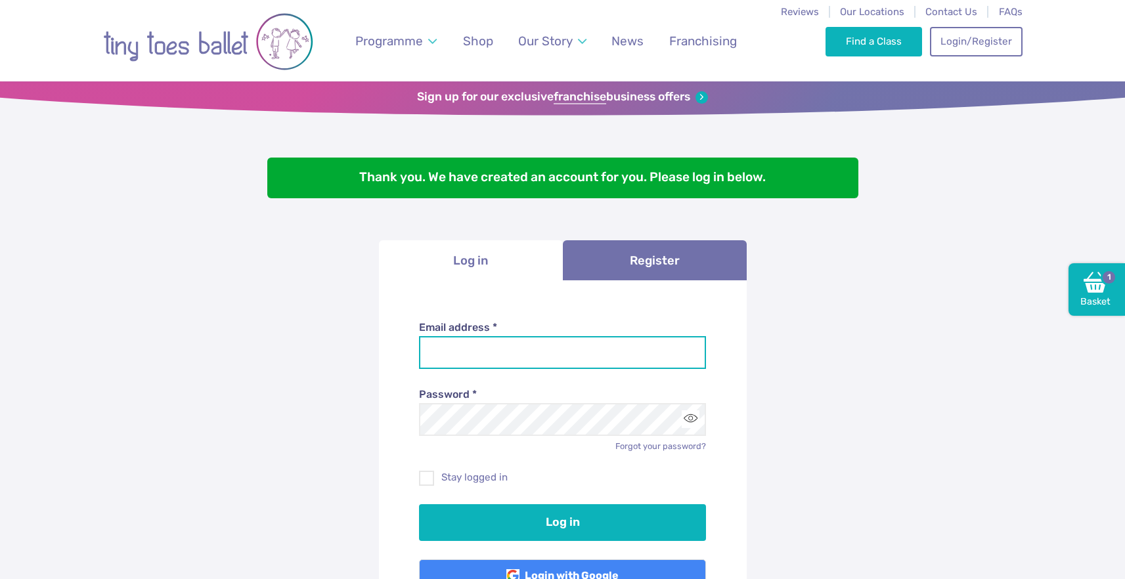
click at [600, 358] on input "Email address *" at bounding box center [562, 352] width 287 height 33
type input "**********"
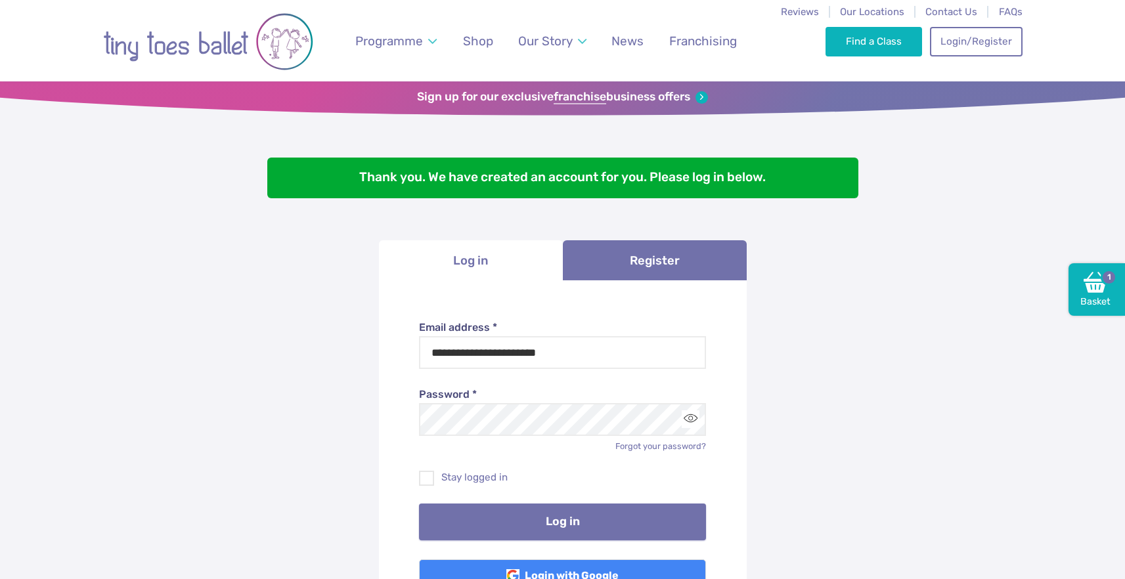
click at [568, 525] on button "Log in" at bounding box center [562, 522] width 287 height 37
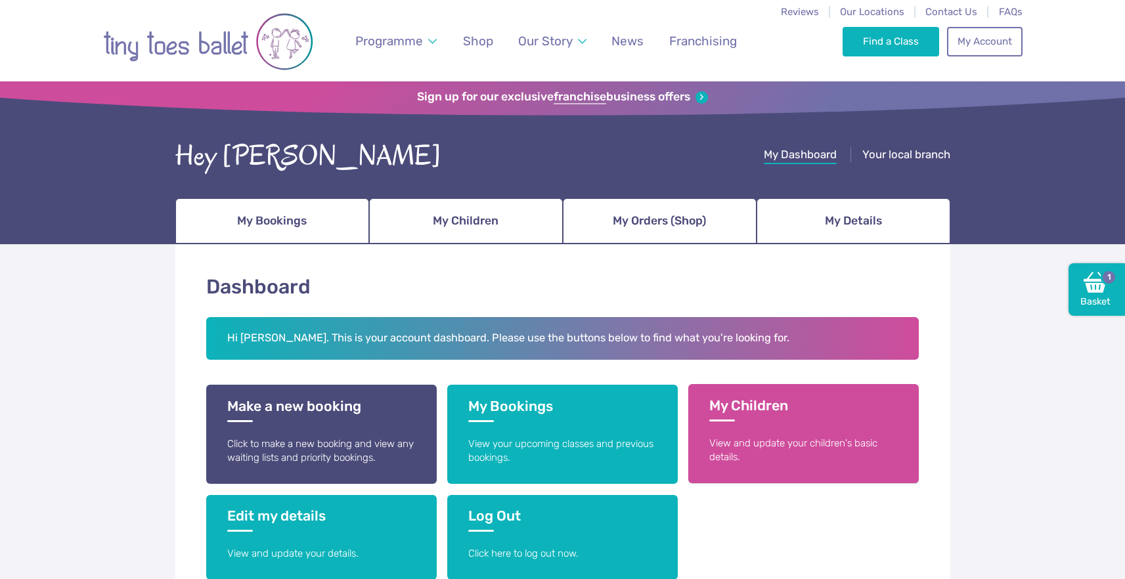
click at [757, 441] on p "View and update your children's basic details." at bounding box center [803, 451] width 189 height 28
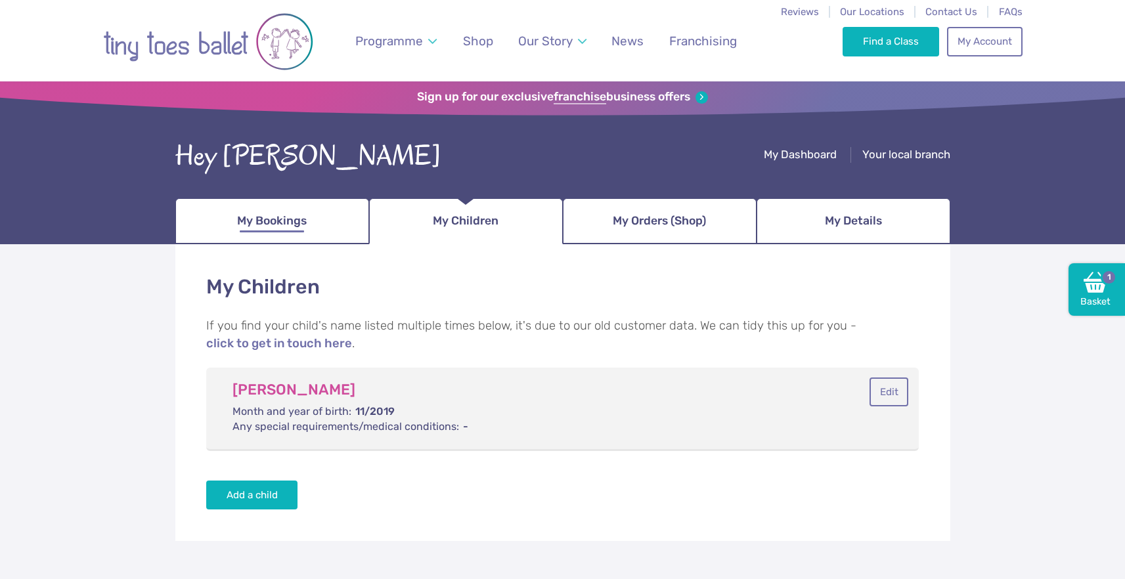
click at [194, 230] on link "My Bookings" at bounding box center [272, 221] width 194 height 46
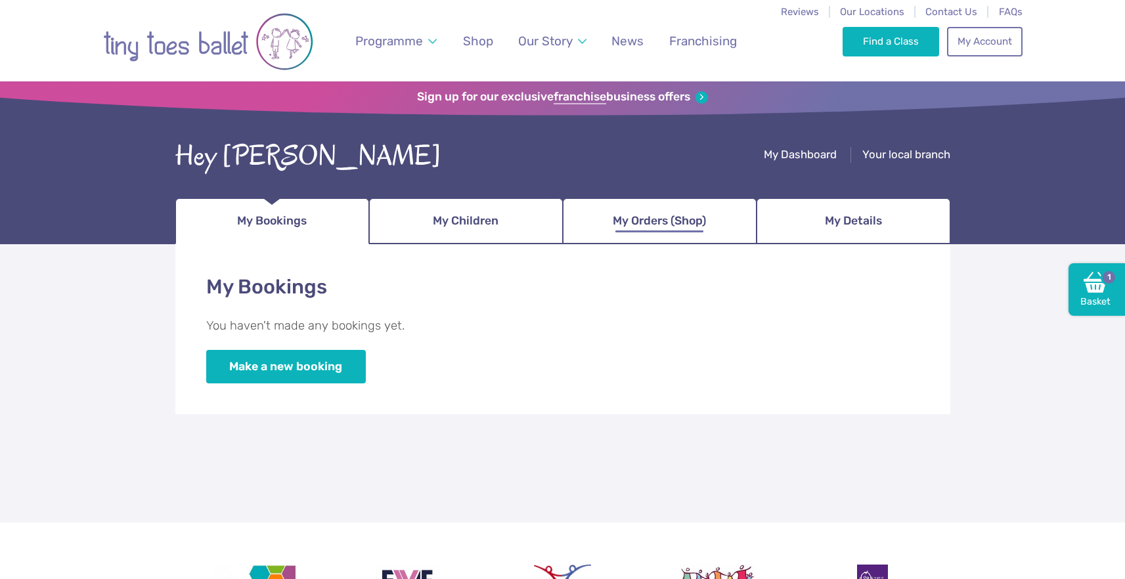
click at [701, 225] on span "My Orders (Shop)" at bounding box center [659, 221] width 93 height 23
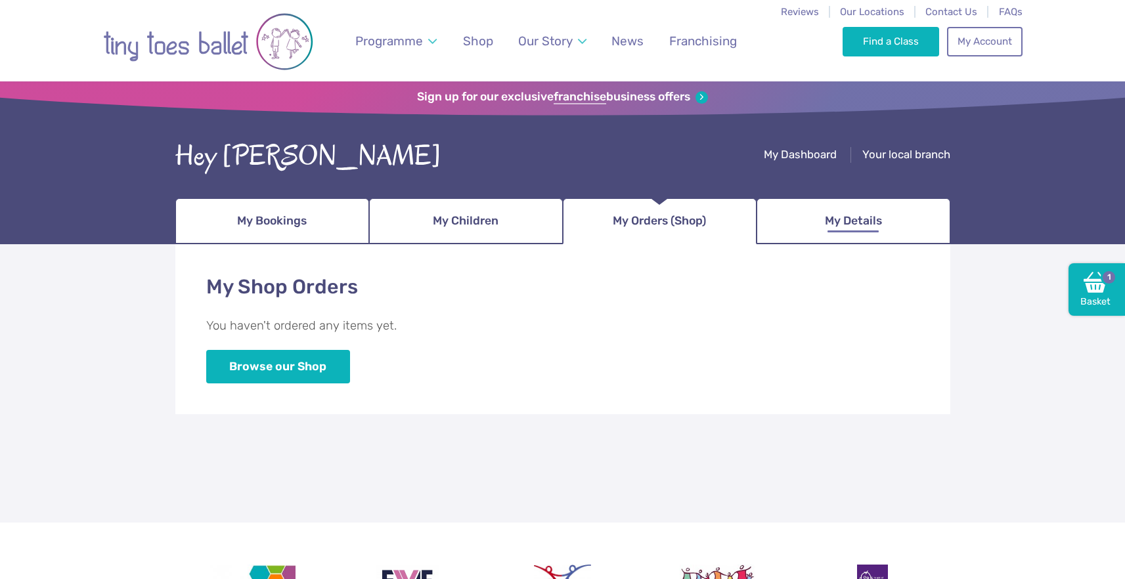
click at [807, 219] on link "My Details" at bounding box center [854, 221] width 194 height 46
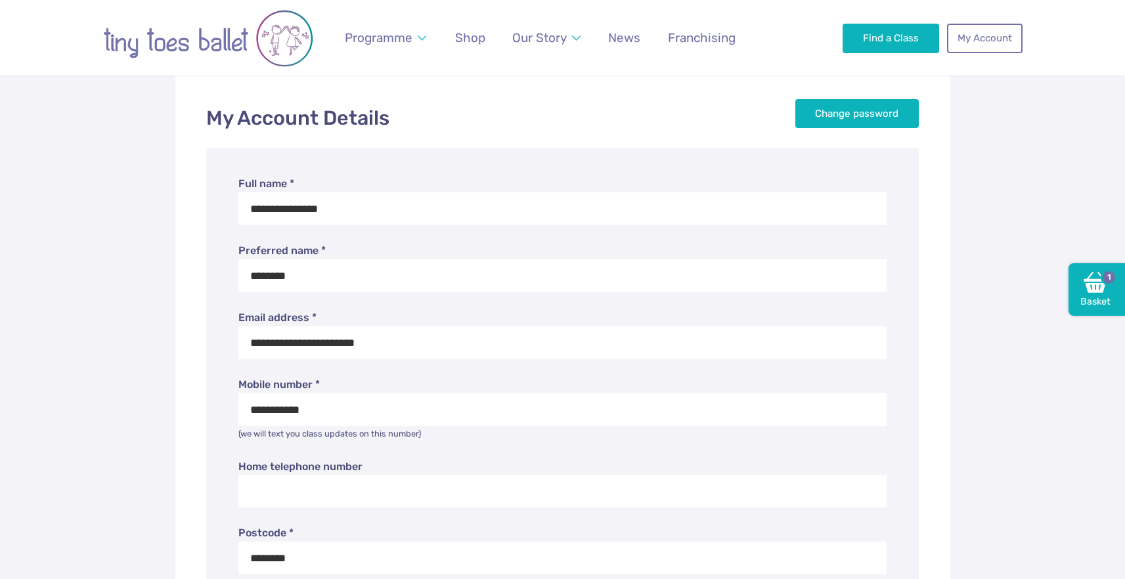
scroll to position [346, 0]
